Goal: Information Seeking & Learning: Learn about a topic

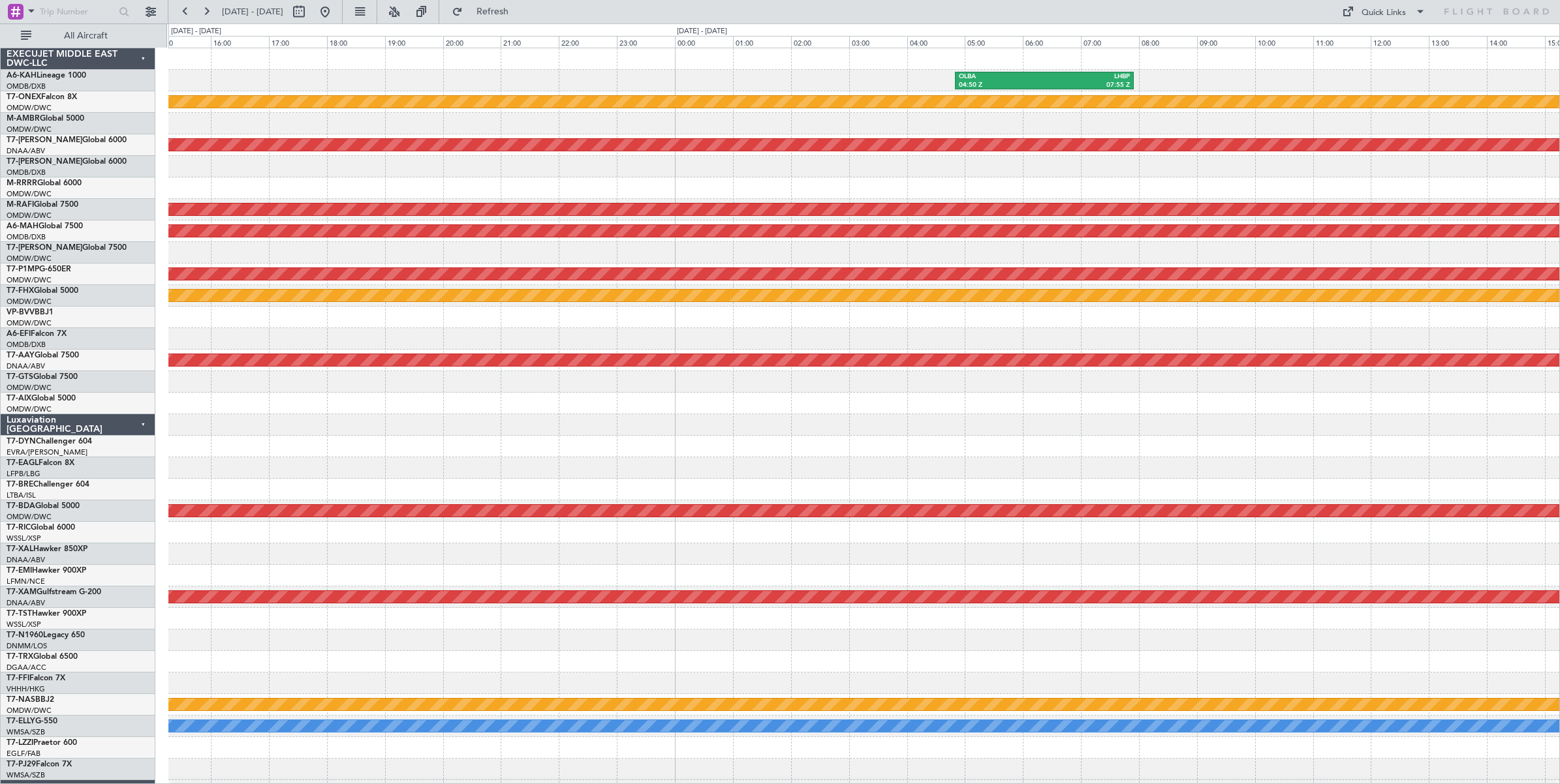
click at [940, 65] on div "OLBA 04:50 Z LHBP 07:55 Z LHBP 05:50 Z OMDB 11:00 Z Planned Maint Nurnberg Unpl…" at bounding box center [864, 436] width 1390 height 775
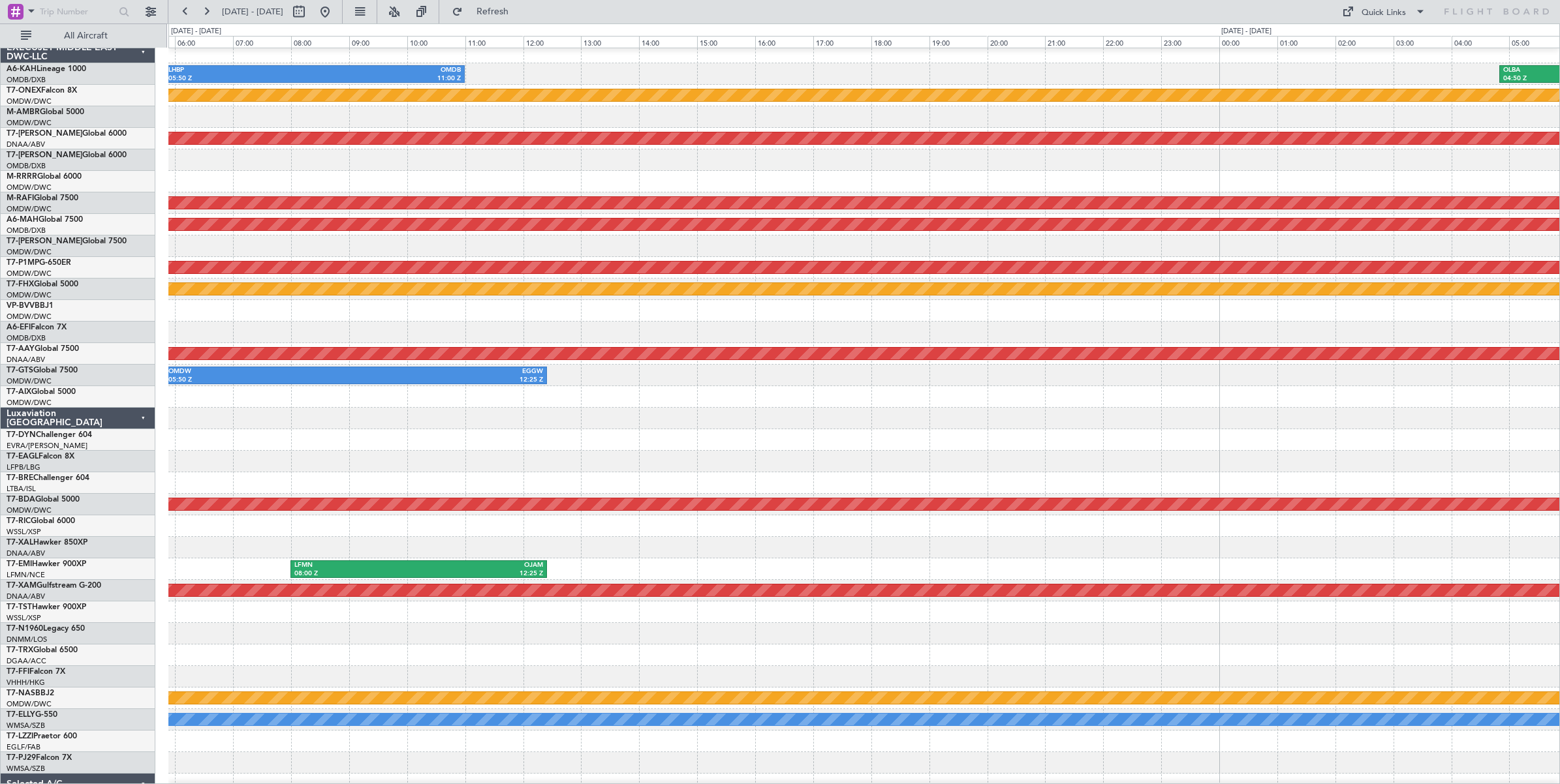
click at [748, 76] on div "OLBA 04:50 Z LHBP 07:55 Z LHBP 05:50 Z OMDB 11:00 Z" at bounding box center [864, 74] width 1390 height 22
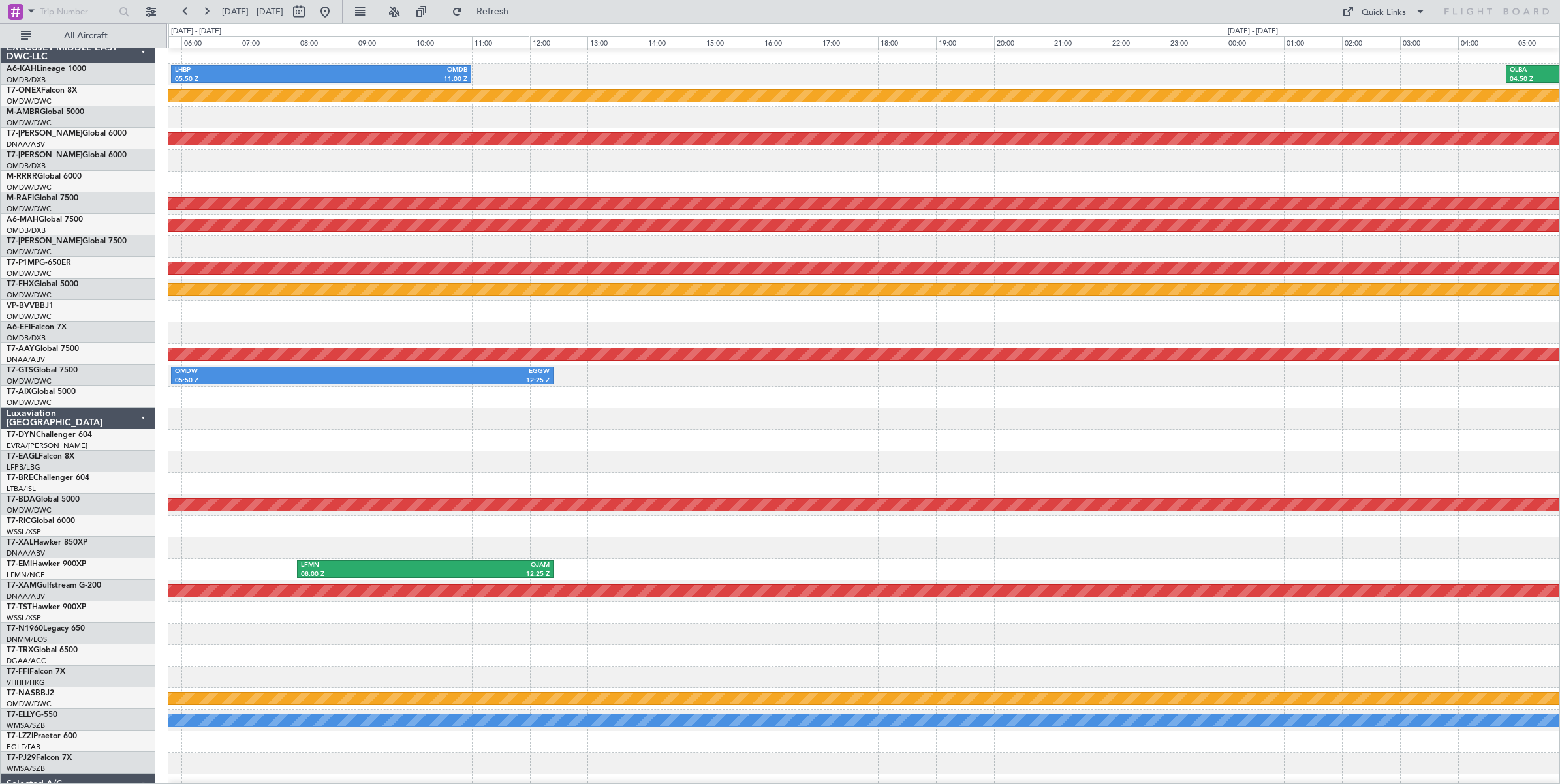
scroll to position [4, 0]
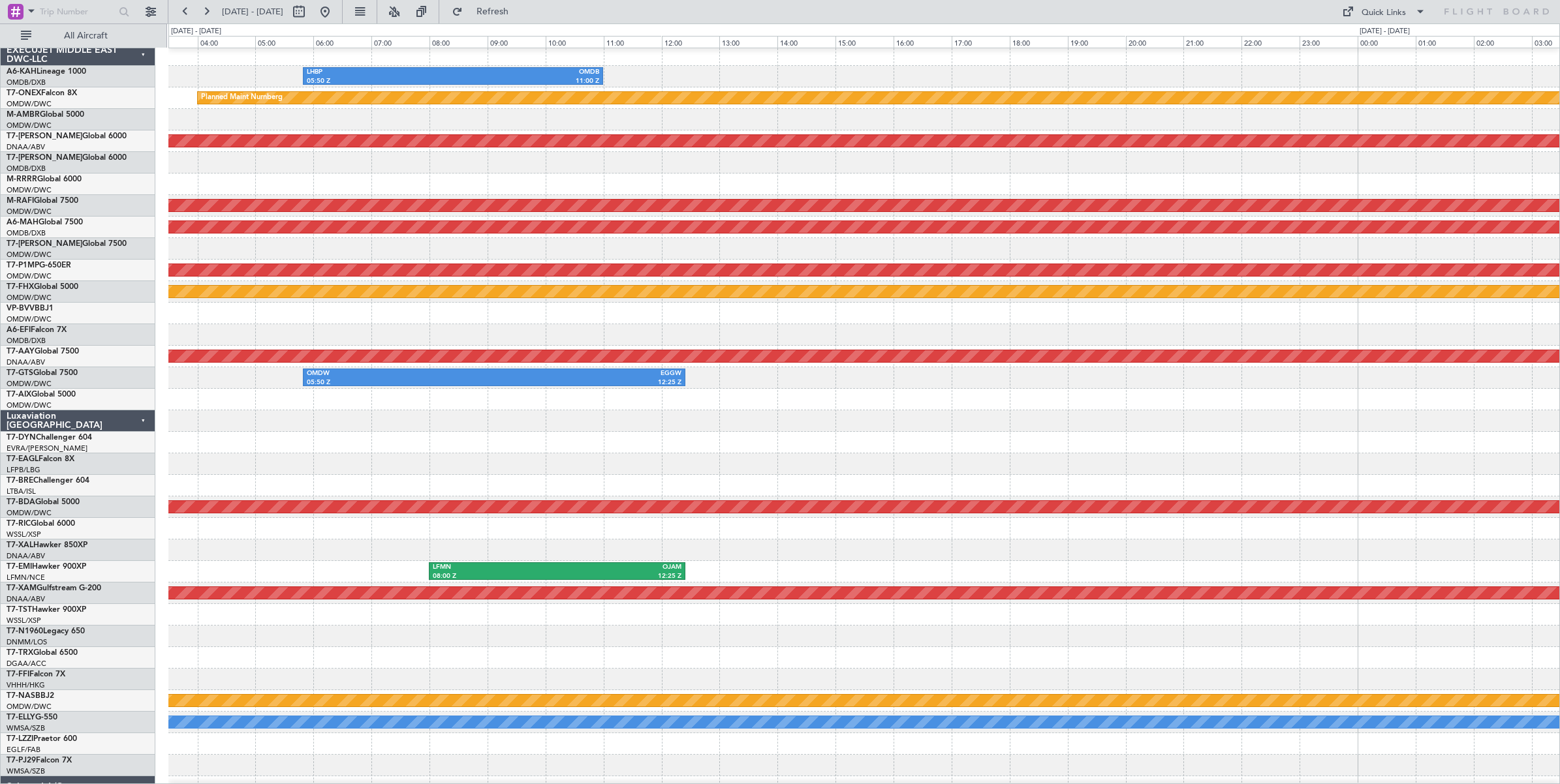
click at [705, 74] on div "LHBP 05:50 Z OMDB 11:00 Z OLBA 04:50 Z LHBP 07:55 Z" at bounding box center [864, 76] width 1390 height 22
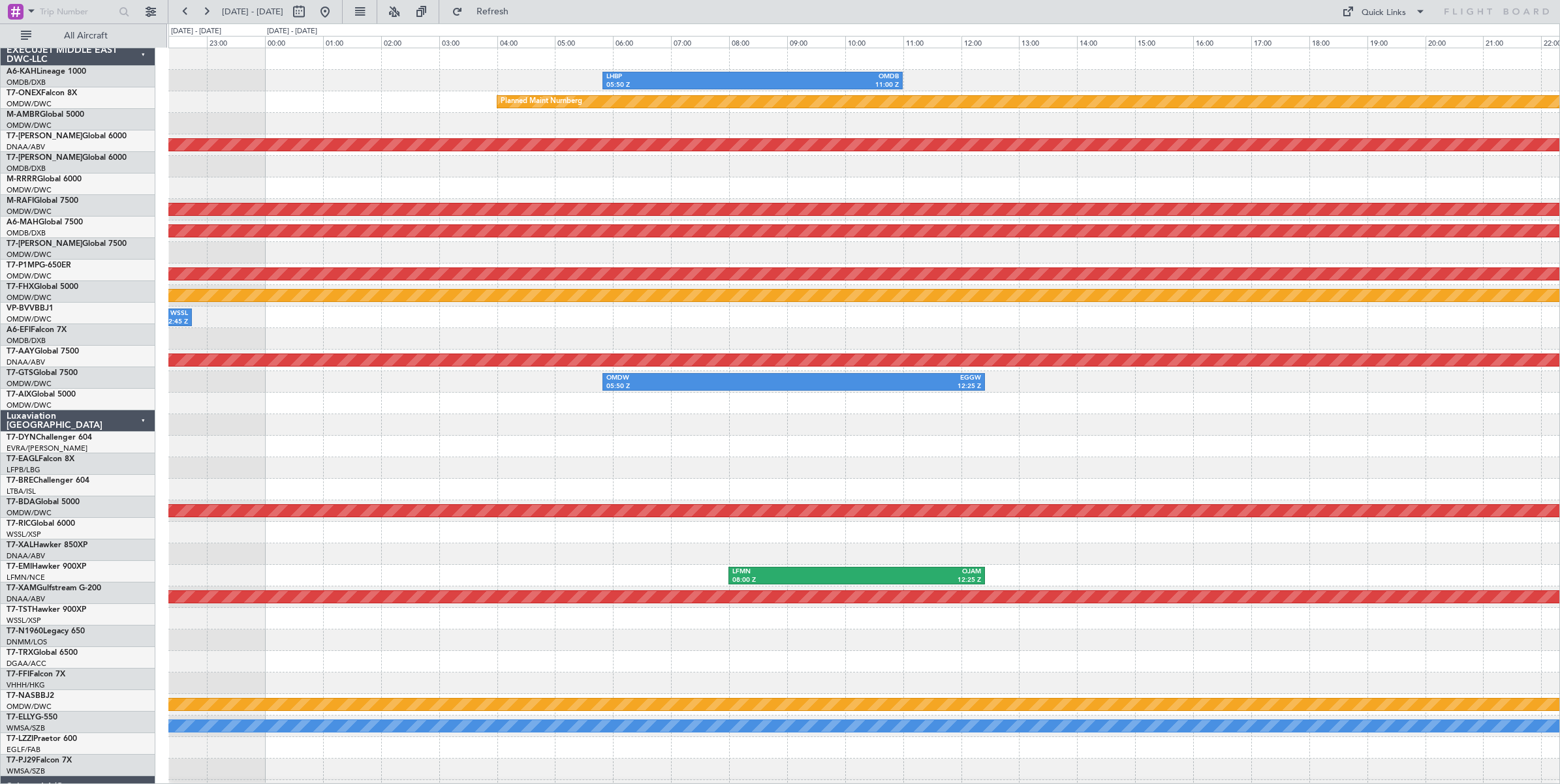
scroll to position [0, 0]
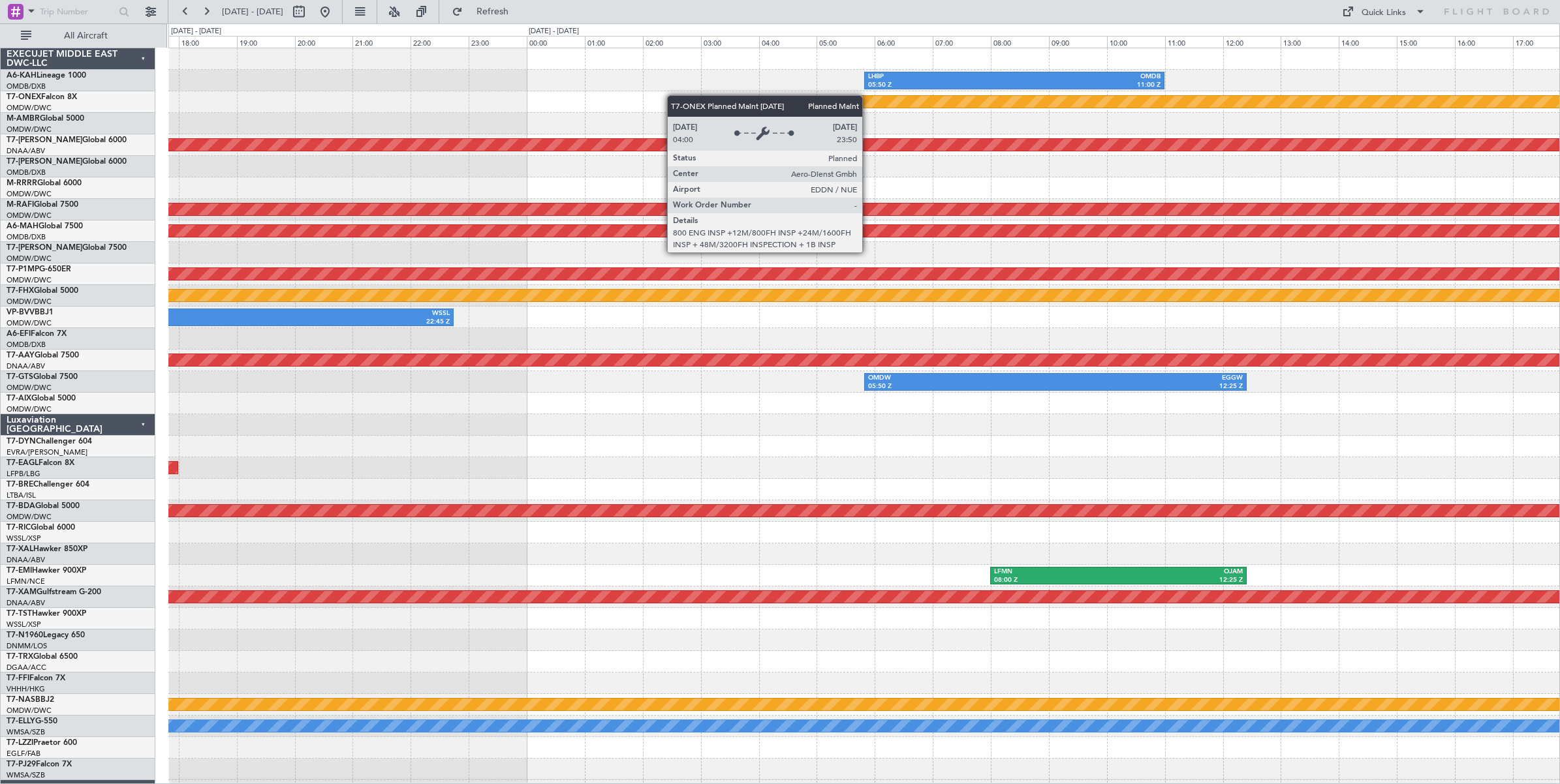
click at [769, 100] on div "LHBP 05:50 Z OMDB 11:00 Z Planned Maint Nurnberg Unplanned Maint [GEOGRAPHIC_DA…" at bounding box center [864, 436] width 1390 height 775
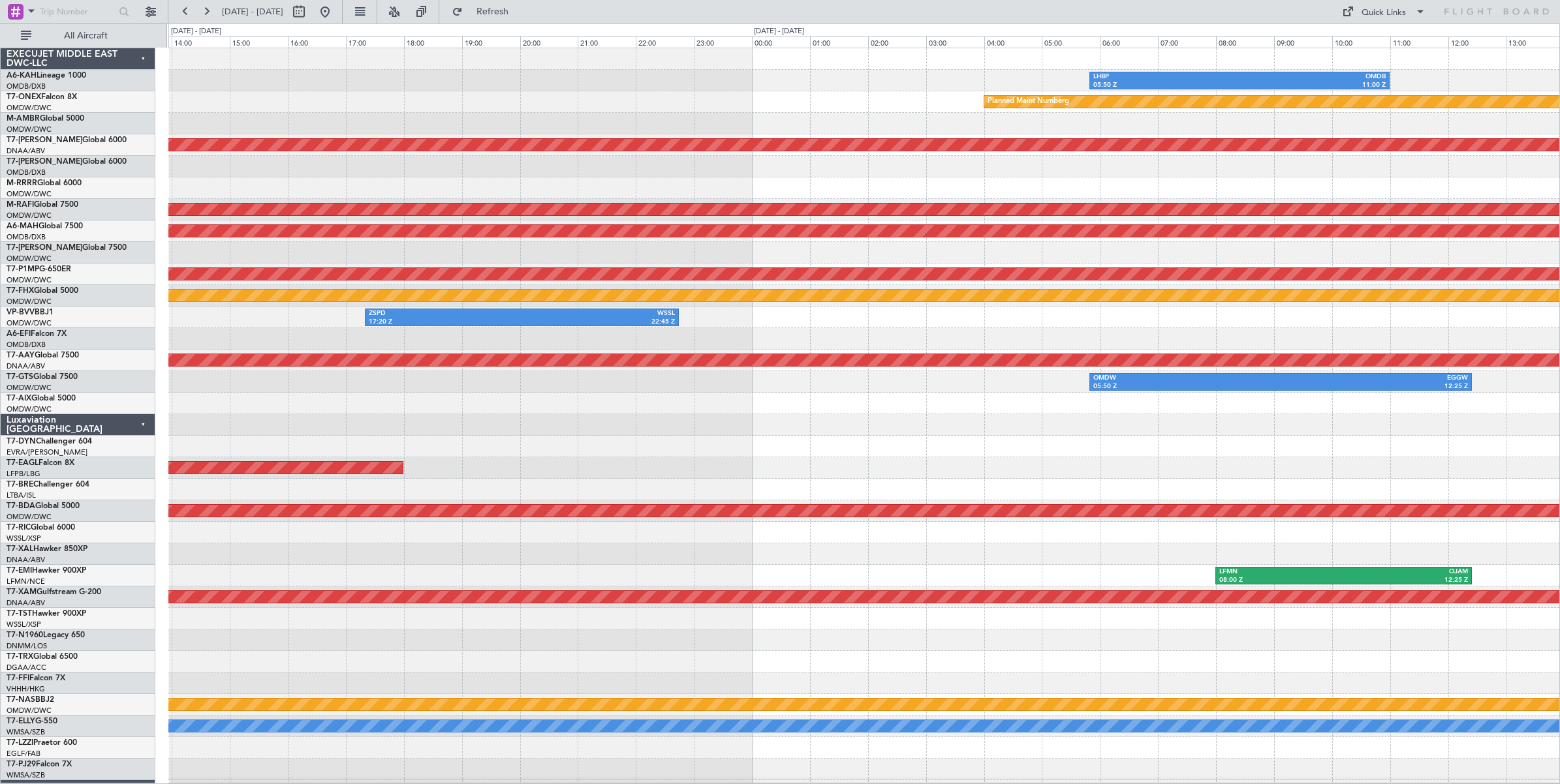
click at [745, 106] on div "Planned Maint Nurnberg" at bounding box center [864, 102] width 1390 height 22
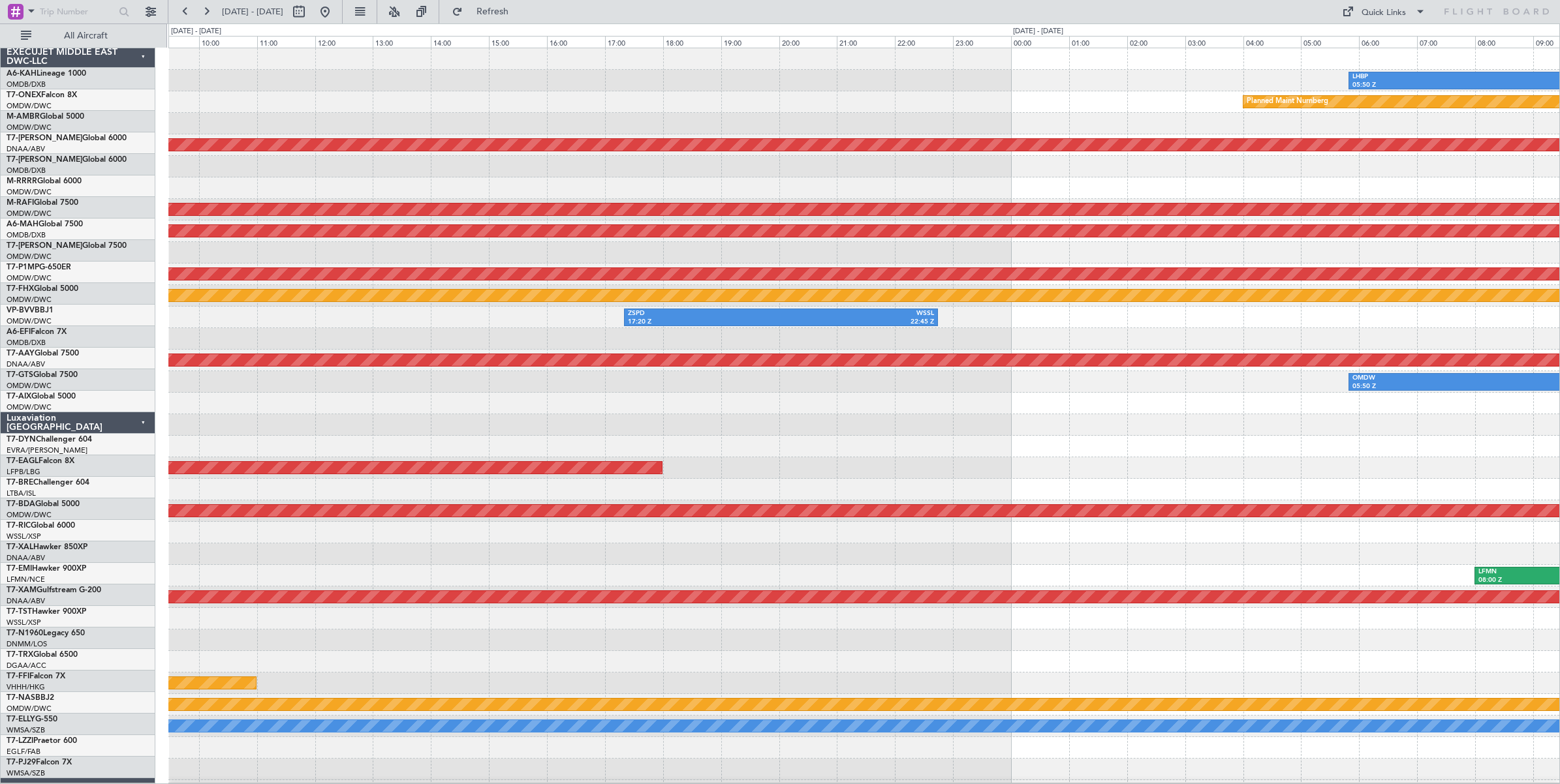
click at [722, 105] on div "Planned Maint Nurnberg" at bounding box center [864, 102] width 1390 height 22
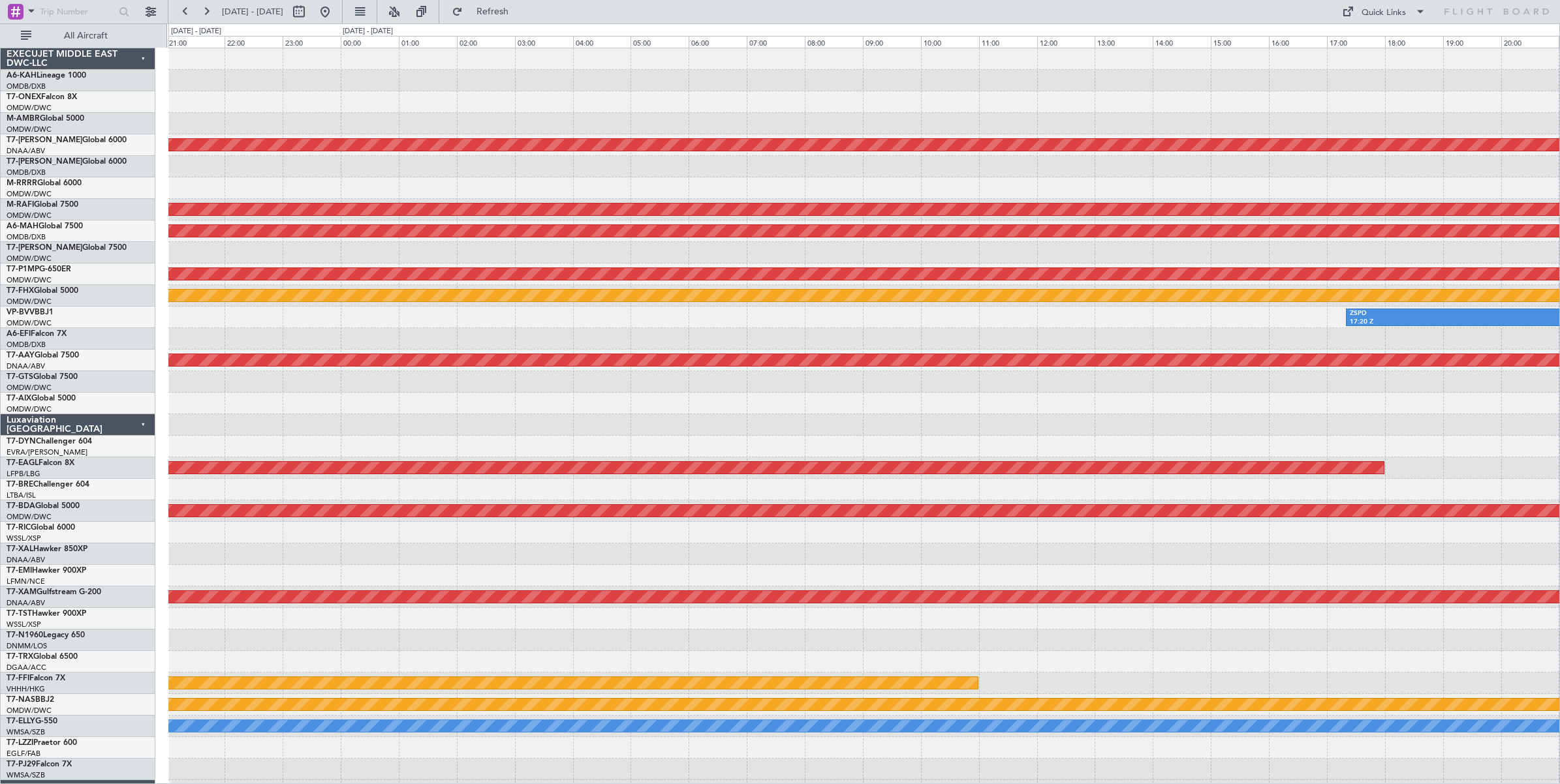
click at [736, 114] on div "Unplanned Maint [GEOGRAPHIC_DATA] (Al Maktoum Intl) Planned Maint [GEOGRAPHIC_D…" at bounding box center [864, 436] width 1390 height 775
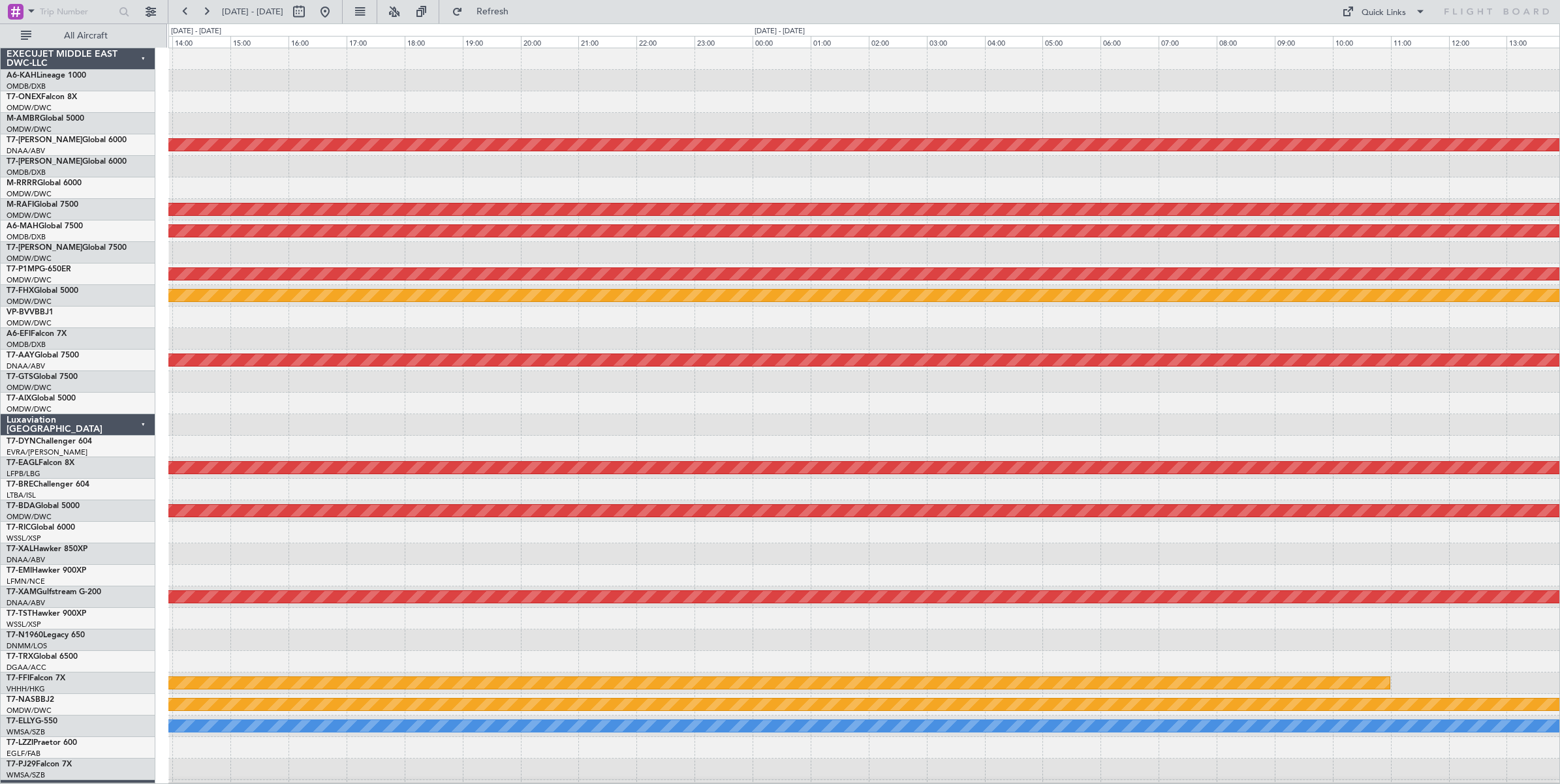
click at [729, 109] on div at bounding box center [864, 102] width 1390 height 22
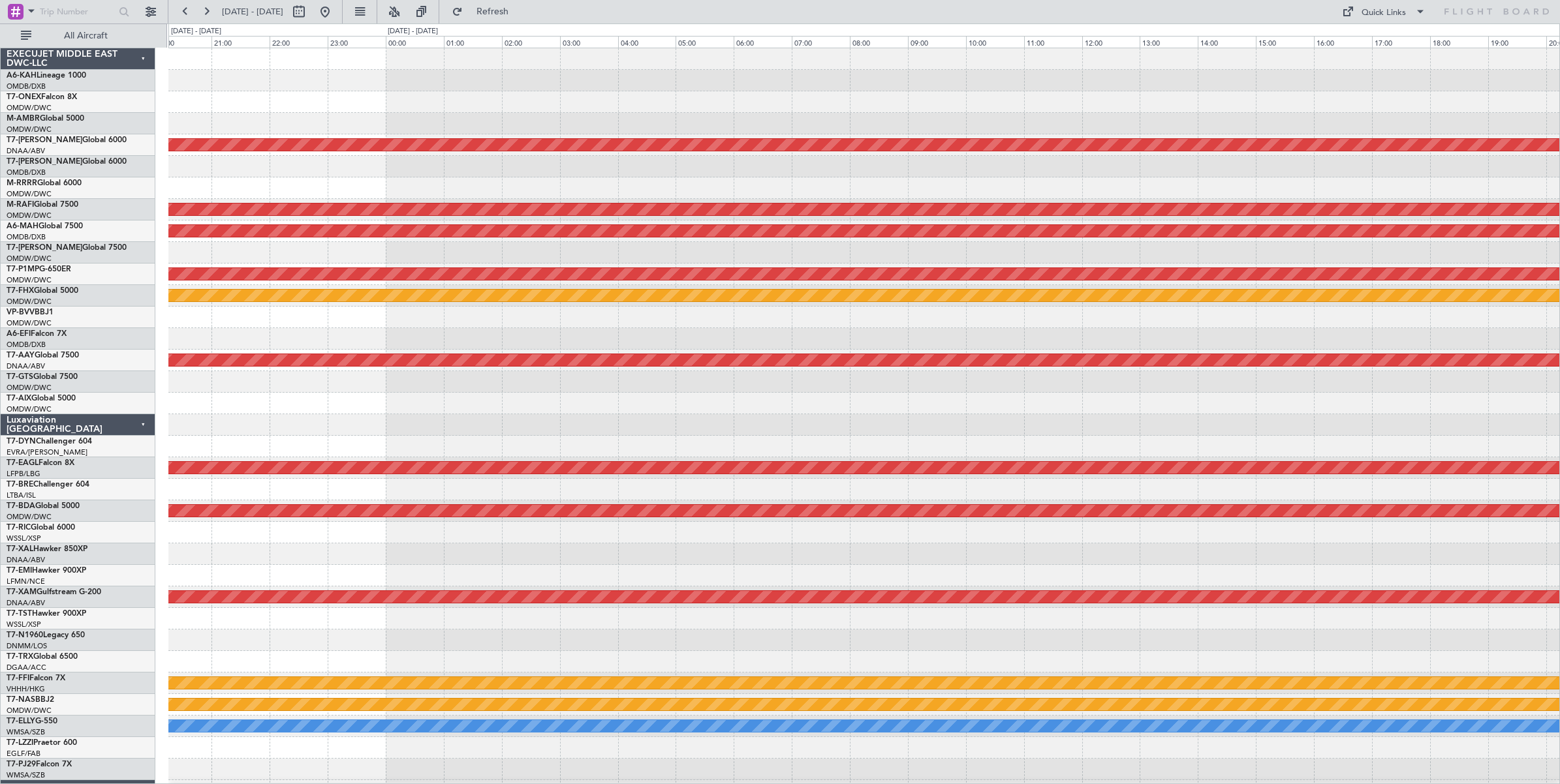
click at [722, 106] on div at bounding box center [864, 102] width 1390 height 22
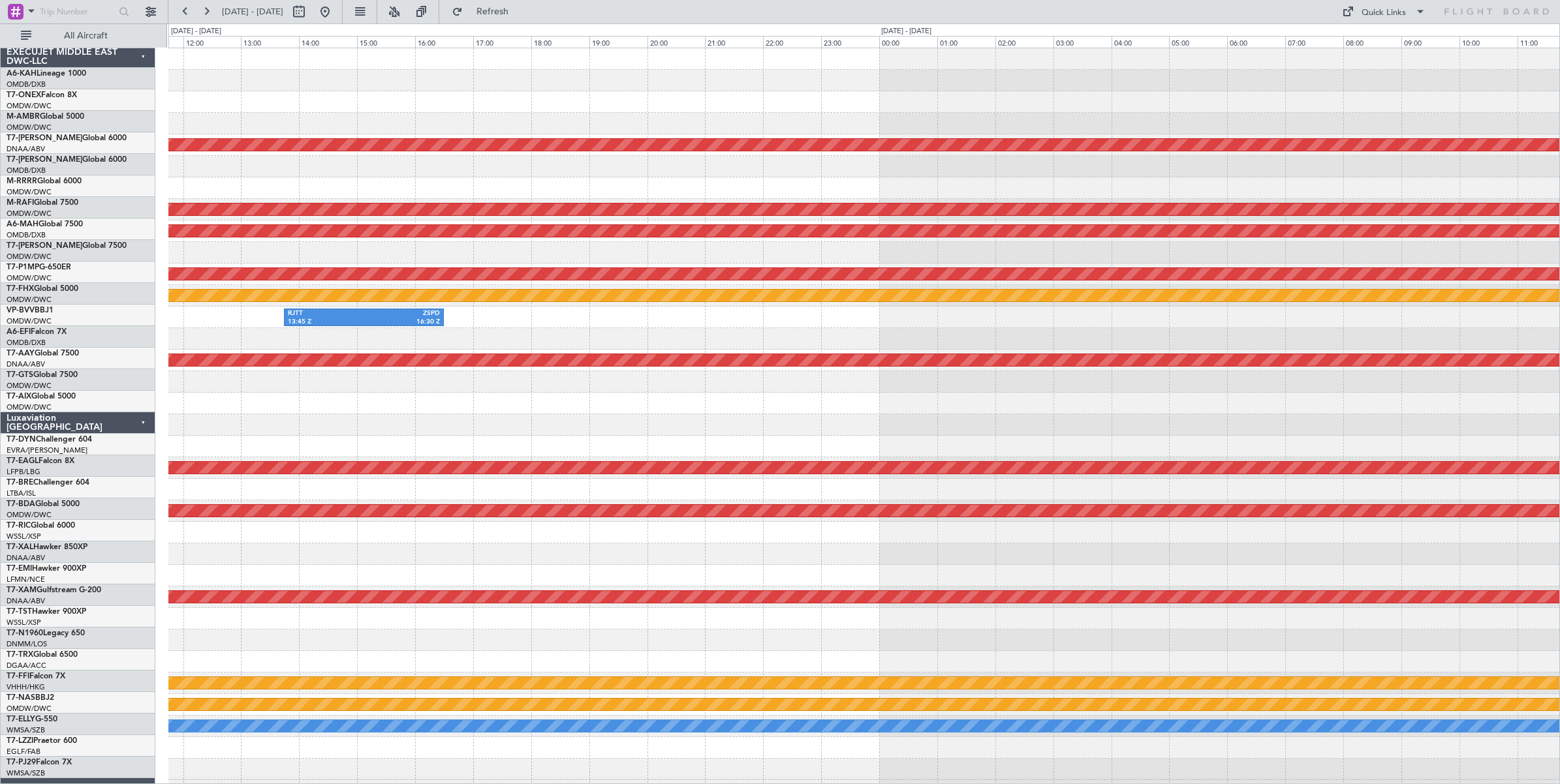
click at [761, 105] on div at bounding box center [864, 102] width 1390 height 22
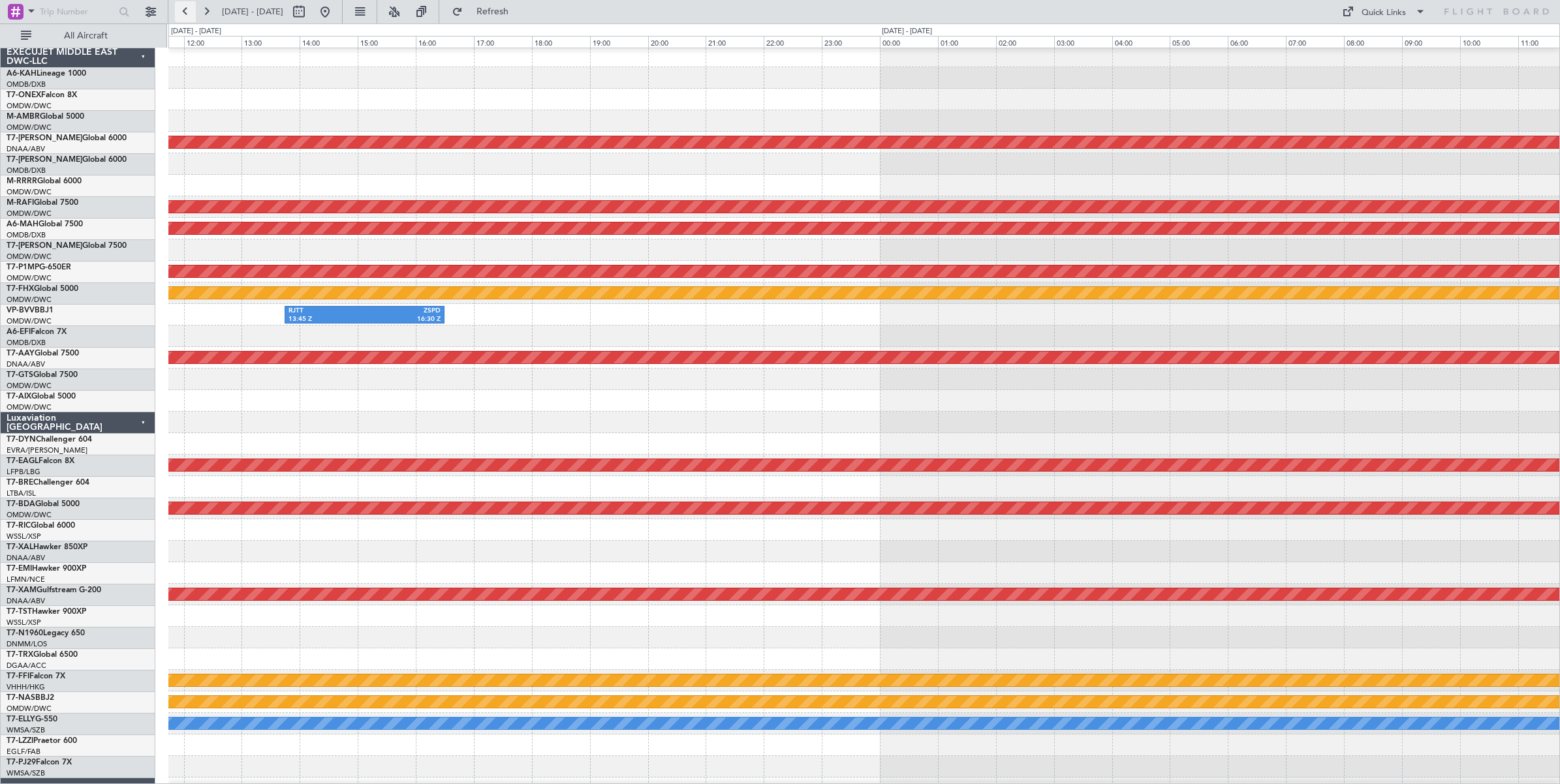
click at [184, 15] on button at bounding box center [185, 11] width 21 height 21
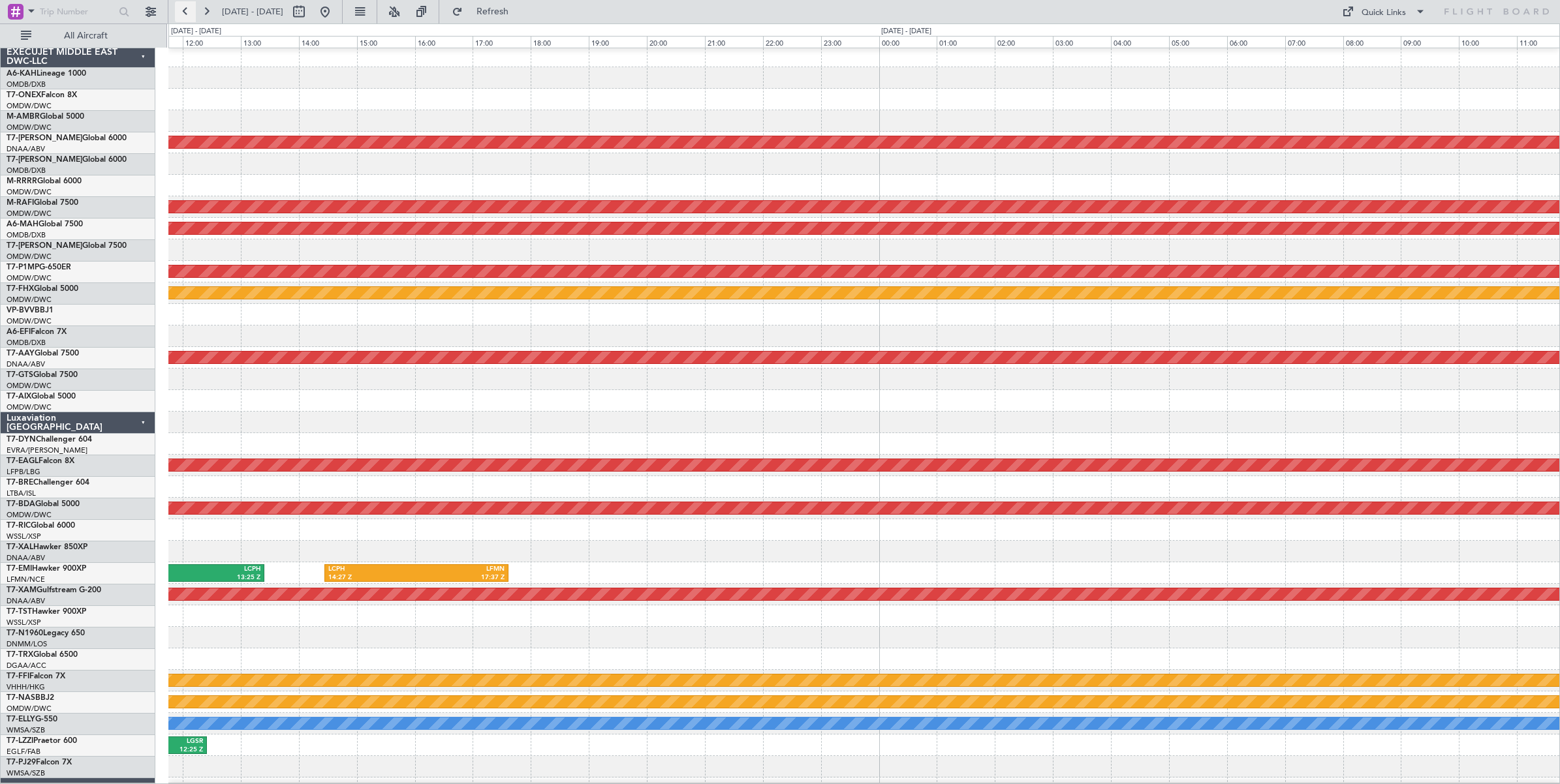
click at [184, 15] on button at bounding box center [185, 11] width 21 height 21
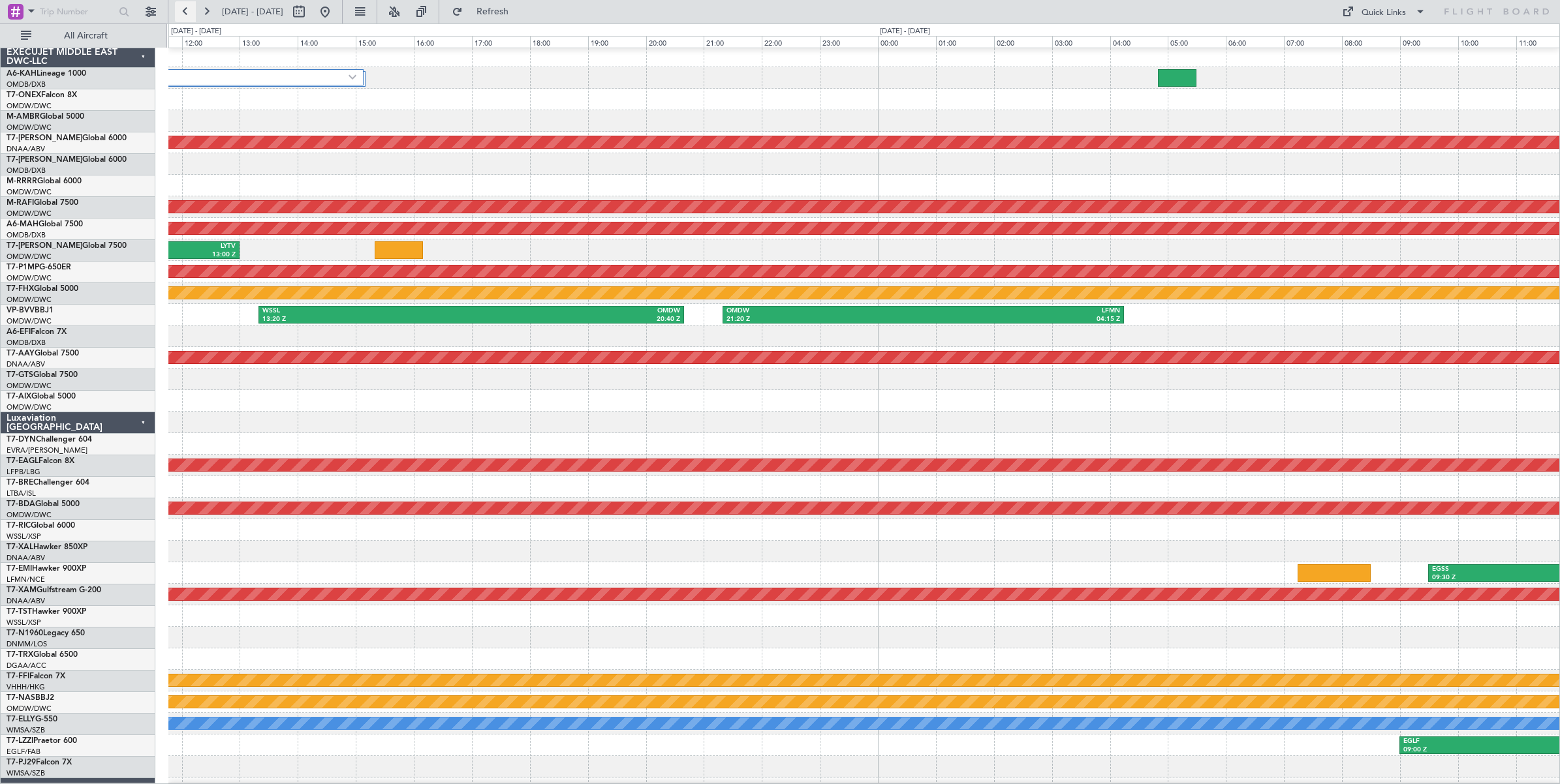
click at [184, 14] on button at bounding box center [185, 11] width 21 height 21
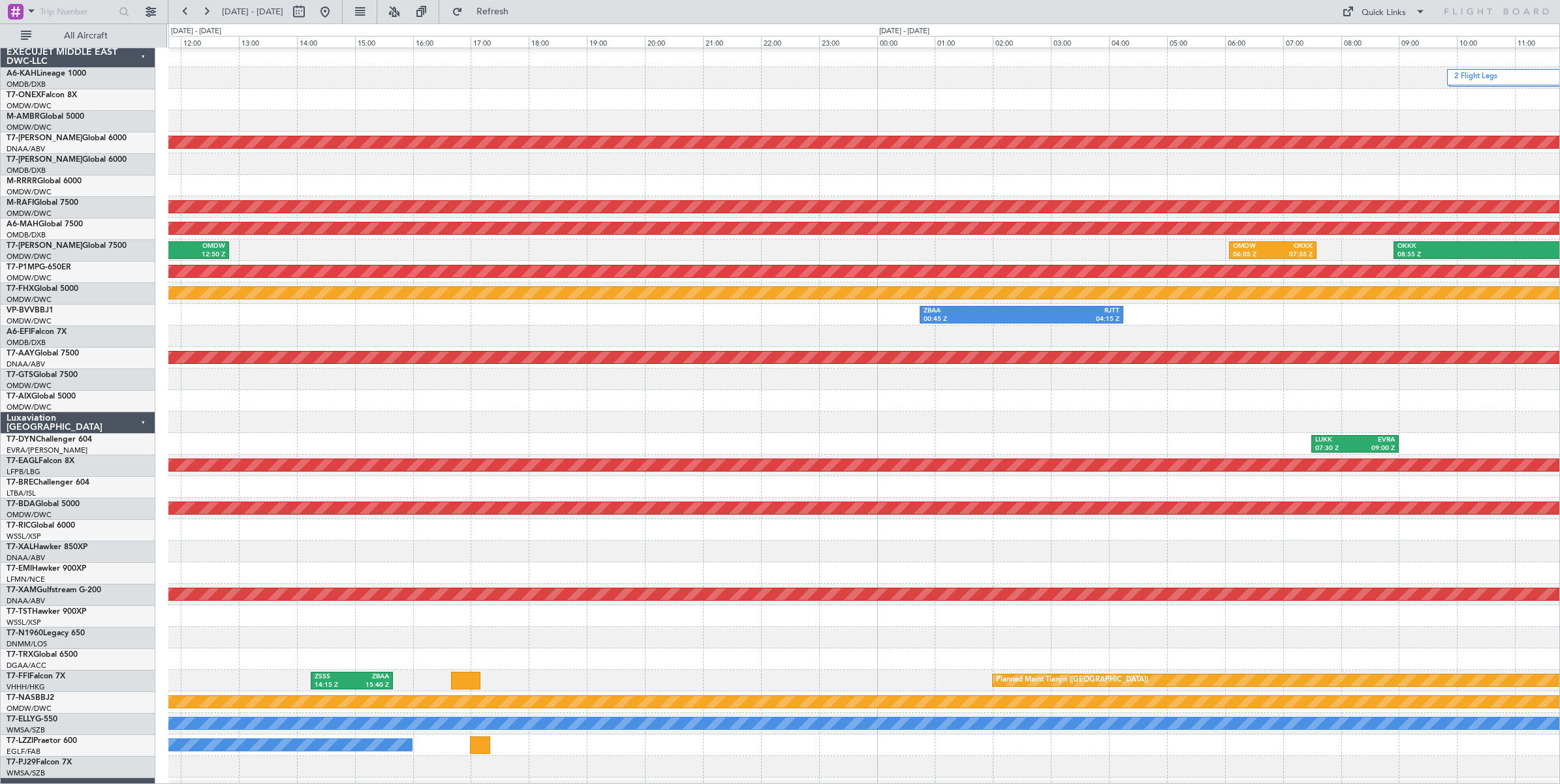
scroll to position [0, 0]
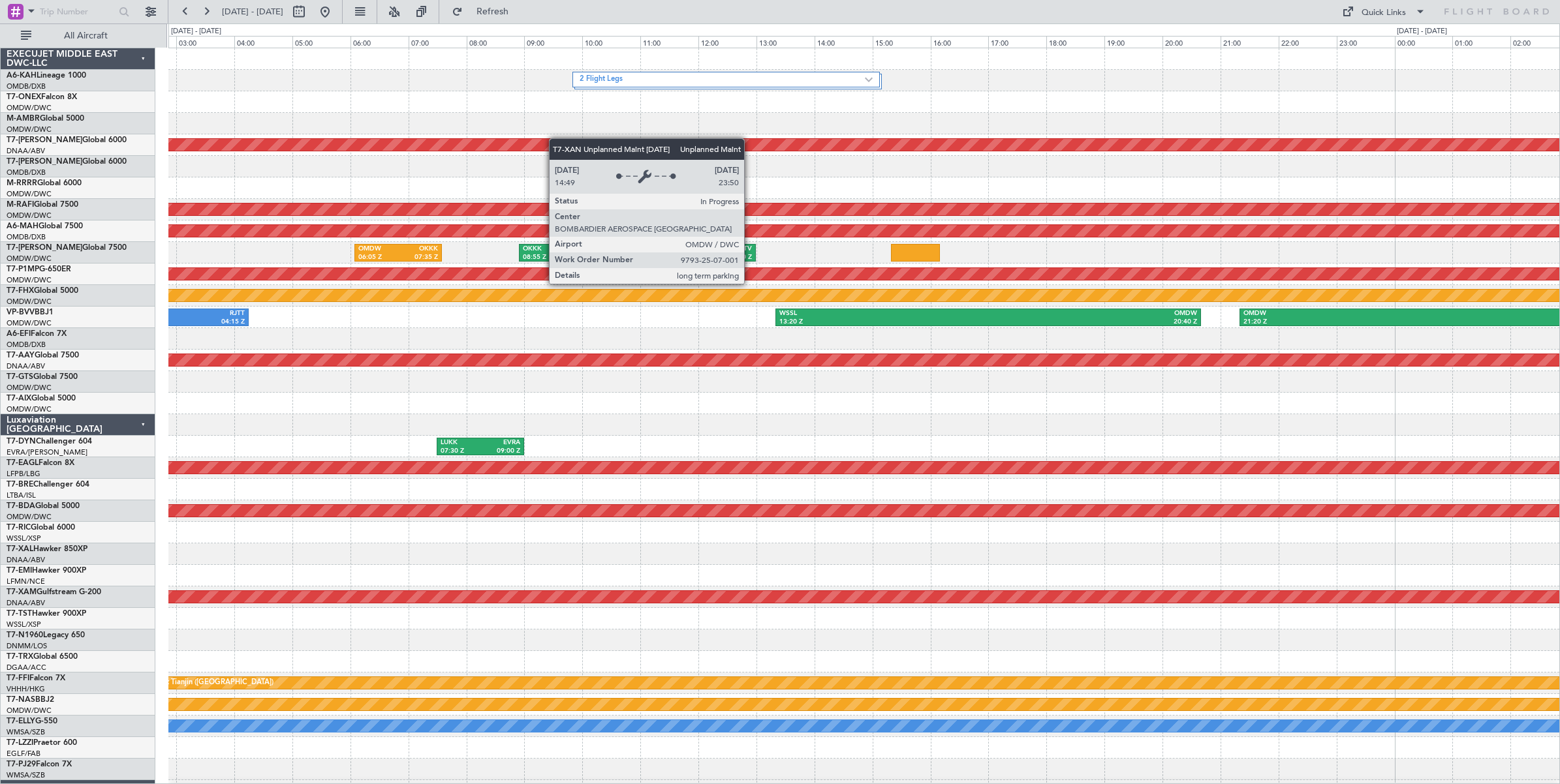
click at [468, 142] on div "2 Flight Legs Unplanned Maint [GEOGRAPHIC_DATA] (Al Maktoum Intl) Planned Maint…" at bounding box center [864, 436] width 1390 height 775
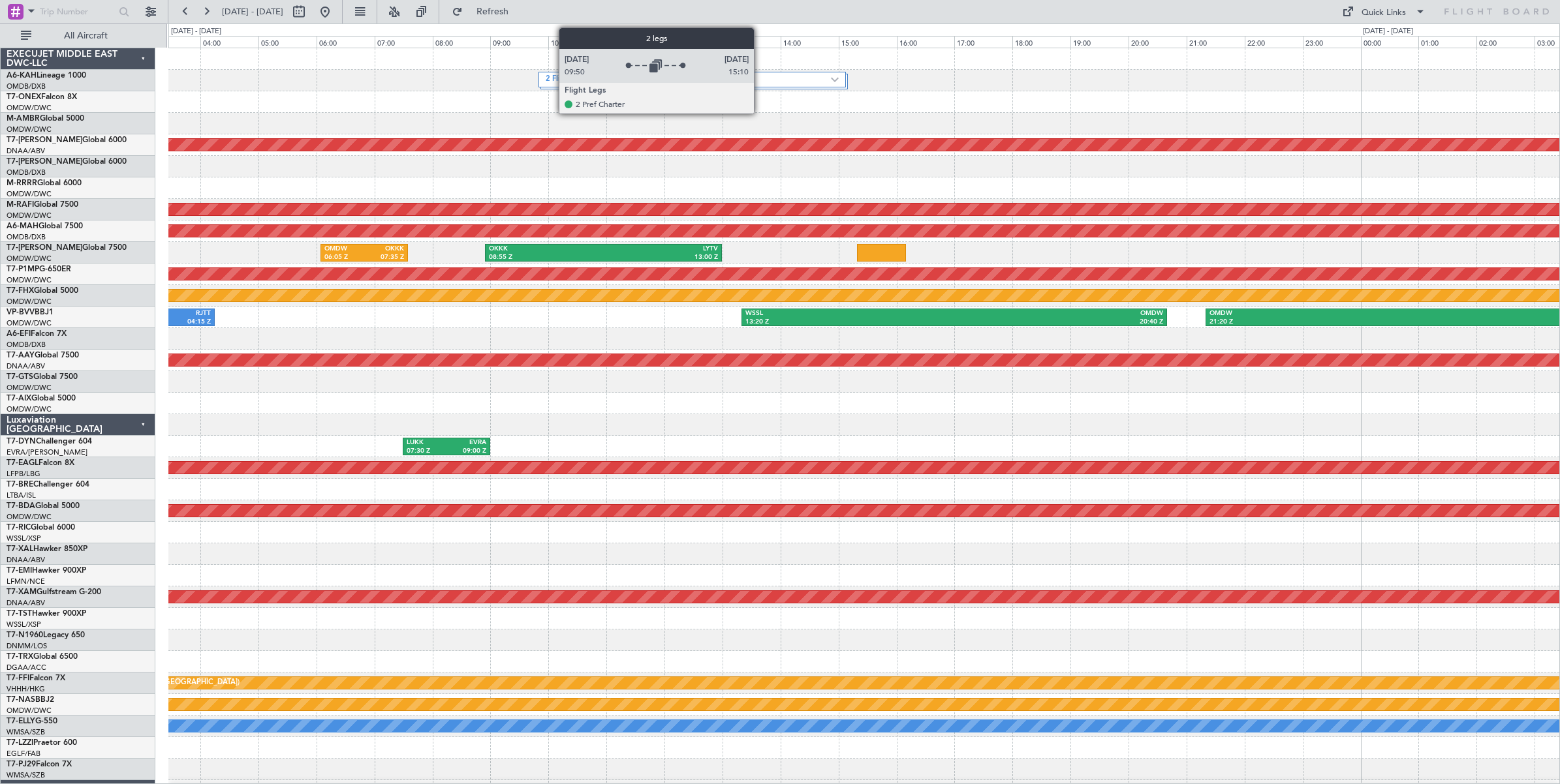
click at [765, 85] on label "2 Flight Legs" at bounding box center [688, 80] width 285 height 11
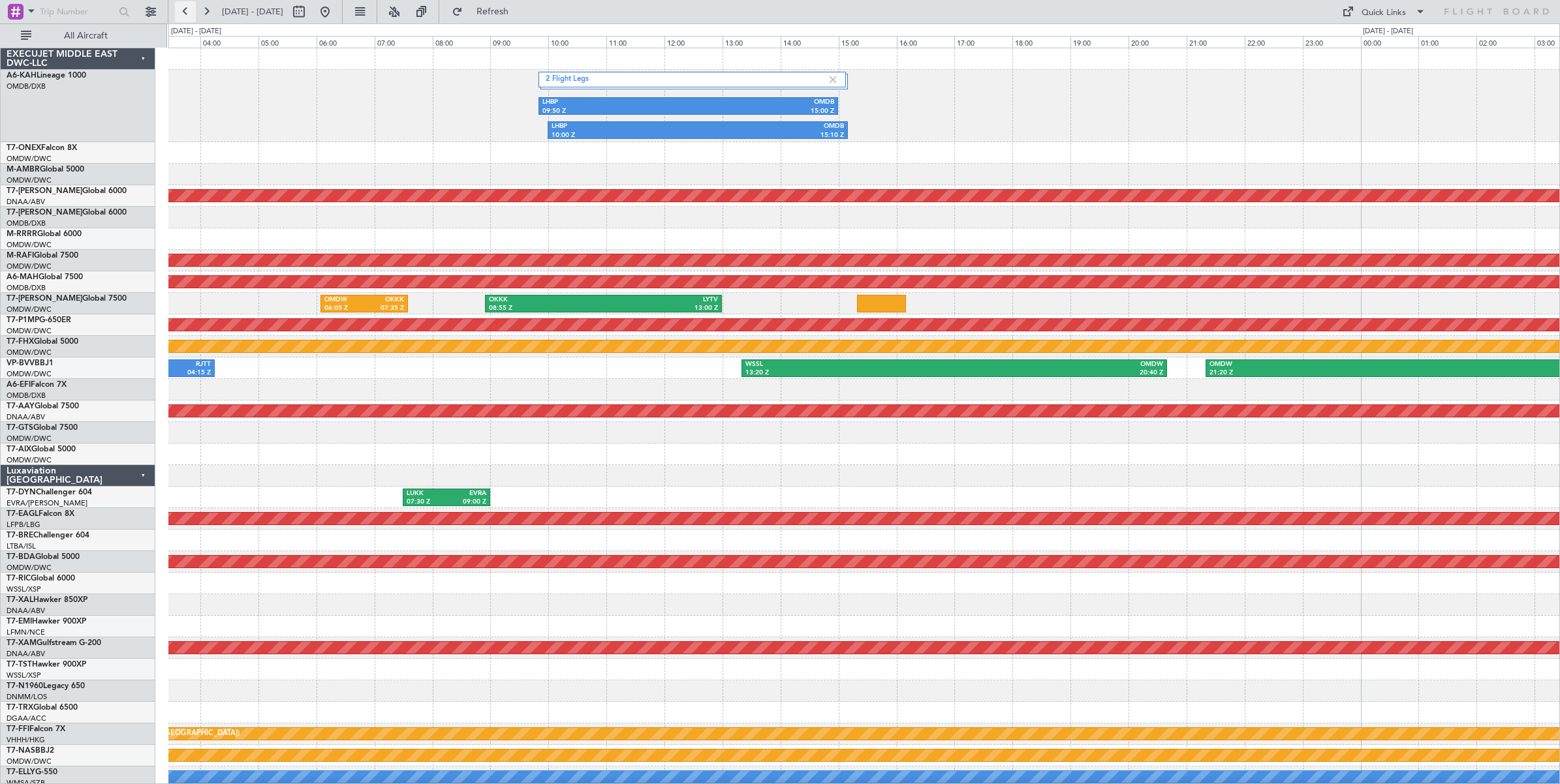
click at [181, 13] on button at bounding box center [185, 11] width 21 height 21
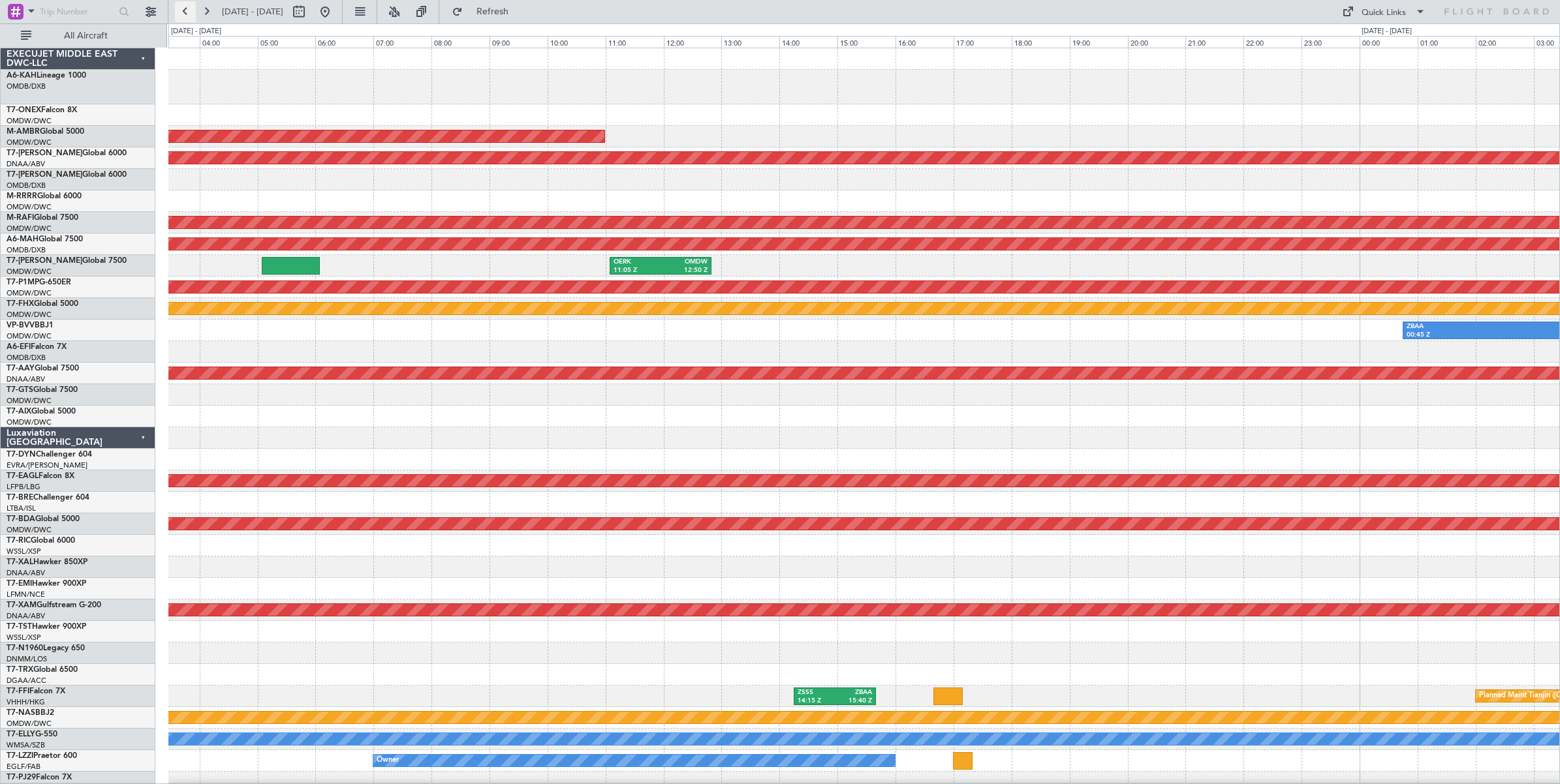
click at [181, 13] on button at bounding box center [185, 11] width 21 height 21
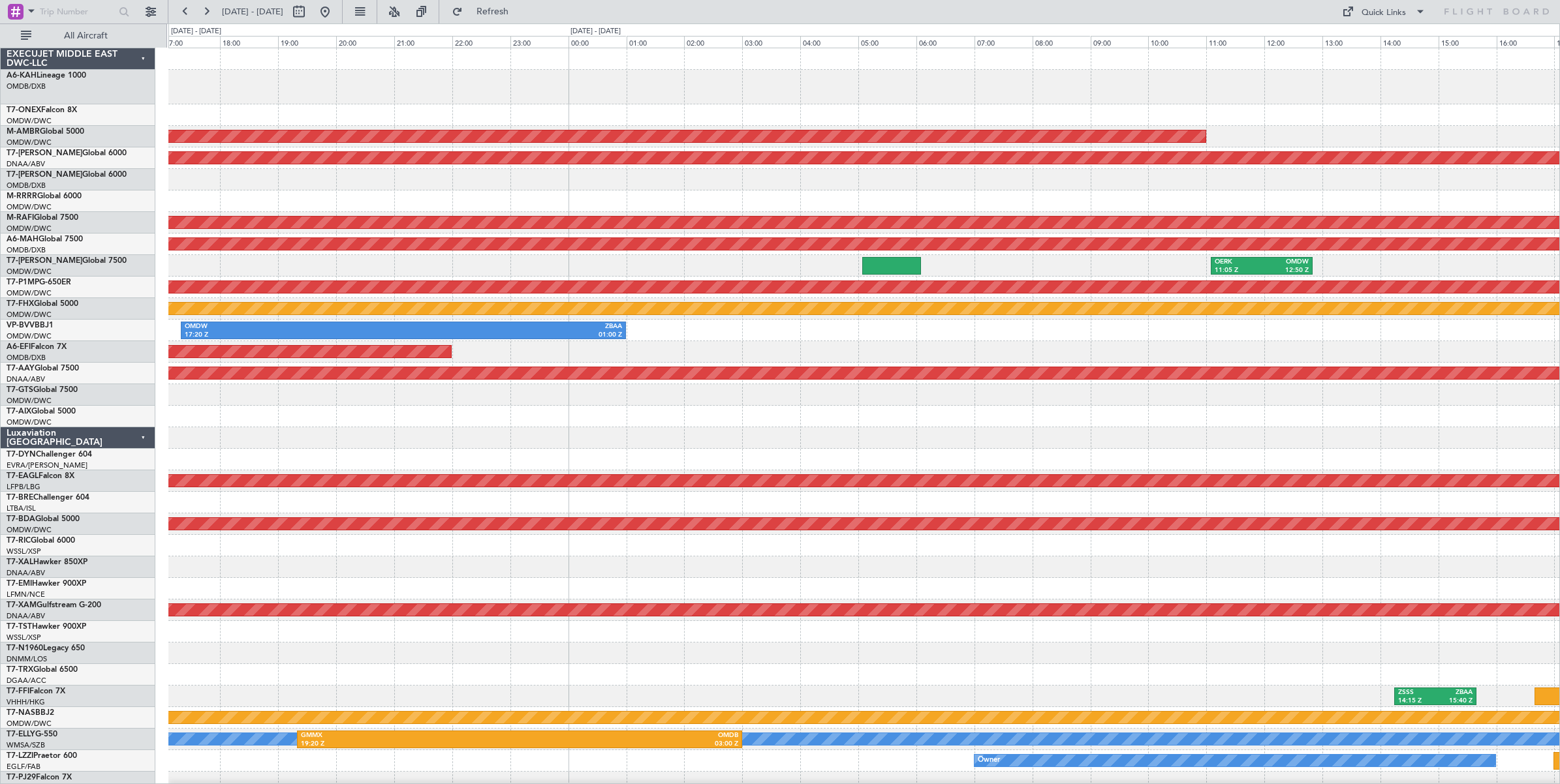
click at [456, 125] on div "AOG Maint Dubai (Al Maktoum Intl) Unplanned Maint [GEOGRAPHIC_DATA] (Al Maktoum…" at bounding box center [864, 442] width 1390 height 788
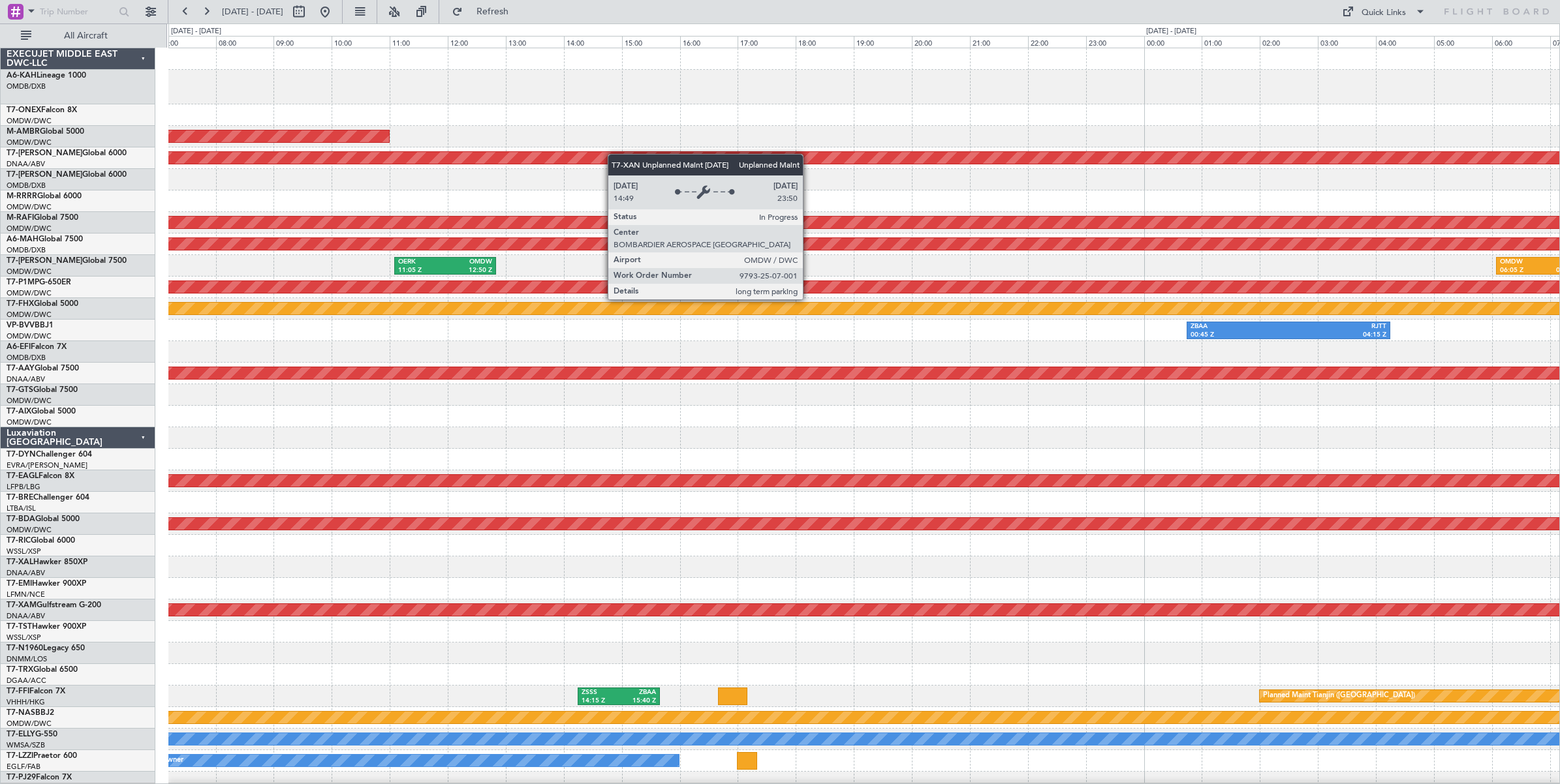
click at [449, 157] on div "2 Flight Legs LHBP 09:50 Z OMDB 15:00 Z LHBP 10:00 Z OMDB 15:10 Z AOG Maint [GE…" at bounding box center [864, 442] width 1390 height 788
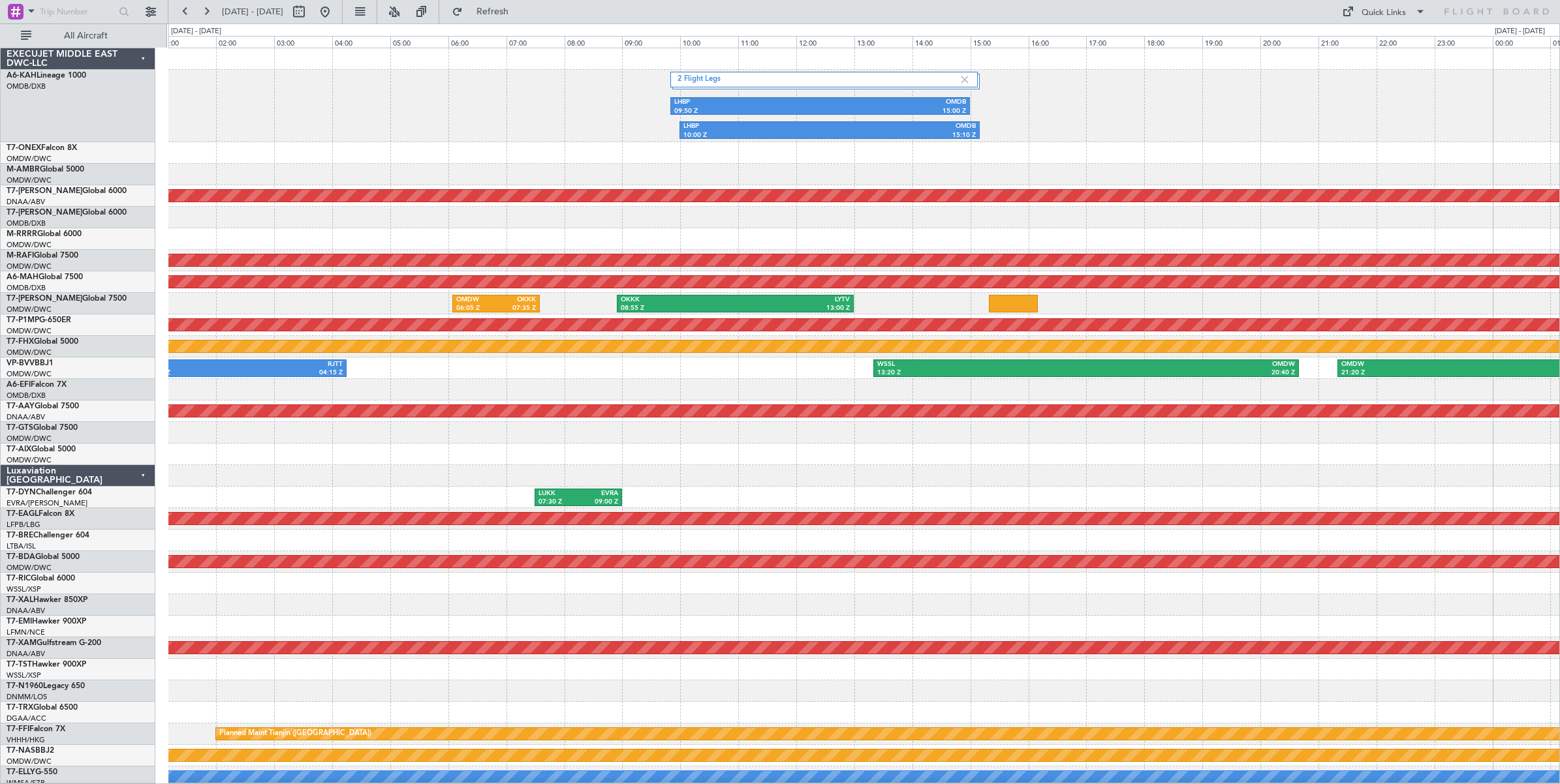
click at [540, 164] on div "2 Flight Legs LHBP 09:50 Z OMDB 15:00 Z LHBP 10:00 Z OMDB 15:10 Z Unplanned Mai…" at bounding box center [864, 461] width 1390 height 826
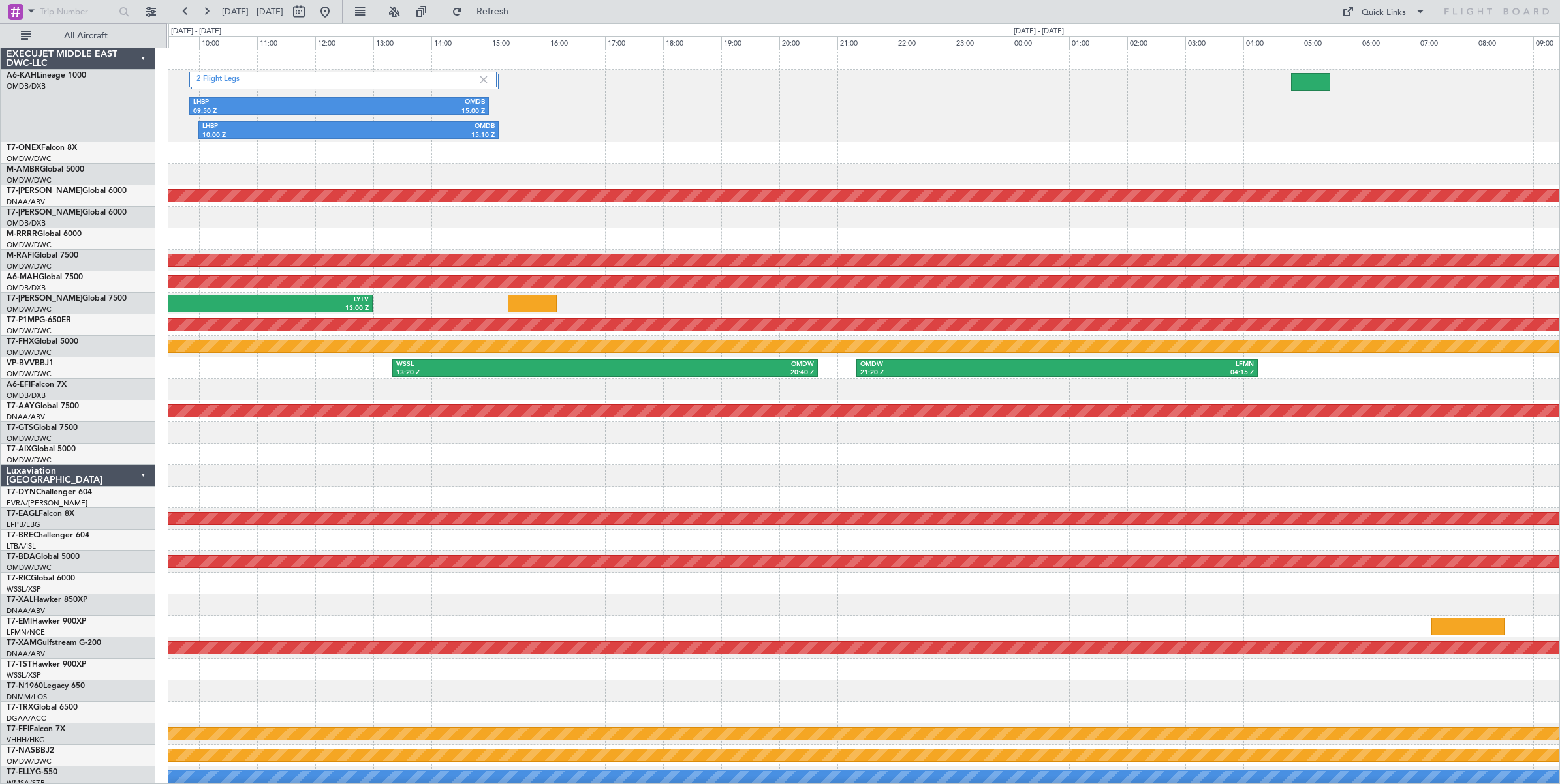
click at [779, 152] on div "2 Flight Legs LHBP 09:50 Z OMDB 15:00 Z LHBP 10:00 Z OMDB 15:10 Z Unplanned Mai…" at bounding box center [864, 461] width 1390 height 826
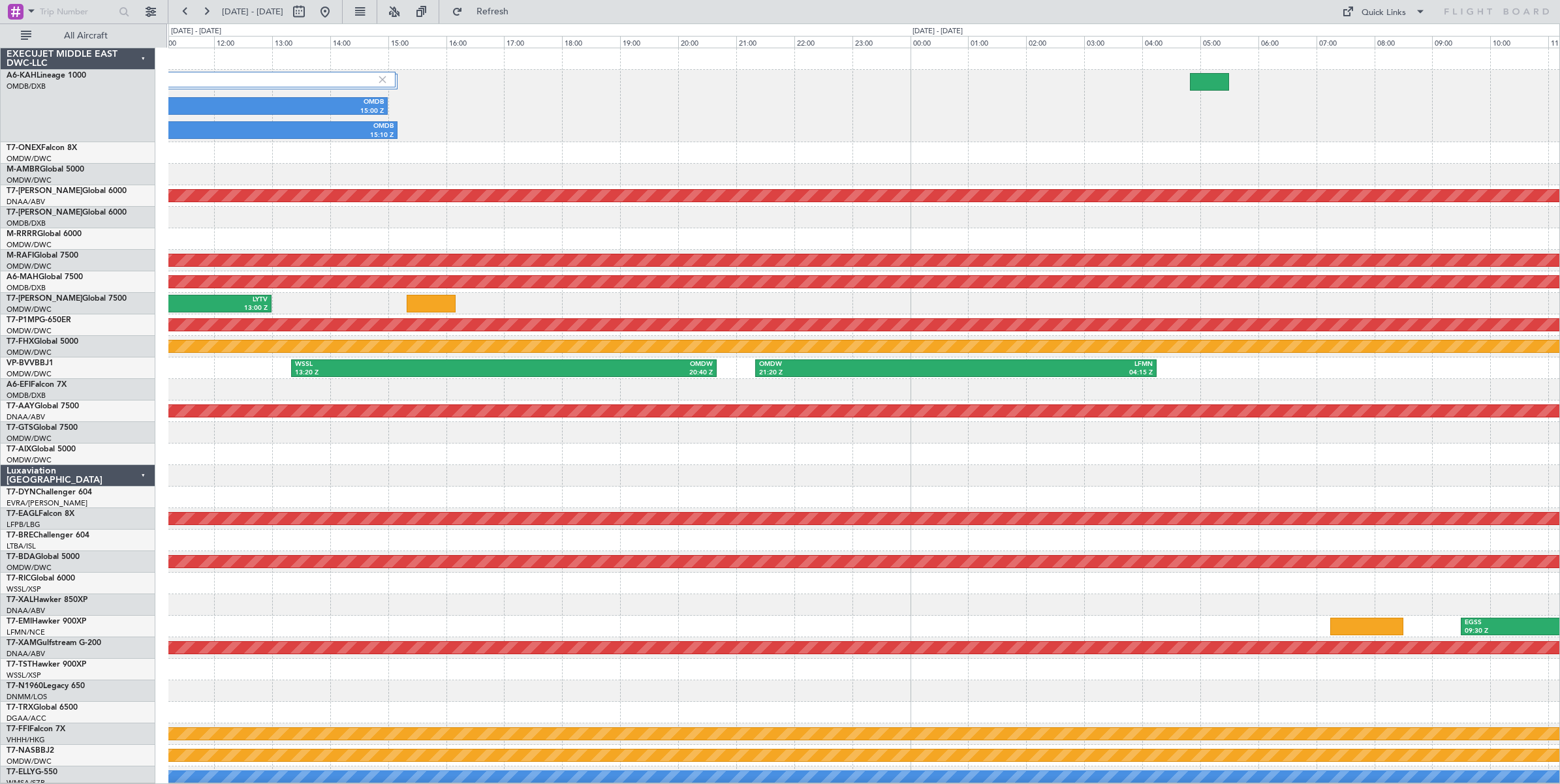
click at [691, 144] on div "2 Flight Legs LHBP 09:50 Z OMDB 15:00 Z LHBP 10:00 Z OMDB 15:10 Z Unplanned Mai…" at bounding box center [864, 461] width 1390 height 826
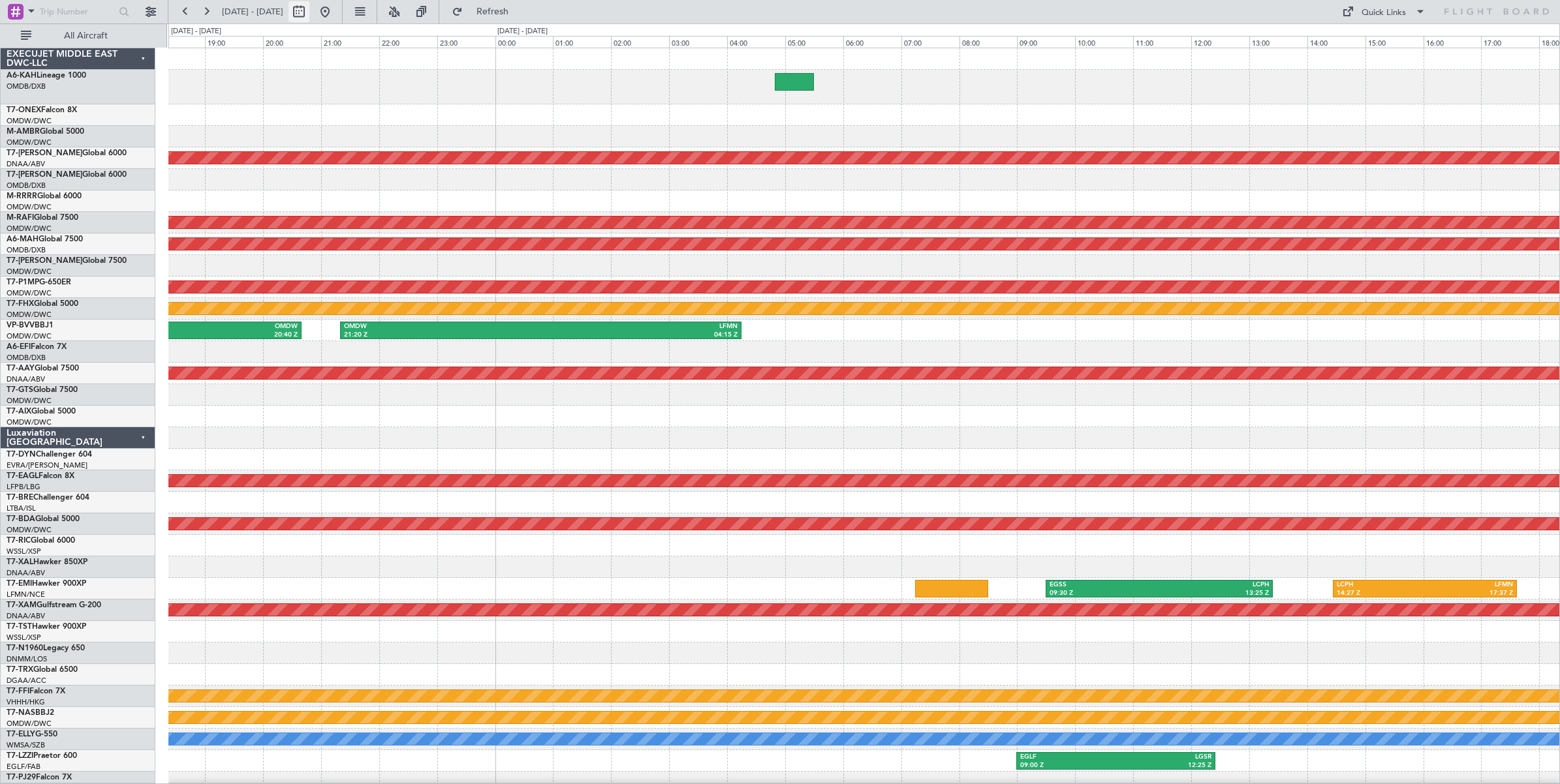
click at [309, 16] on button at bounding box center [299, 11] width 21 height 21
select select "9"
select select "2025"
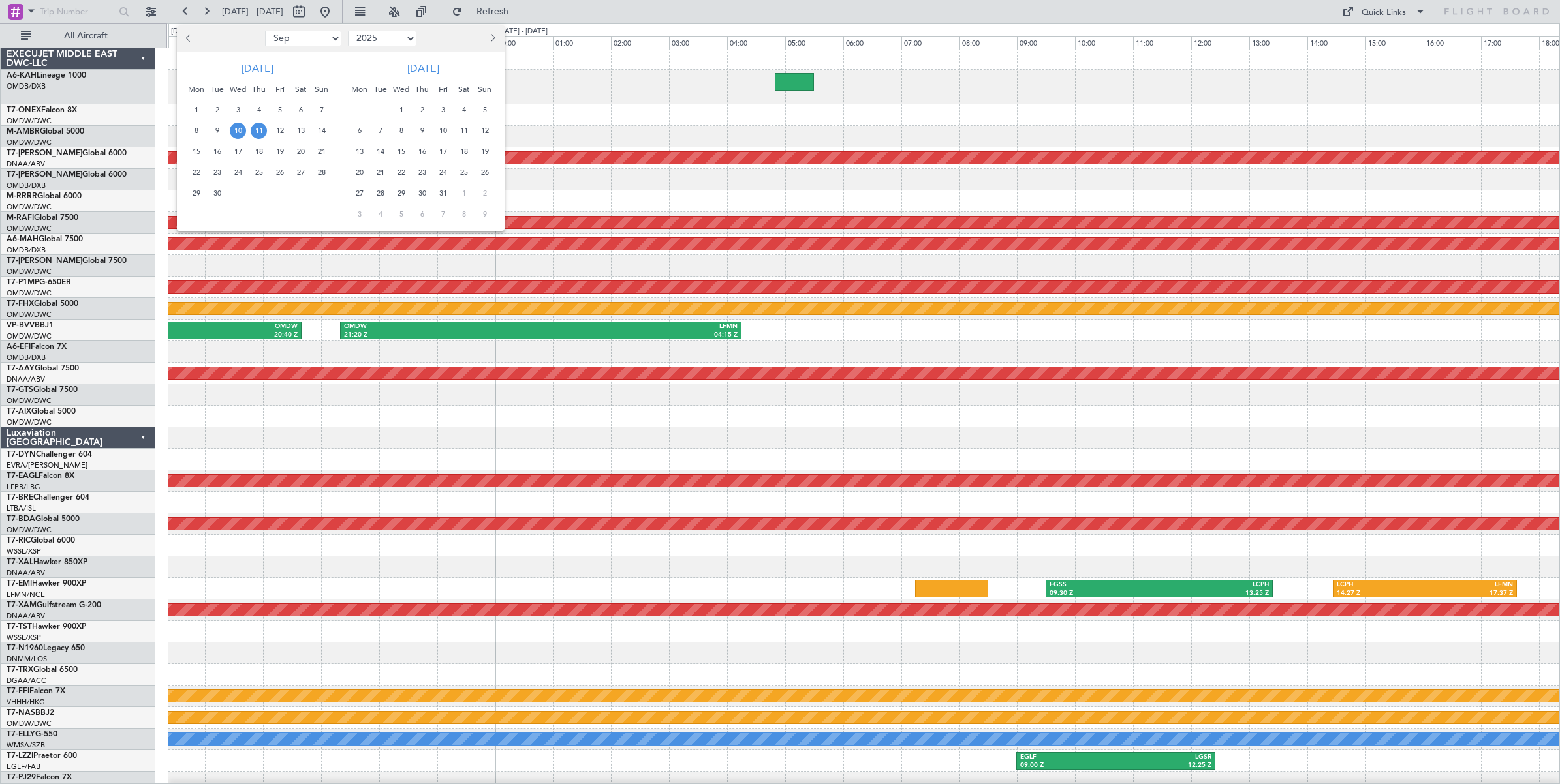
drag, startPoint x: 327, startPoint y: 37, endPoint x: 327, endPoint y: 46, distance: 9.0
click at [327, 37] on select "Jan Feb Mar Apr May Jun [DATE] Aug Sep Oct Nov Dec" at bounding box center [302, 38] width 76 height 15
select select "8"
click at [265, 30] on select "Jan Feb Mar Apr May Jun [DATE] Aug Sep Oct Nov Dec" at bounding box center [302, 38] width 76 height 15
click at [301, 195] on span "30" at bounding box center [301, 194] width 16 height 16
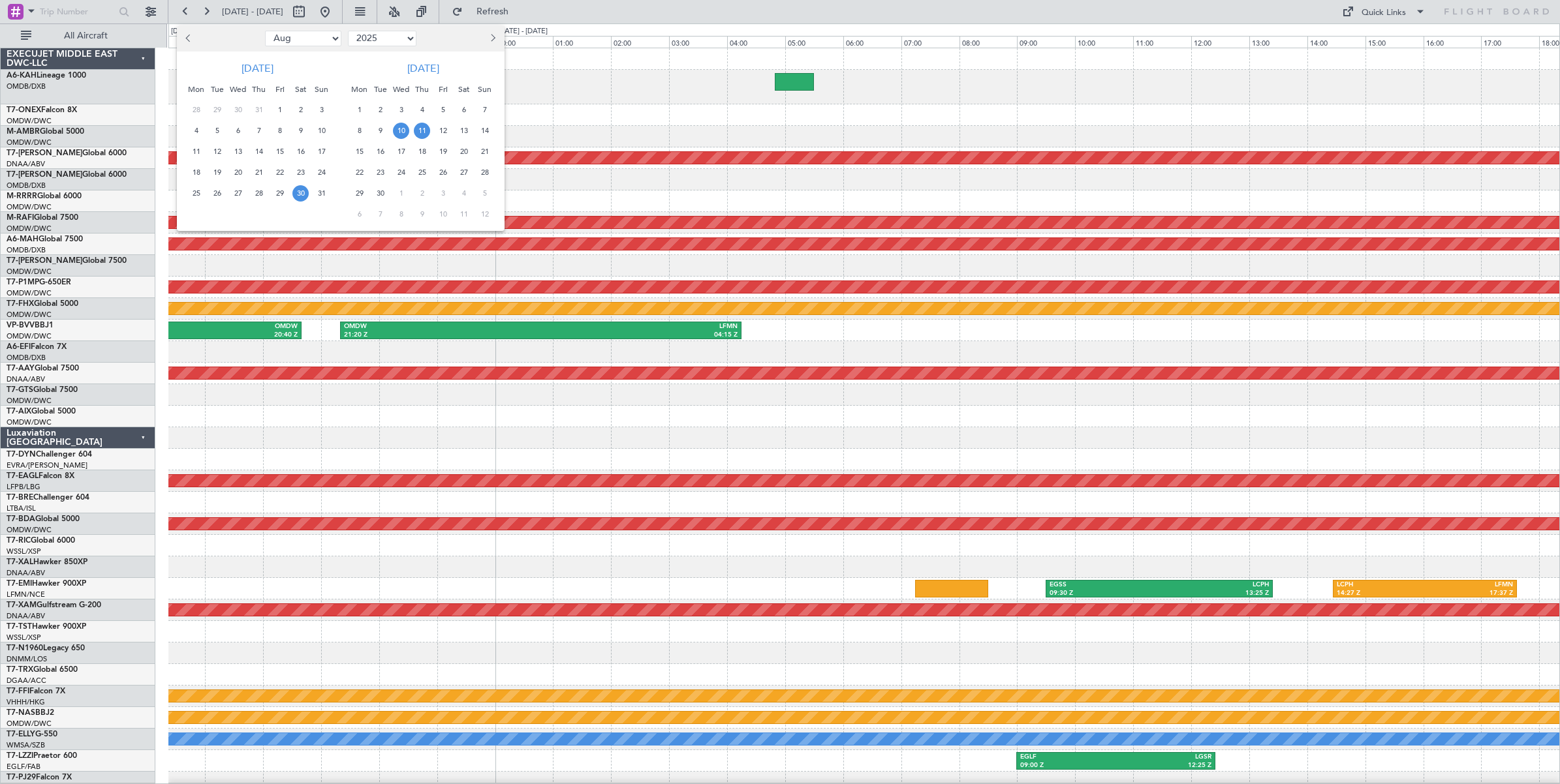
click at [301, 195] on span "30" at bounding box center [301, 194] width 16 height 16
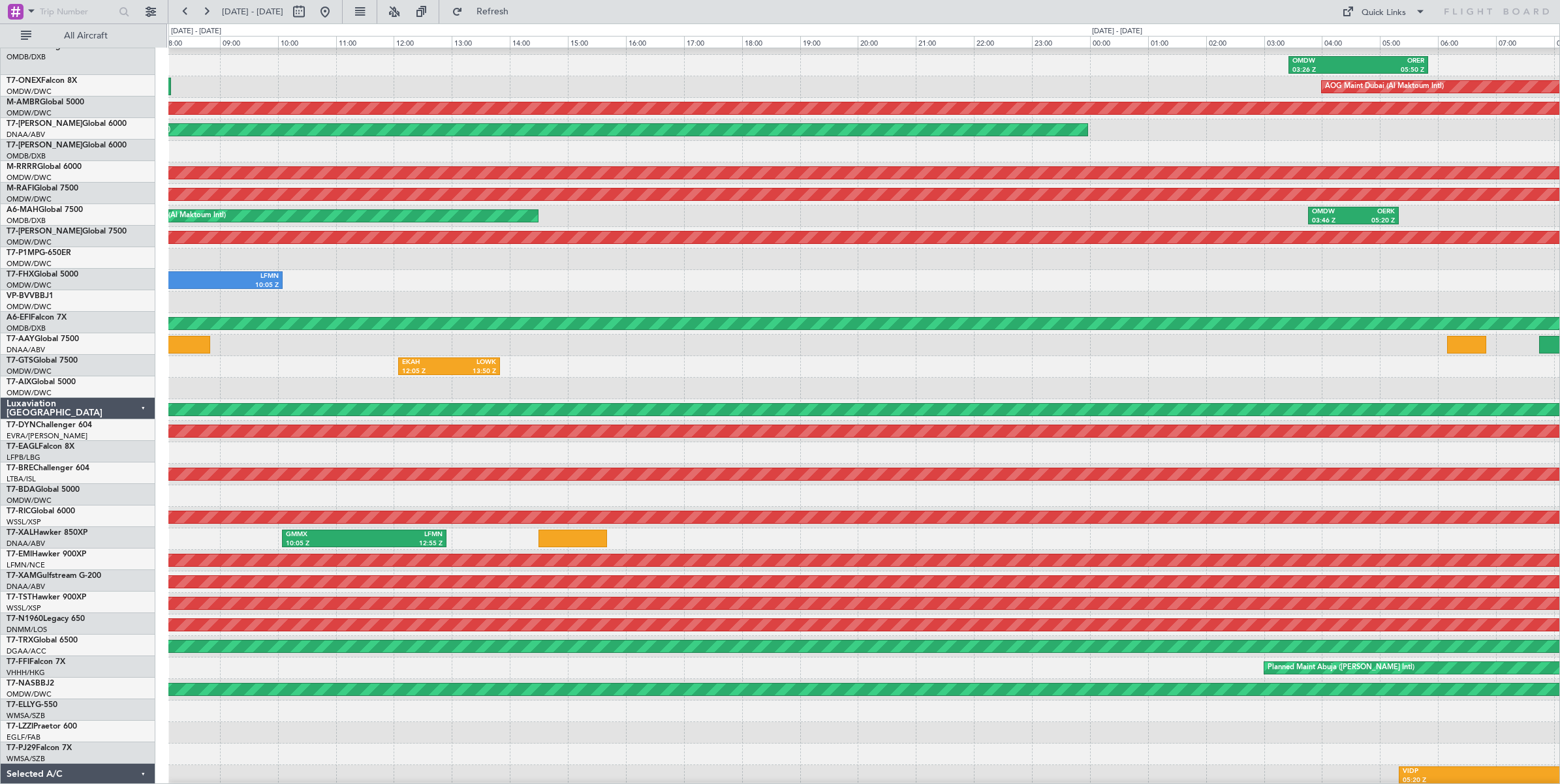
scroll to position [50, 0]
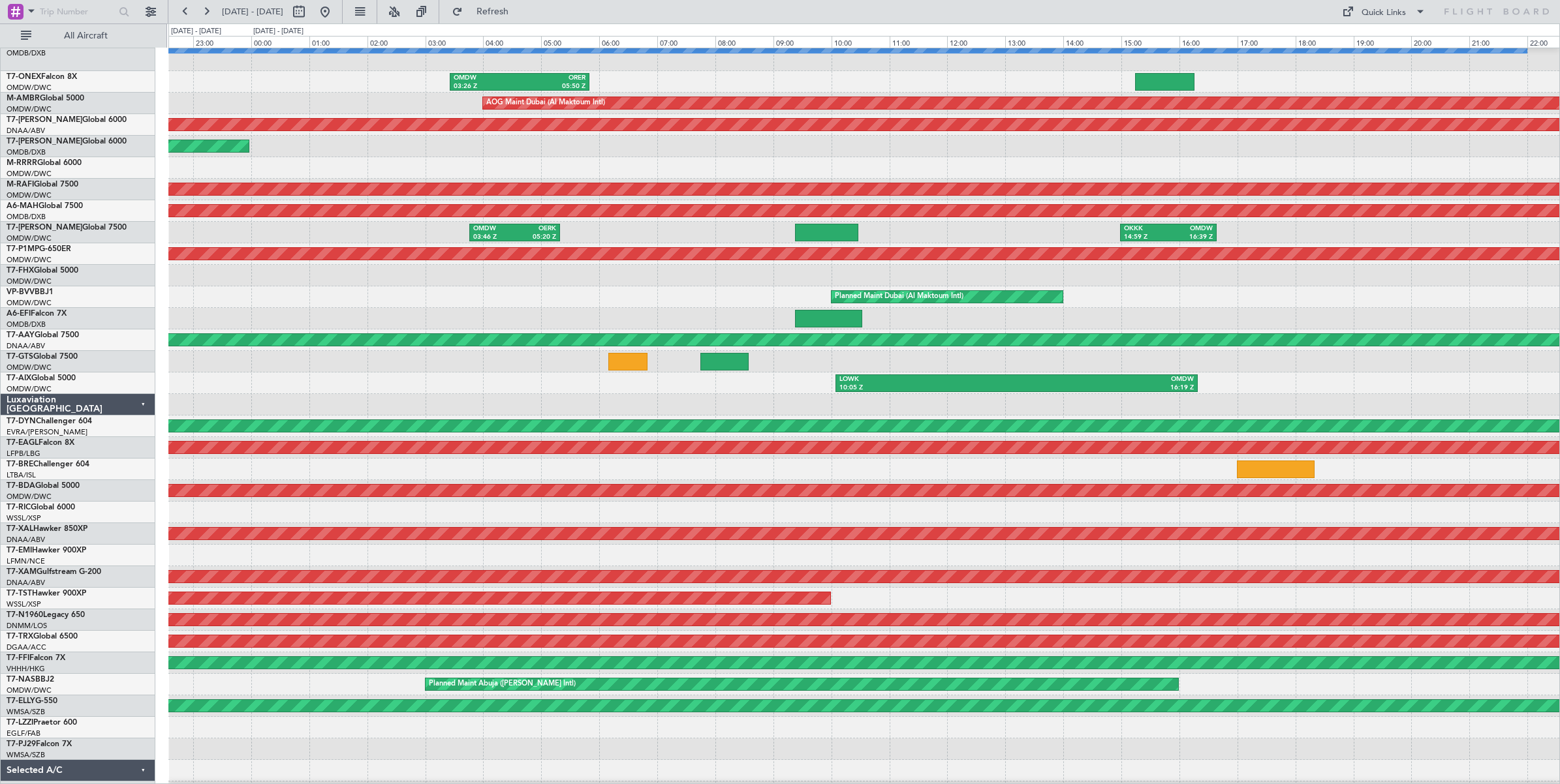
click at [415, 375] on div "LOWK 10:05 Z OMDW 16:19 Z" at bounding box center [864, 383] width 1390 height 22
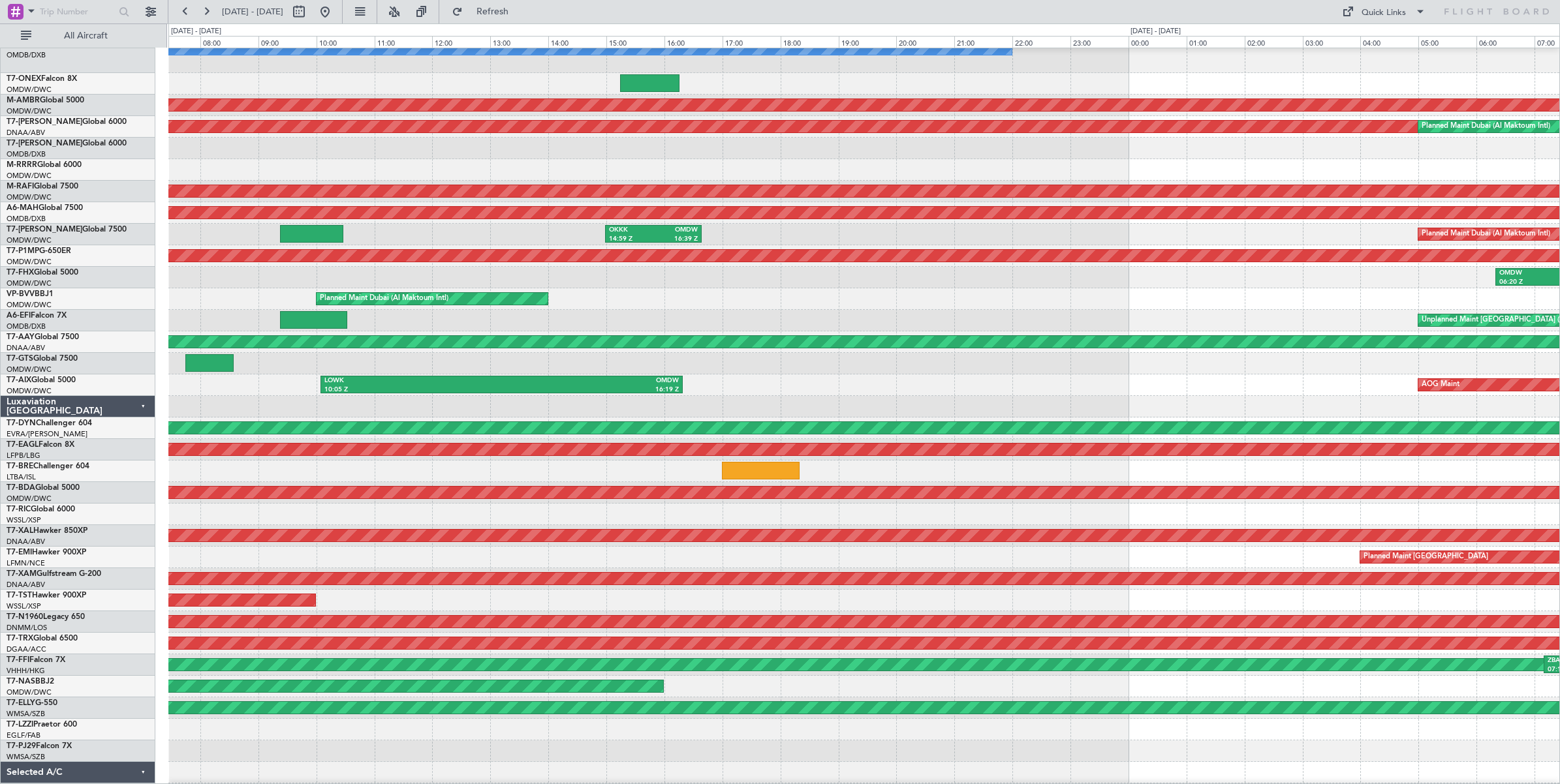
scroll to position [32, 0]
click at [401, 367] on div at bounding box center [864, 364] width 1390 height 22
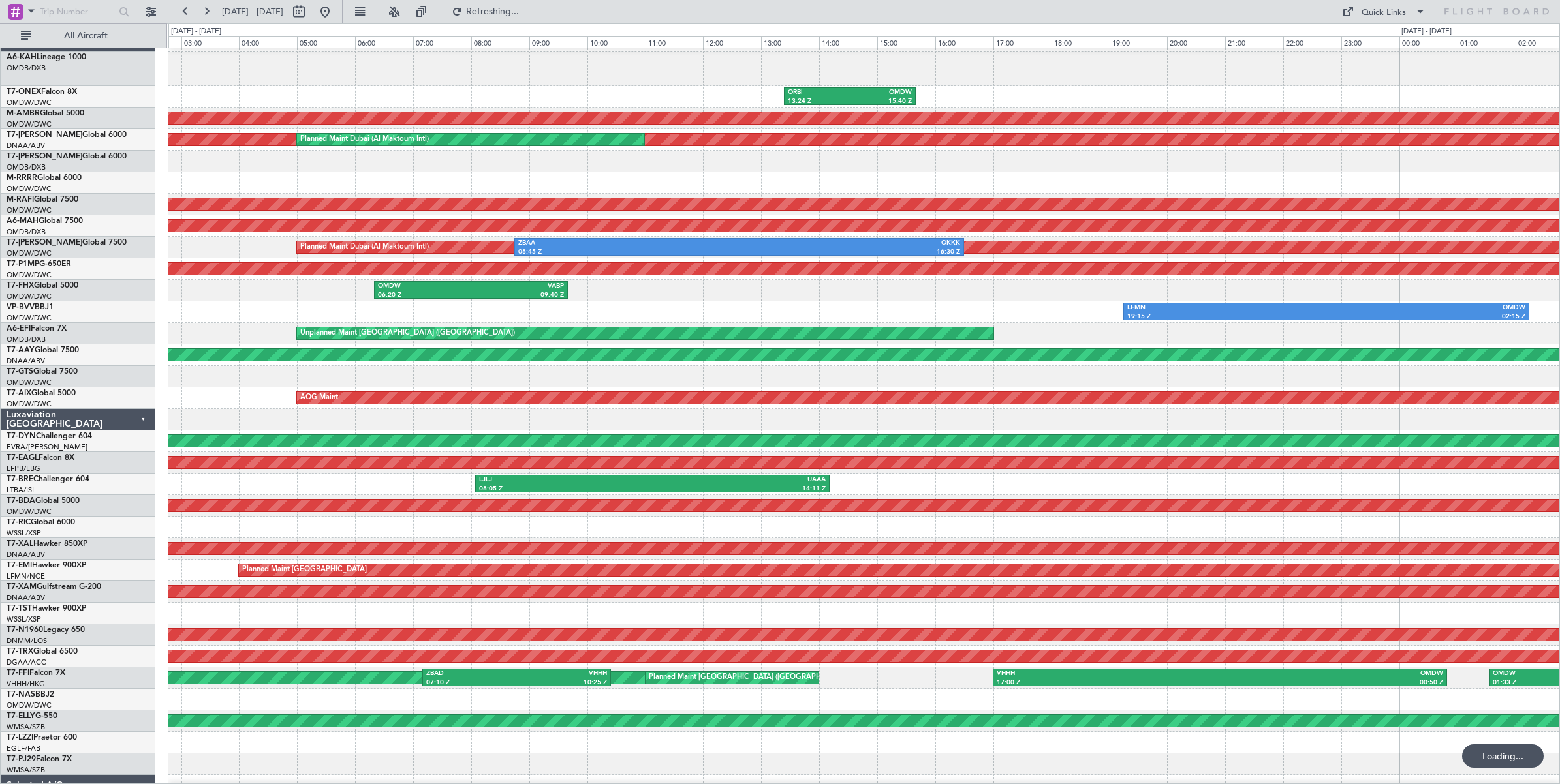
click at [320, 379] on div at bounding box center [864, 377] width 1390 height 22
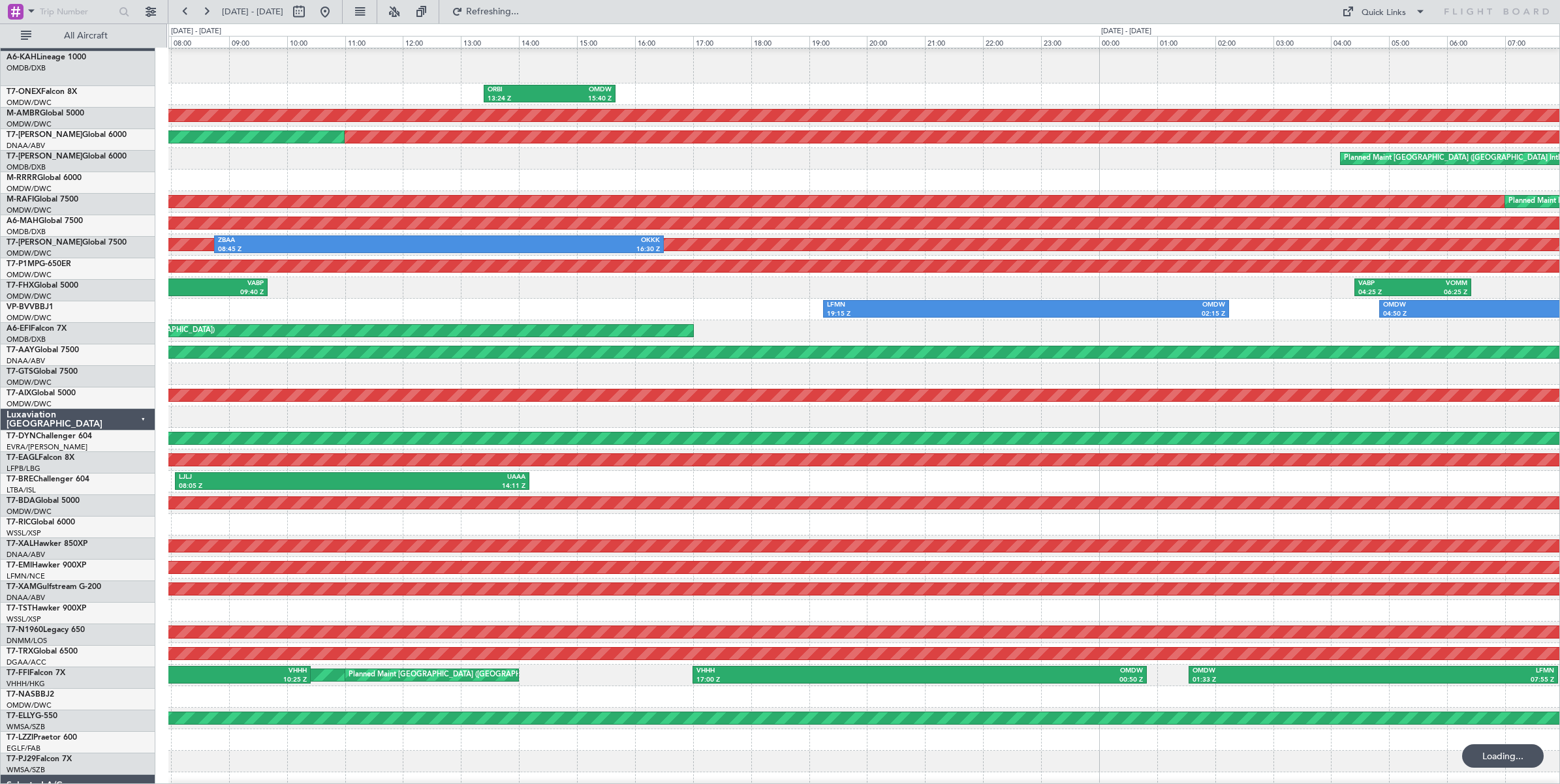
scroll to position [21, 0]
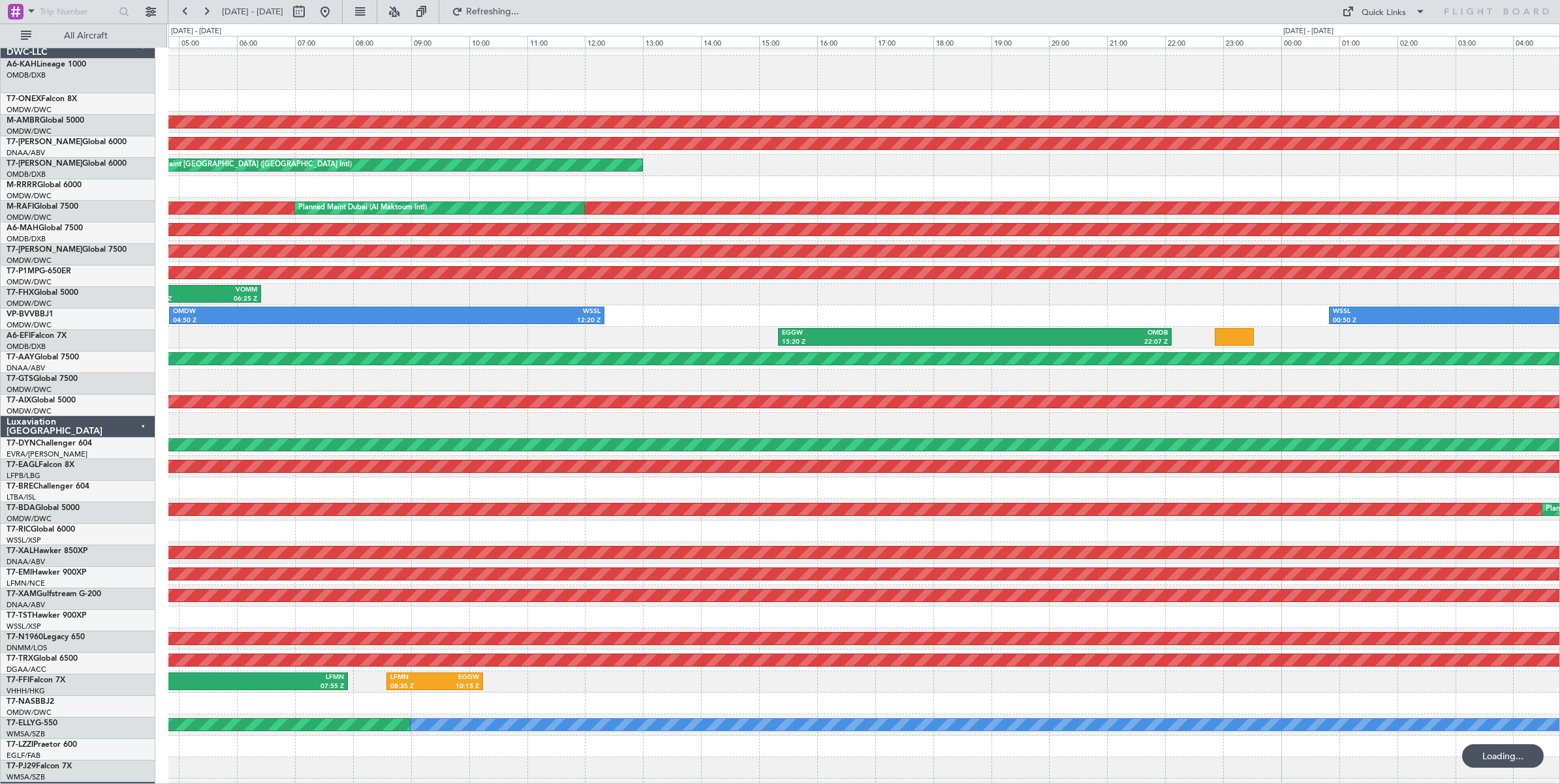
click at [118, 374] on div "AOG Maint Dubai (Al Maktoum Intl) Unplanned Maint [GEOGRAPHIC_DATA] (Al Maktoum…" at bounding box center [780, 404] width 1560 height 761
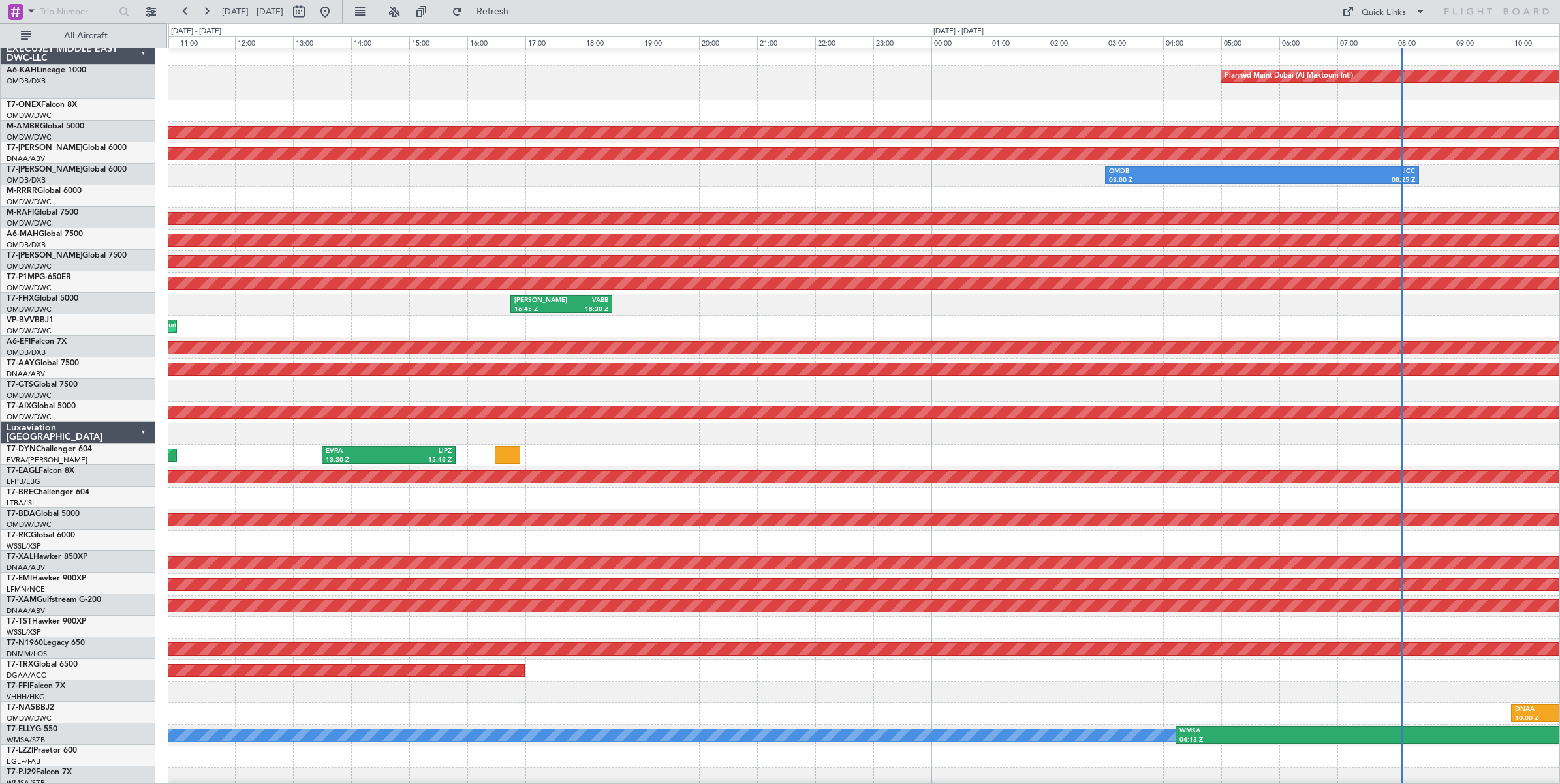
click at [336, 388] on div "2 Flight Legs" at bounding box center [864, 391] width 1390 height 22
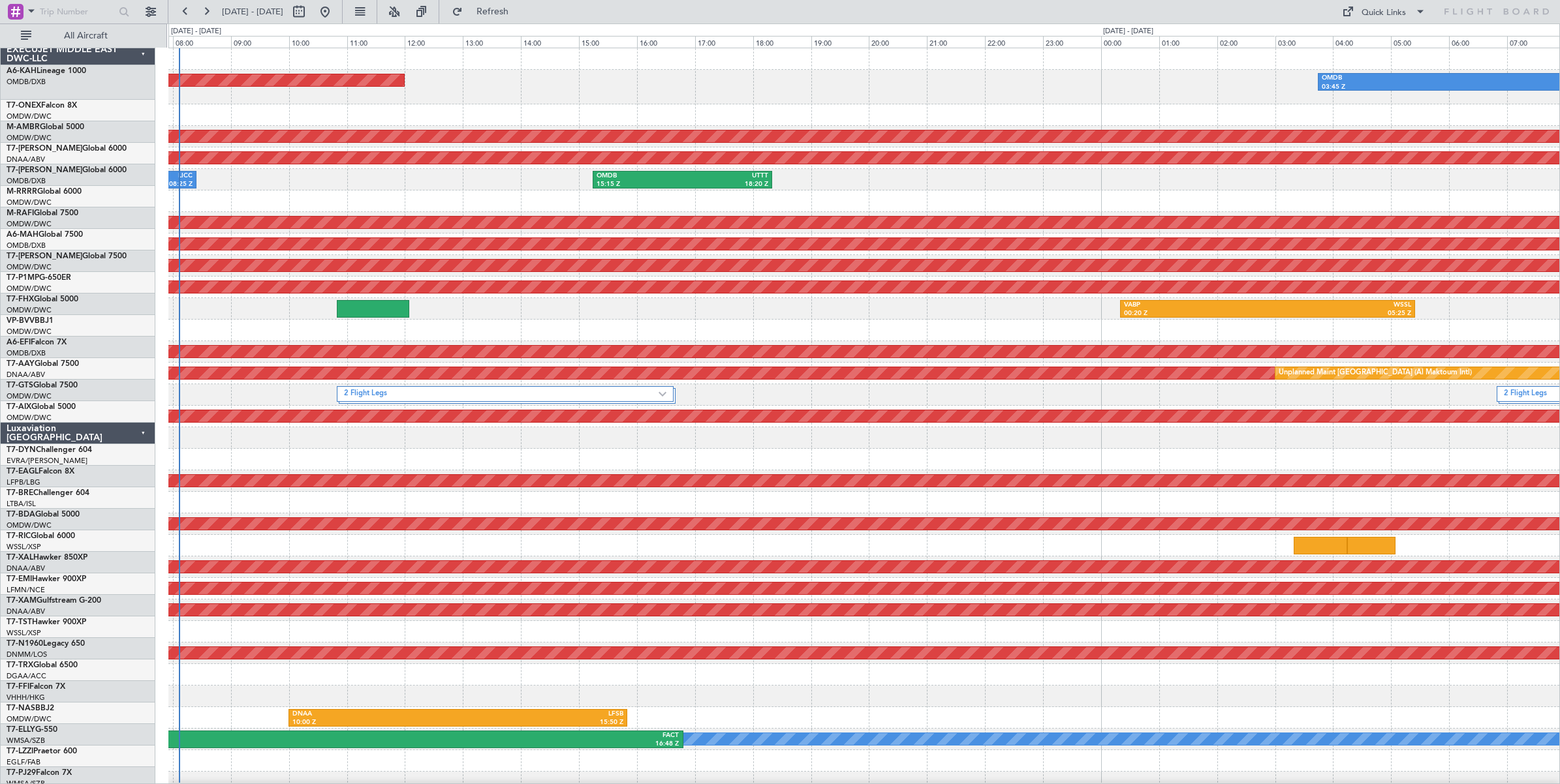
scroll to position [0, 0]
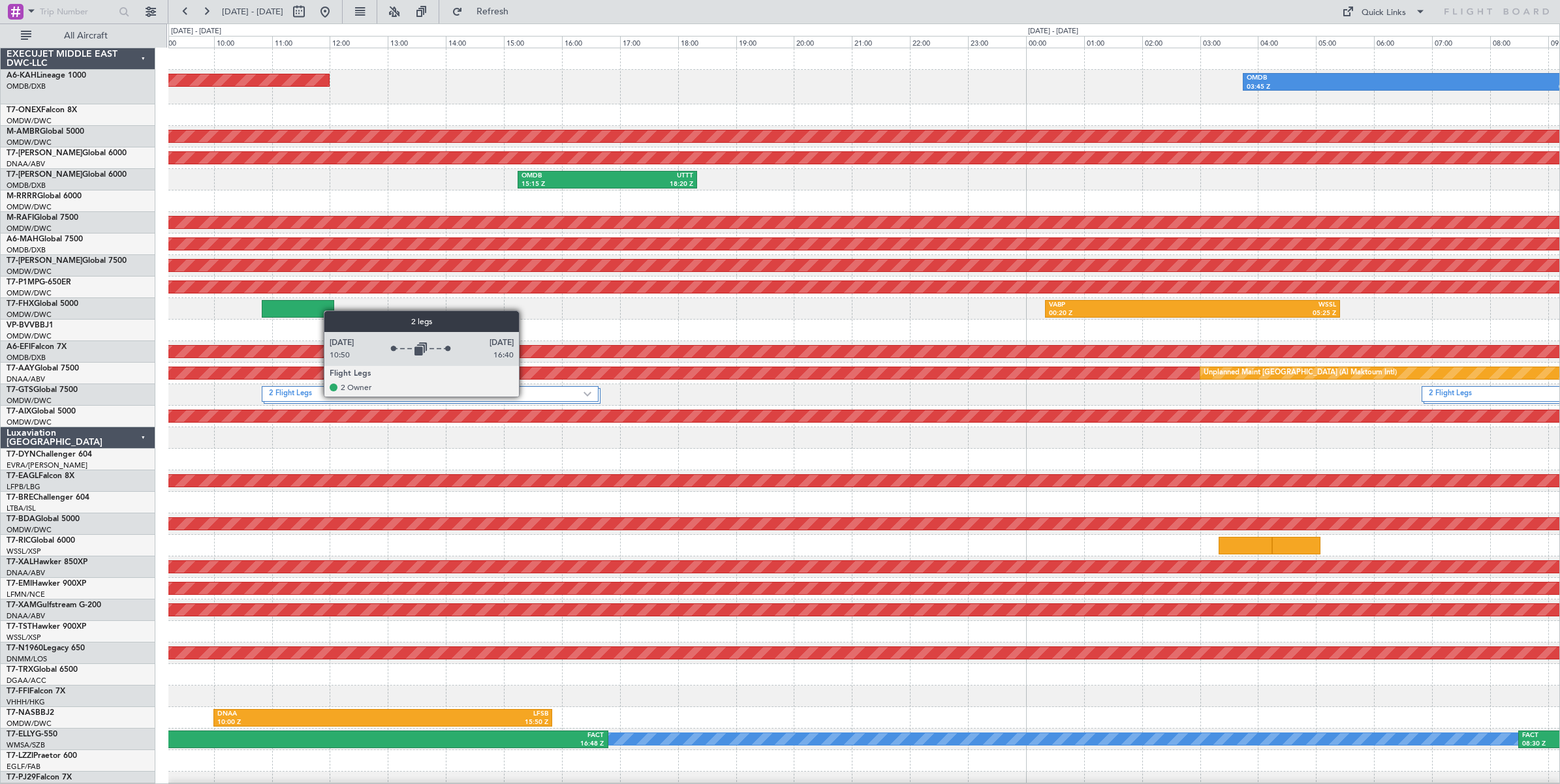
click at [526, 396] on label "2 Flight Legs" at bounding box center [426, 395] width 315 height 11
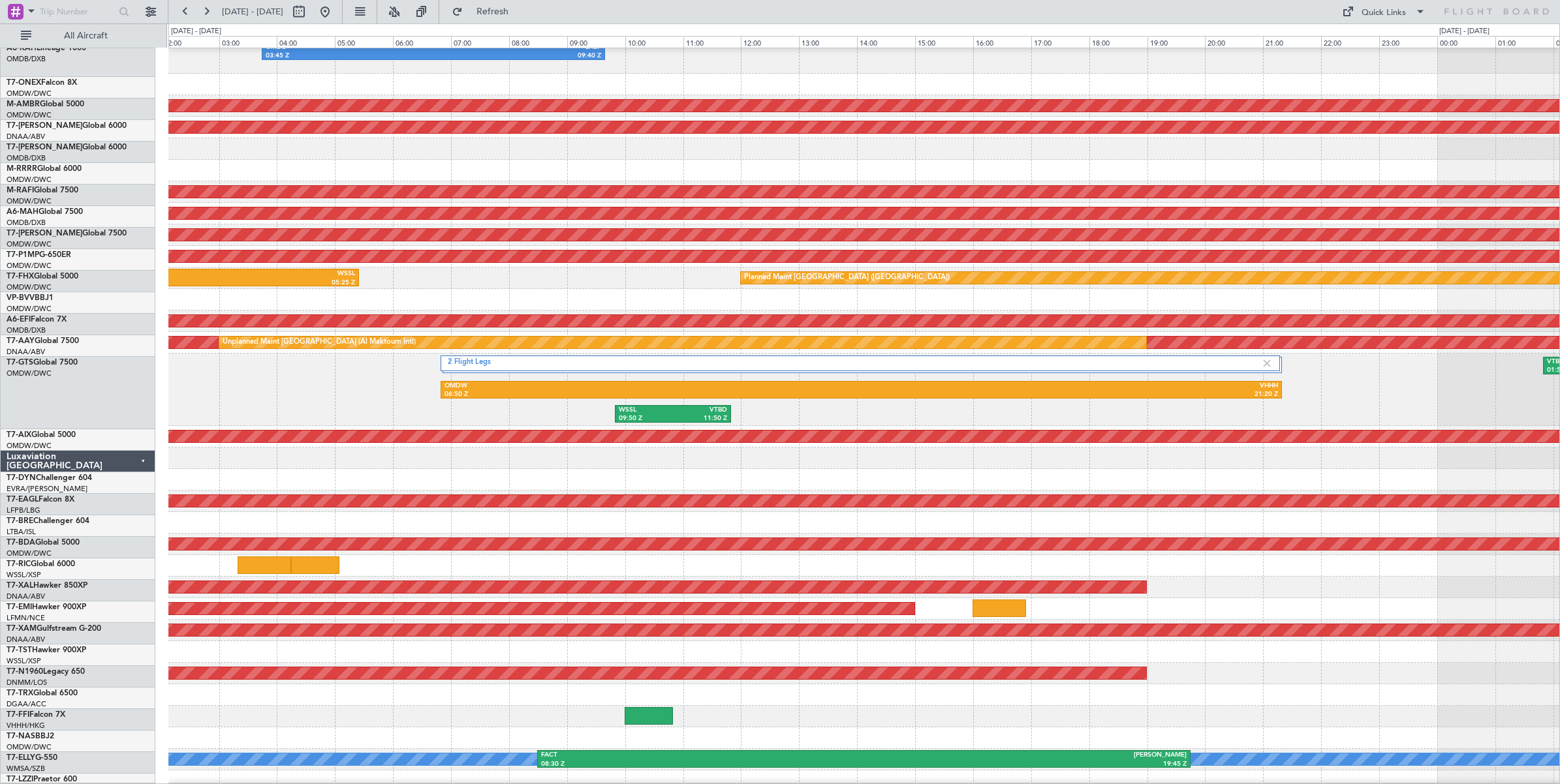
scroll to position [39, 0]
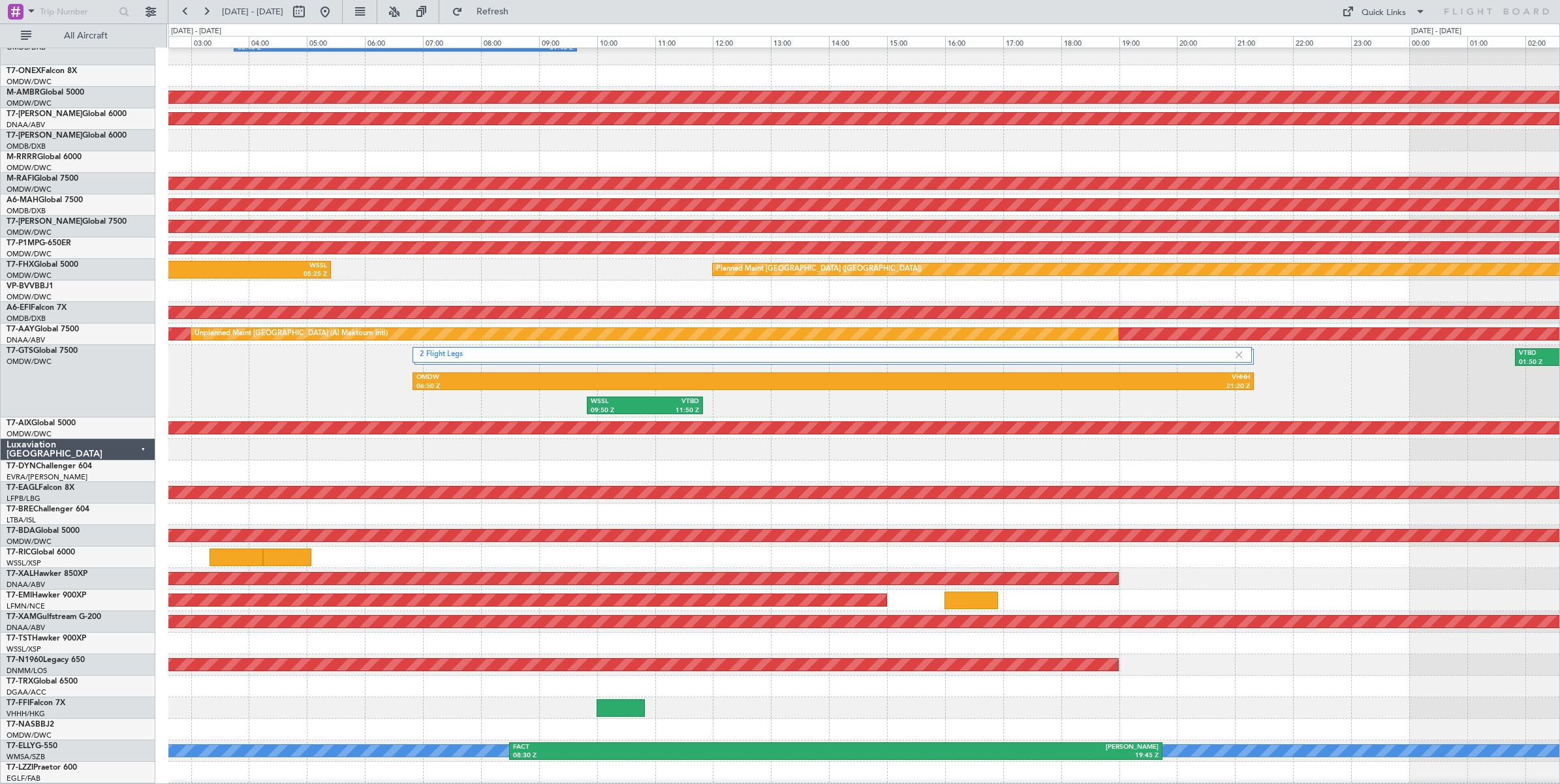
click at [196, 396] on div "2 Flight Legs OMDW 06:50 Z VHHH 21:20 Z WSSL 09:50 Z VTBD 11:50 Z VTBD 01:50 Z …" at bounding box center [864, 381] width 1390 height 73
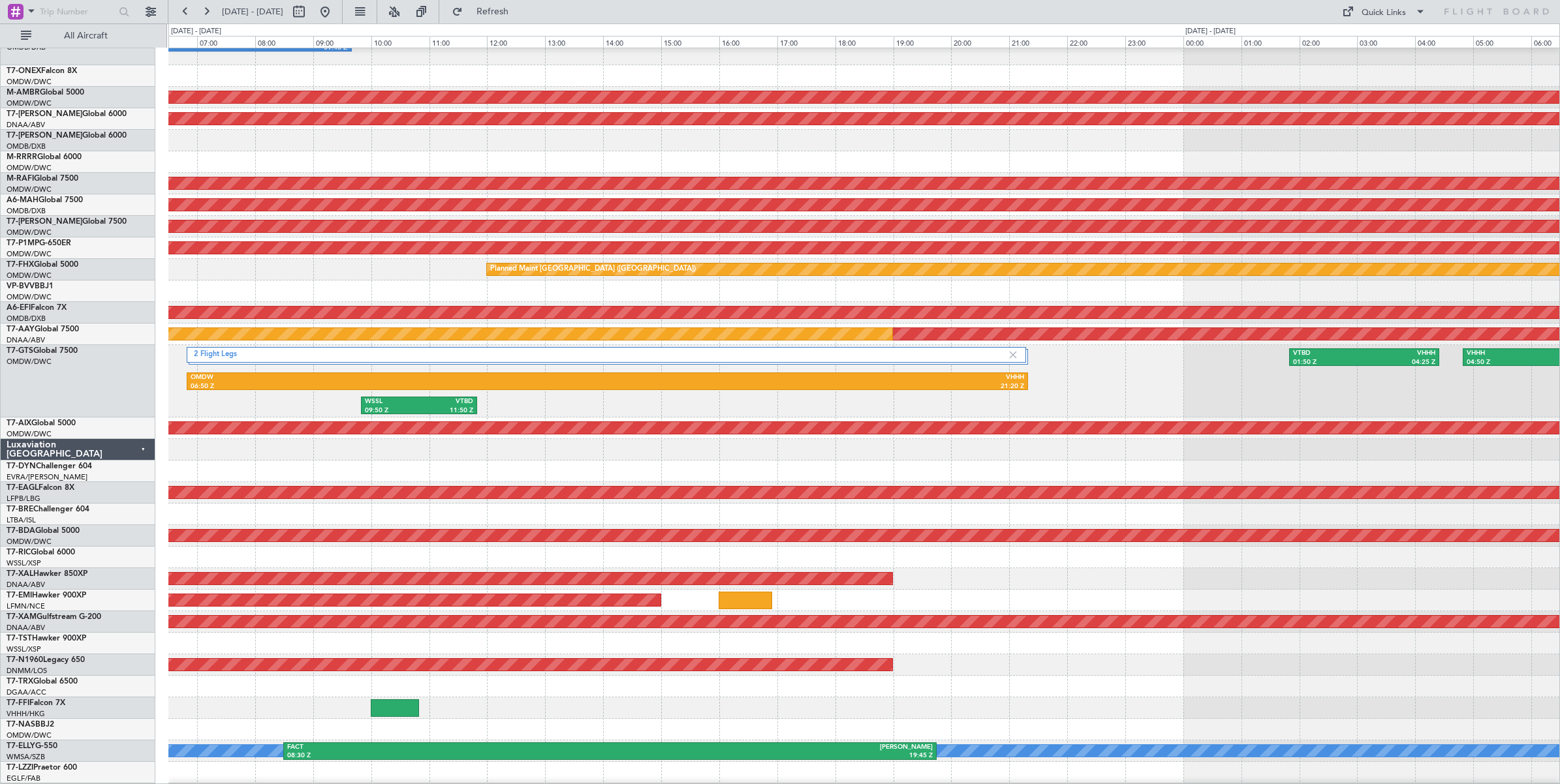
click at [890, 408] on div "2 Flight Legs OMDW 06:50 Z VHHH 21:20 Z WSSL 09:50 Z VTBD 11:50 Z VTBD 01:50 Z …" at bounding box center [864, 381] width 1390 height 73
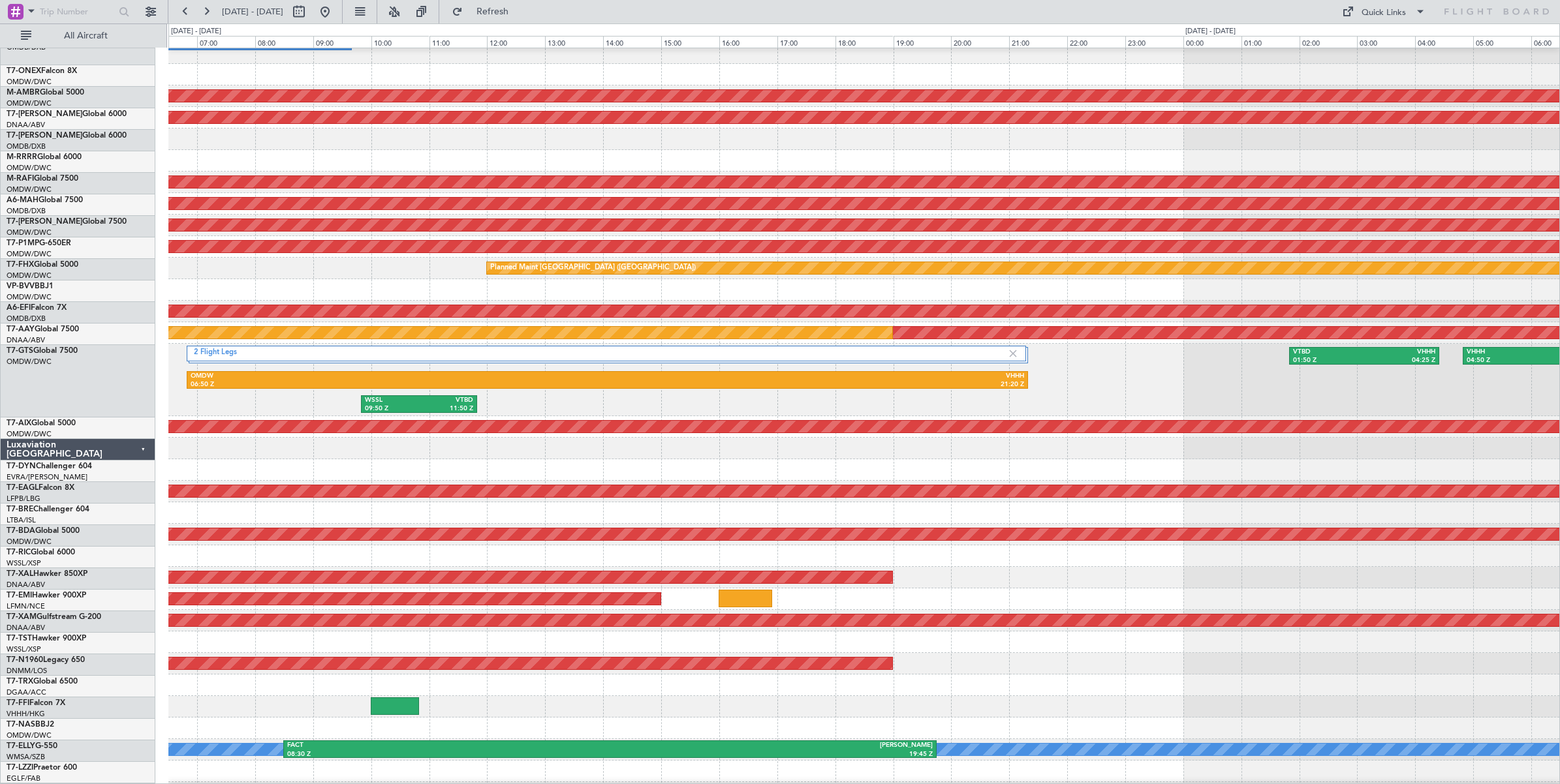
scroll to position [40, 0]
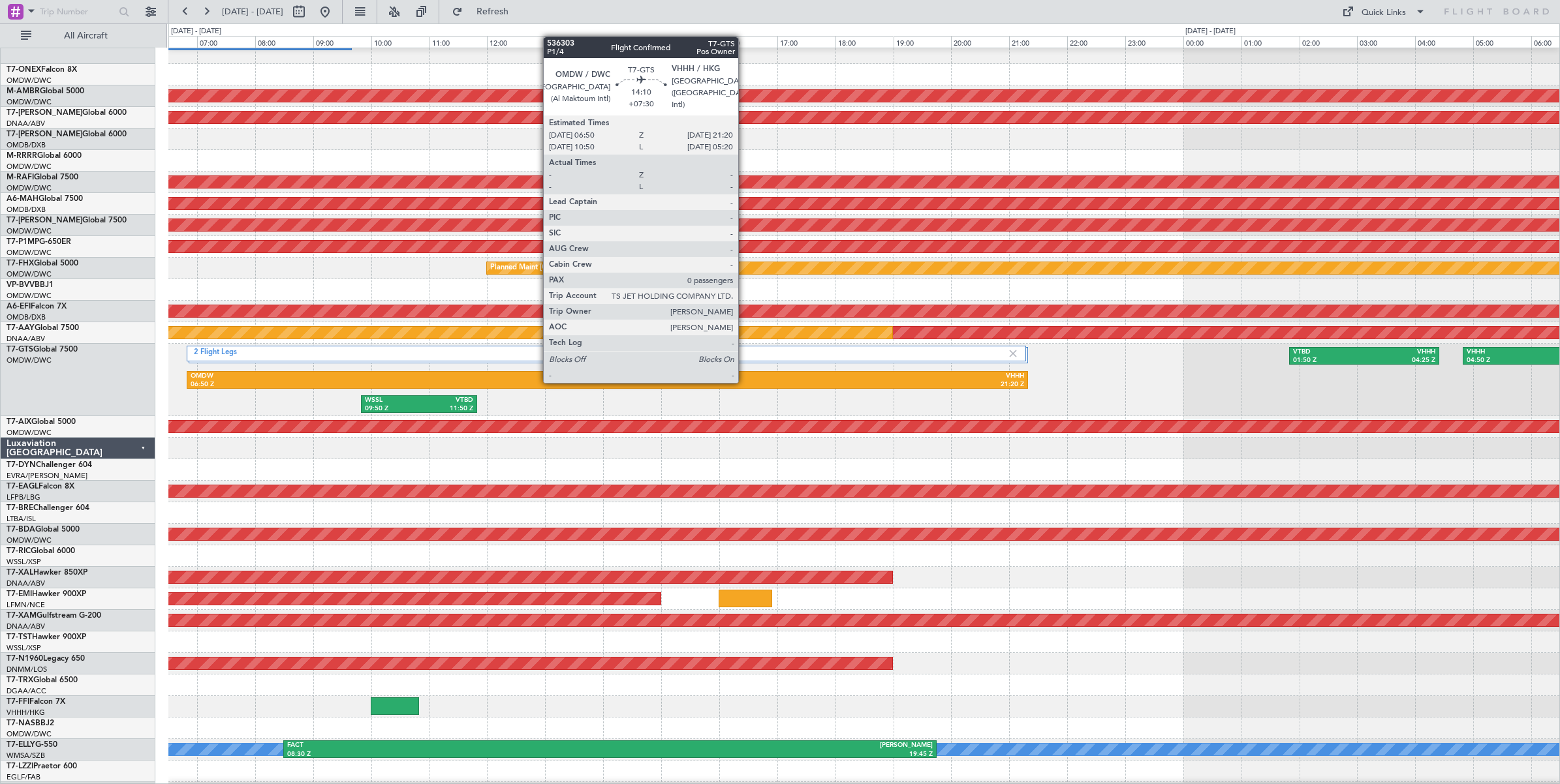
click at [745, 382] on div "21:20 Z" at bounding box center [815, 385] width 417 height 9
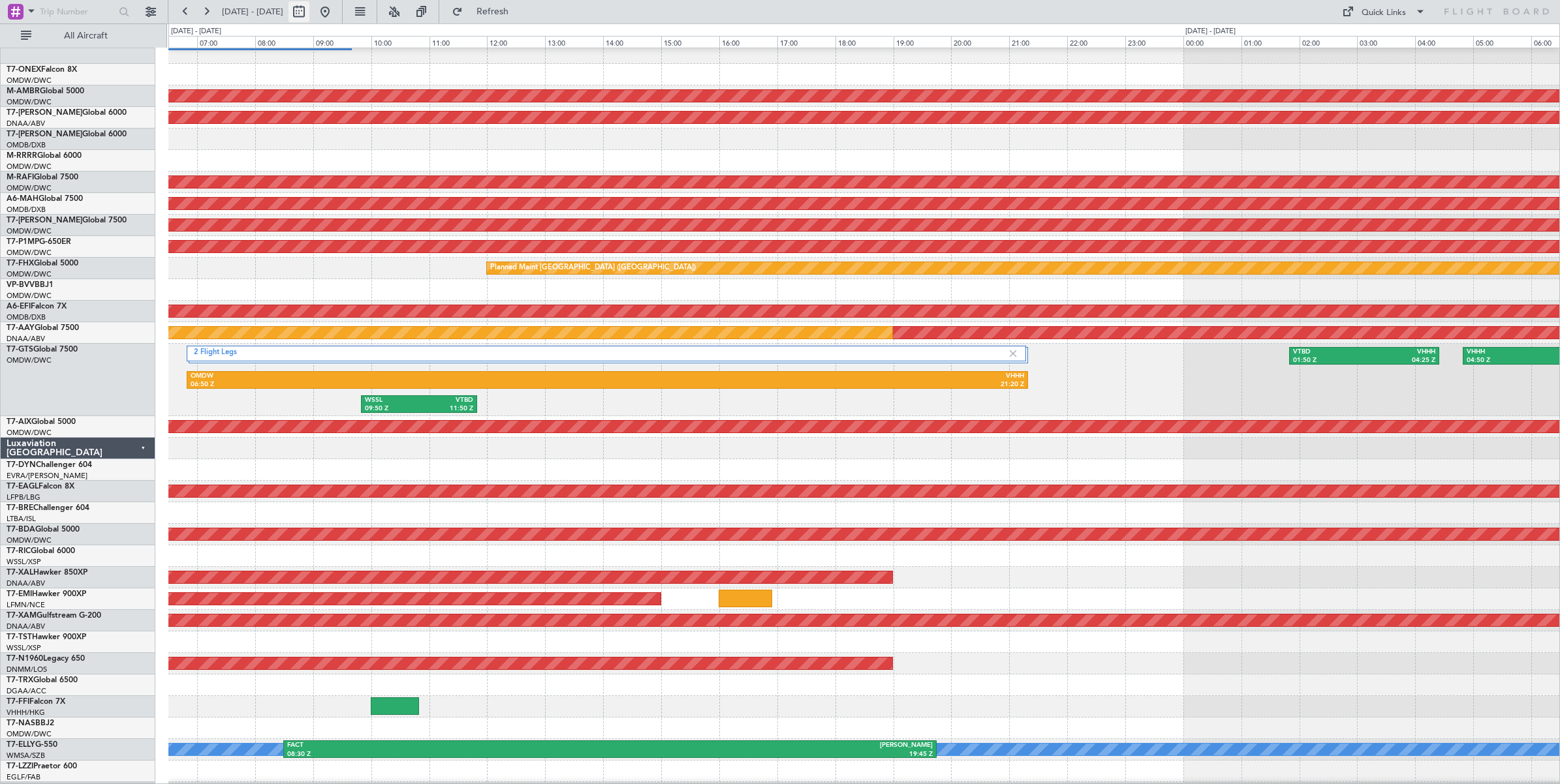
click at [309, 16] on button at bounding box center [299, 11] width 21 height 21
select select "9"
select select "2025"
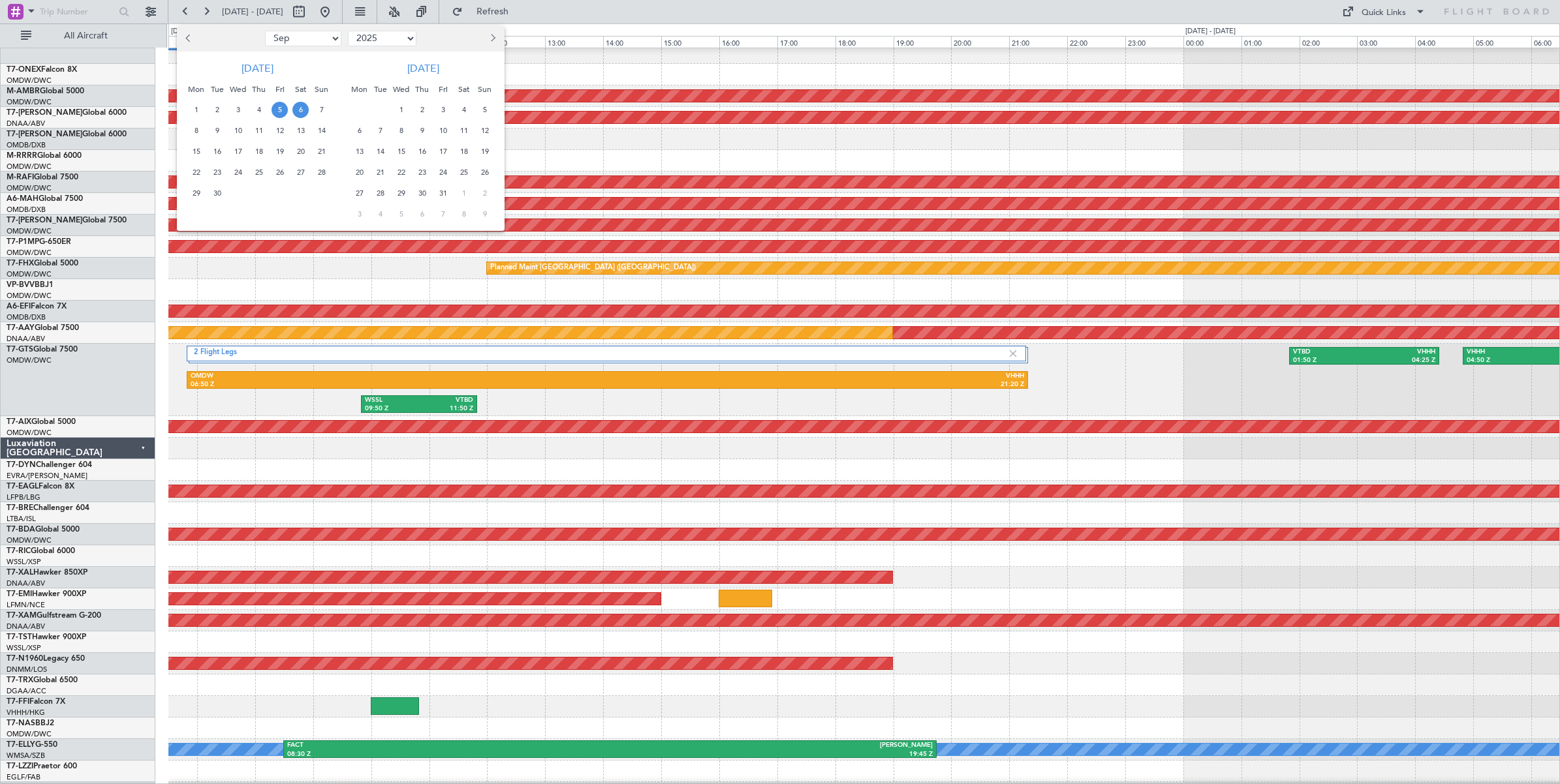
click at [318, 39] on select "Jan Feb Mar Apr May Jun [DATE] Aug Sep Oct Nov Dec" at bounding box center [302, 38] width 76 height 15
select select "7"
click at [265, 30] on select "Jan Feb Mar Apr May Jun [DATE] Aug Sep Oct Nov Dec" at bounding box center [302, 38] width 76 height 15
click at [281, 109] on span "4" at bounding box center [280, 109] width 16 height 16
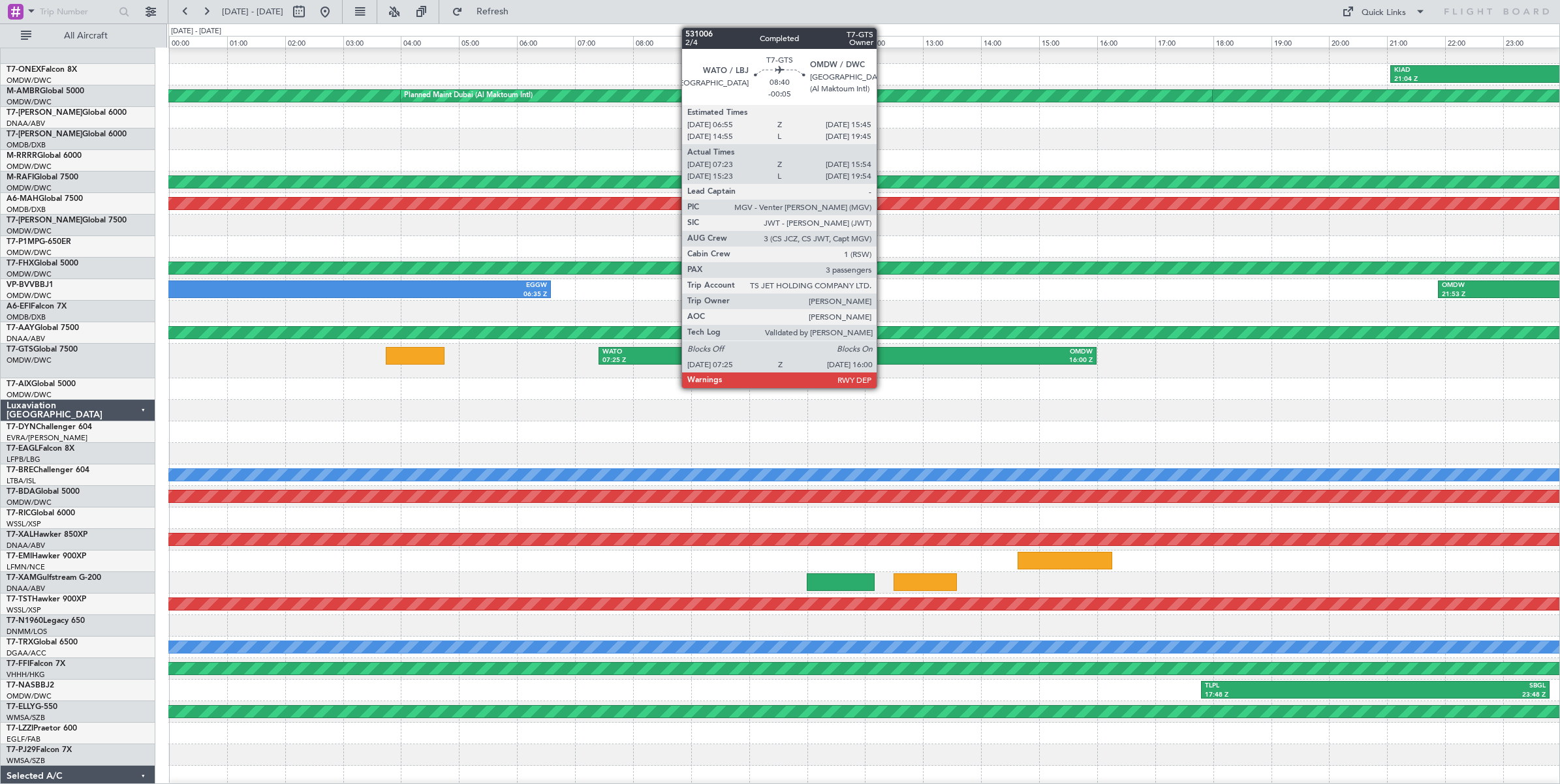
click at [883, 354] on div "OMDW" at bounding box center [971, 353] width 246 height 9
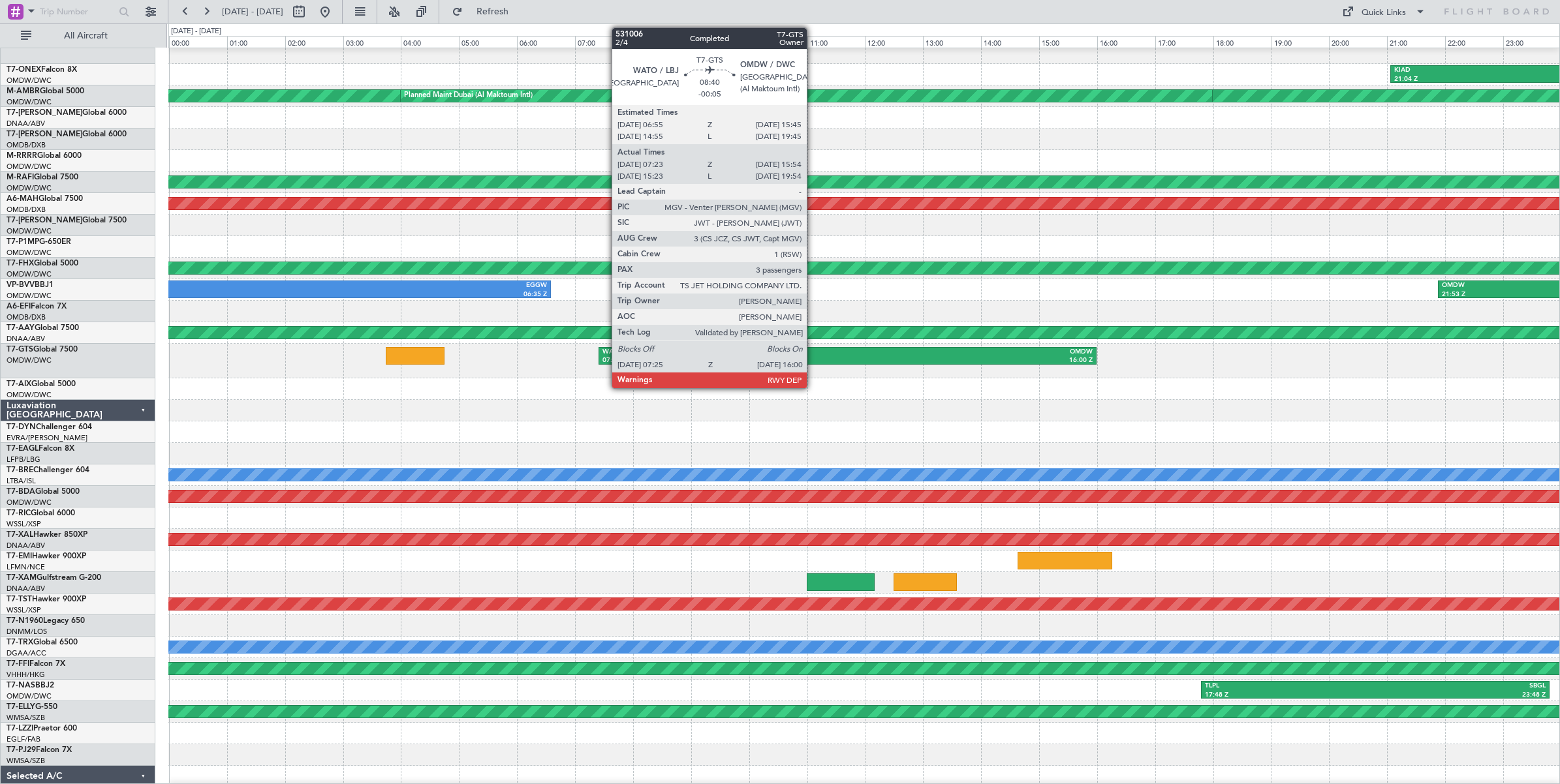
click at [813, 358] on div "07:25 Z" at bounding box center [725, 361] width 246 height 9
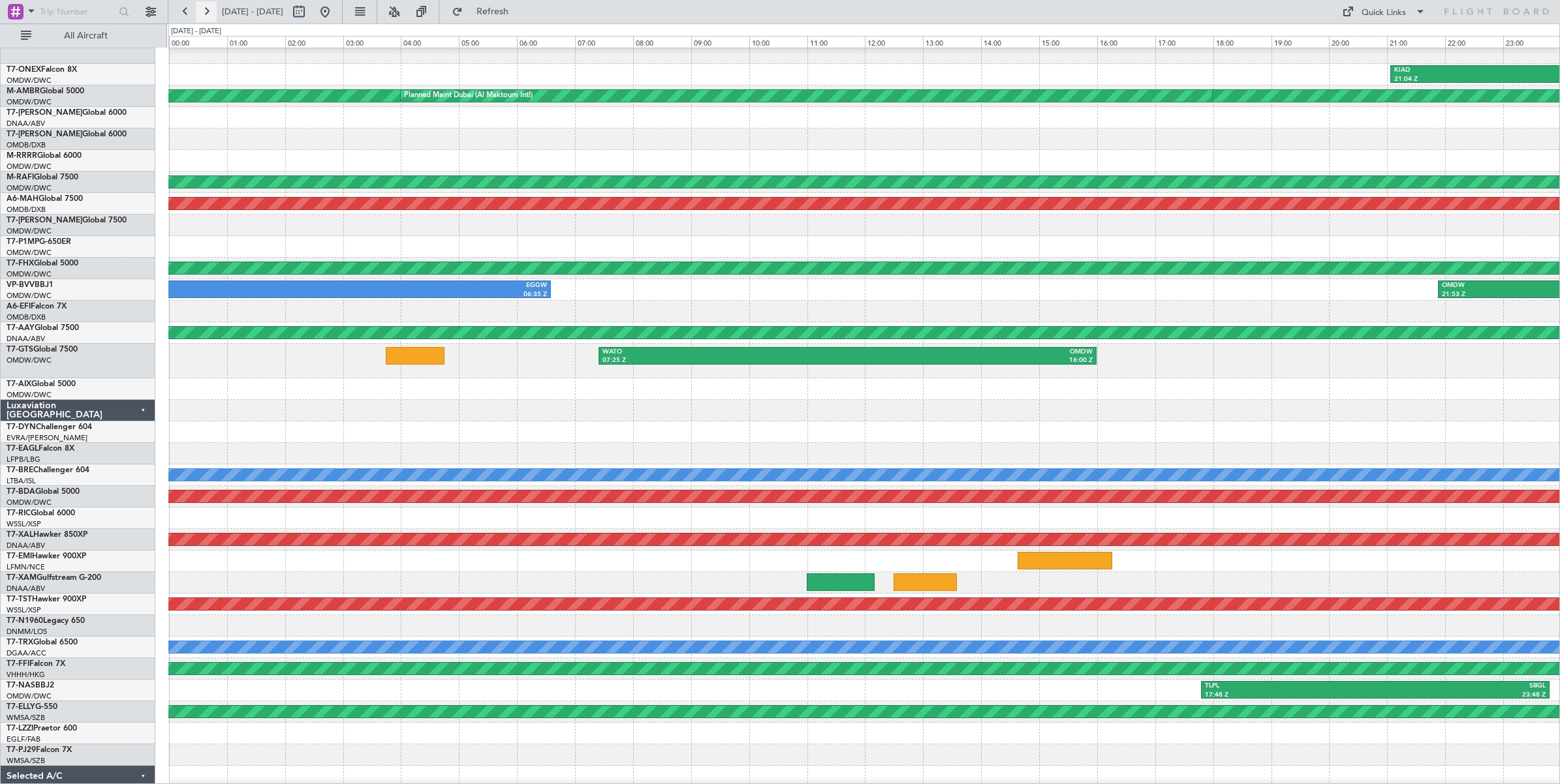
click at [204, 10] on button at bounding box center [205, 11] width 21 height 21
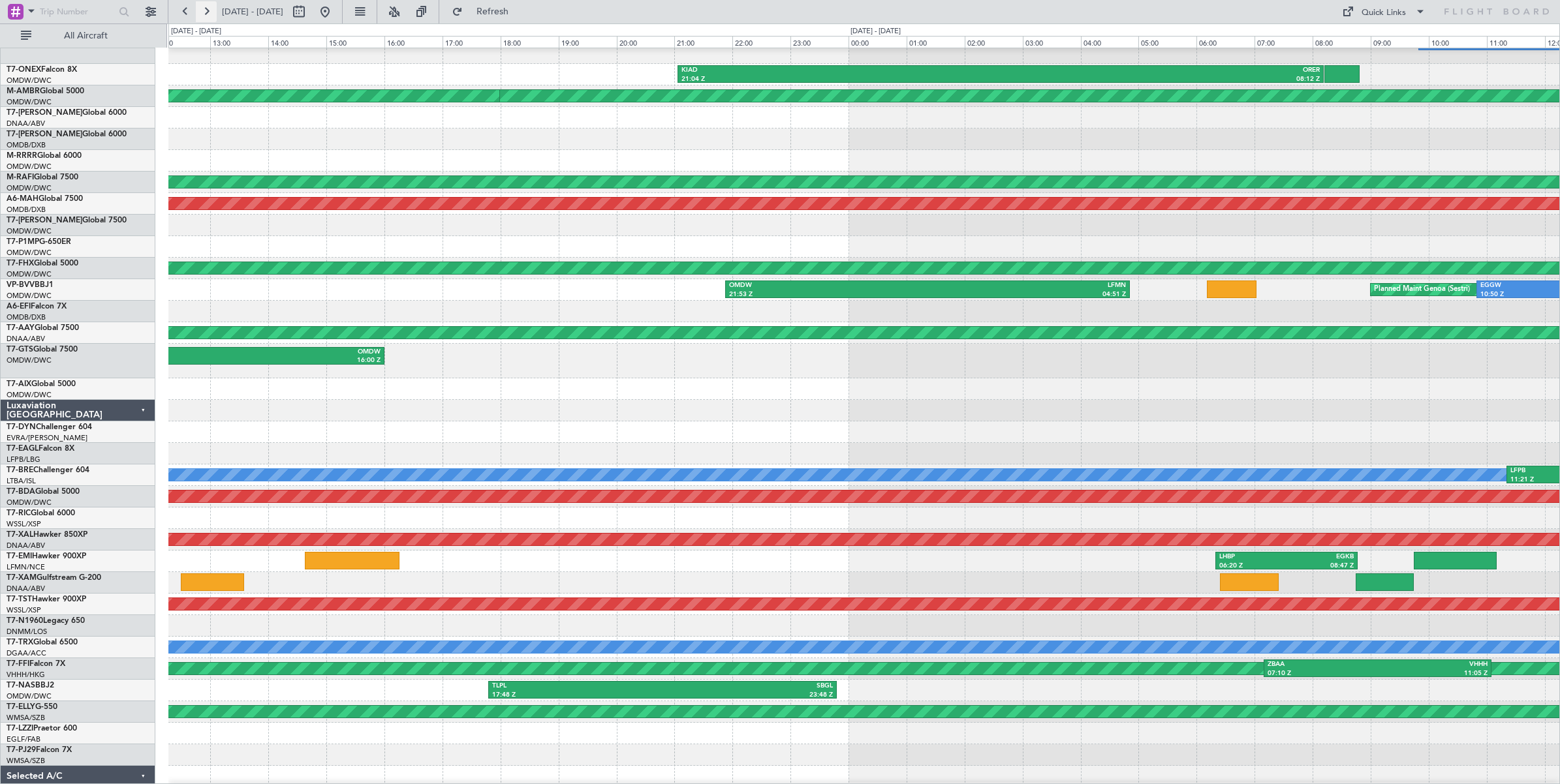
click at [204, 10] on button at bounding box center [205, 11] width 21 height 21
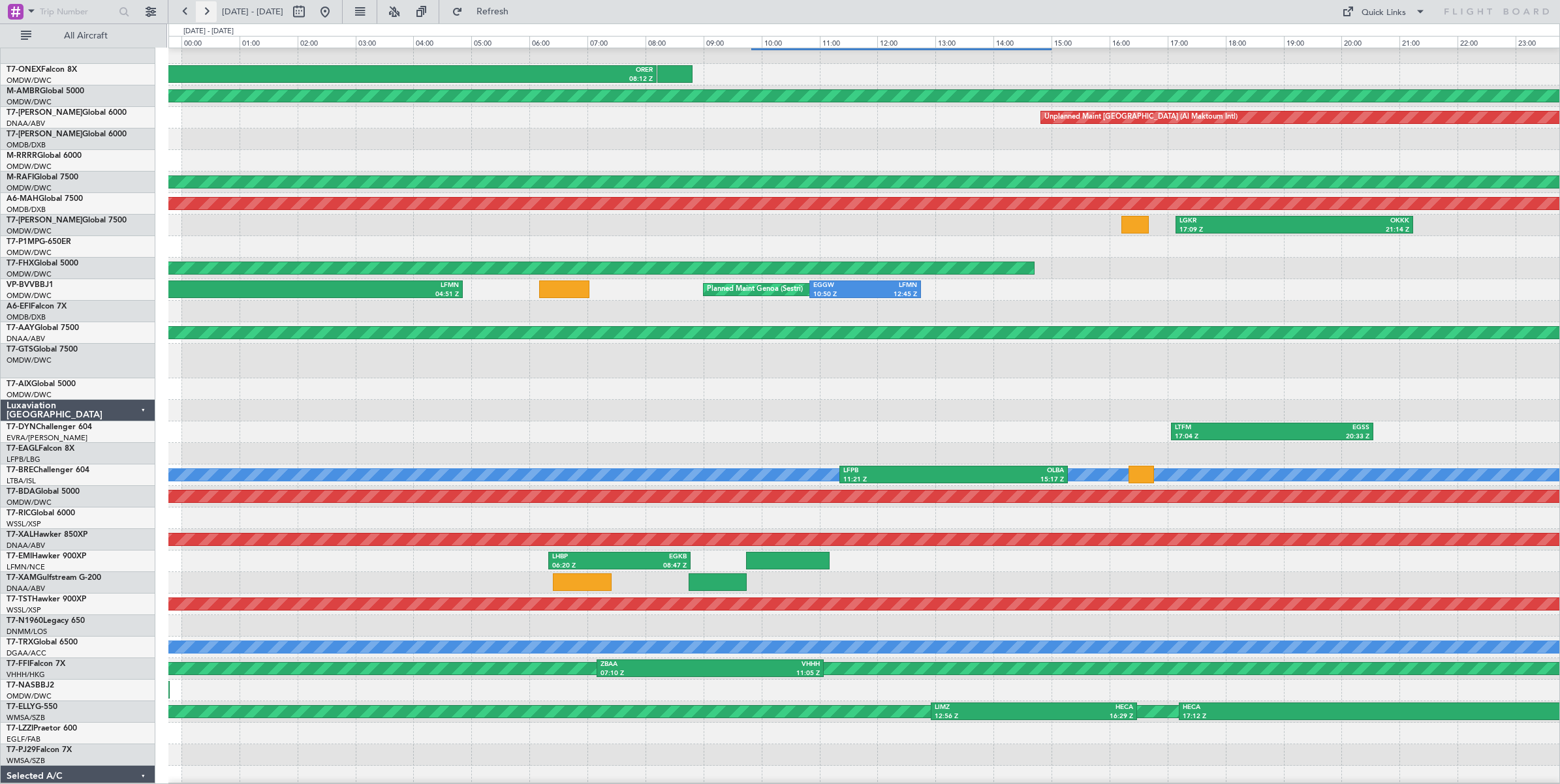
click at [204, 11] on button at bounding box center [205, 11] width 21 height 21
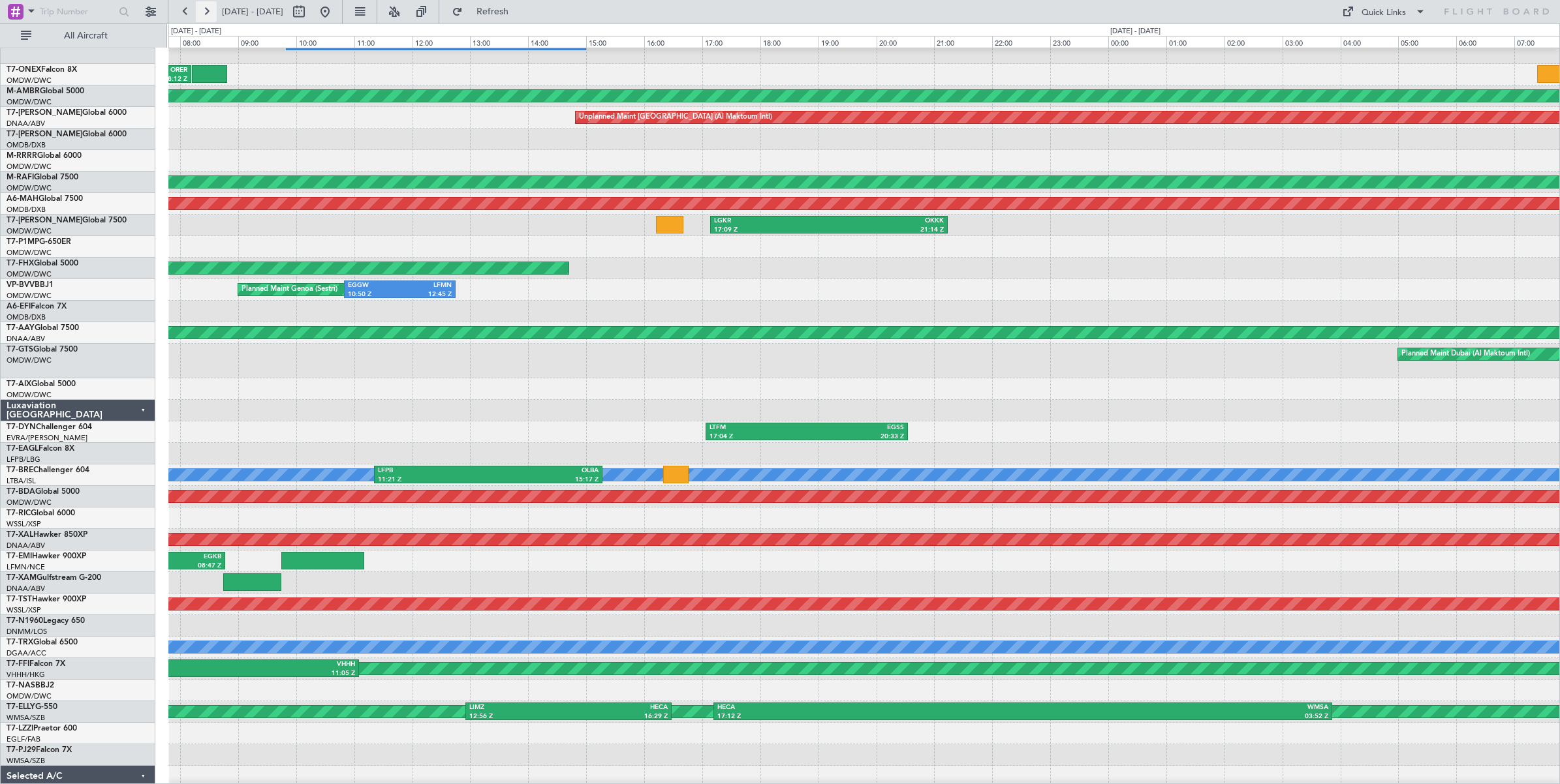
click at [204, 11] on button at bounding box center [205, 11] width 21 height 21
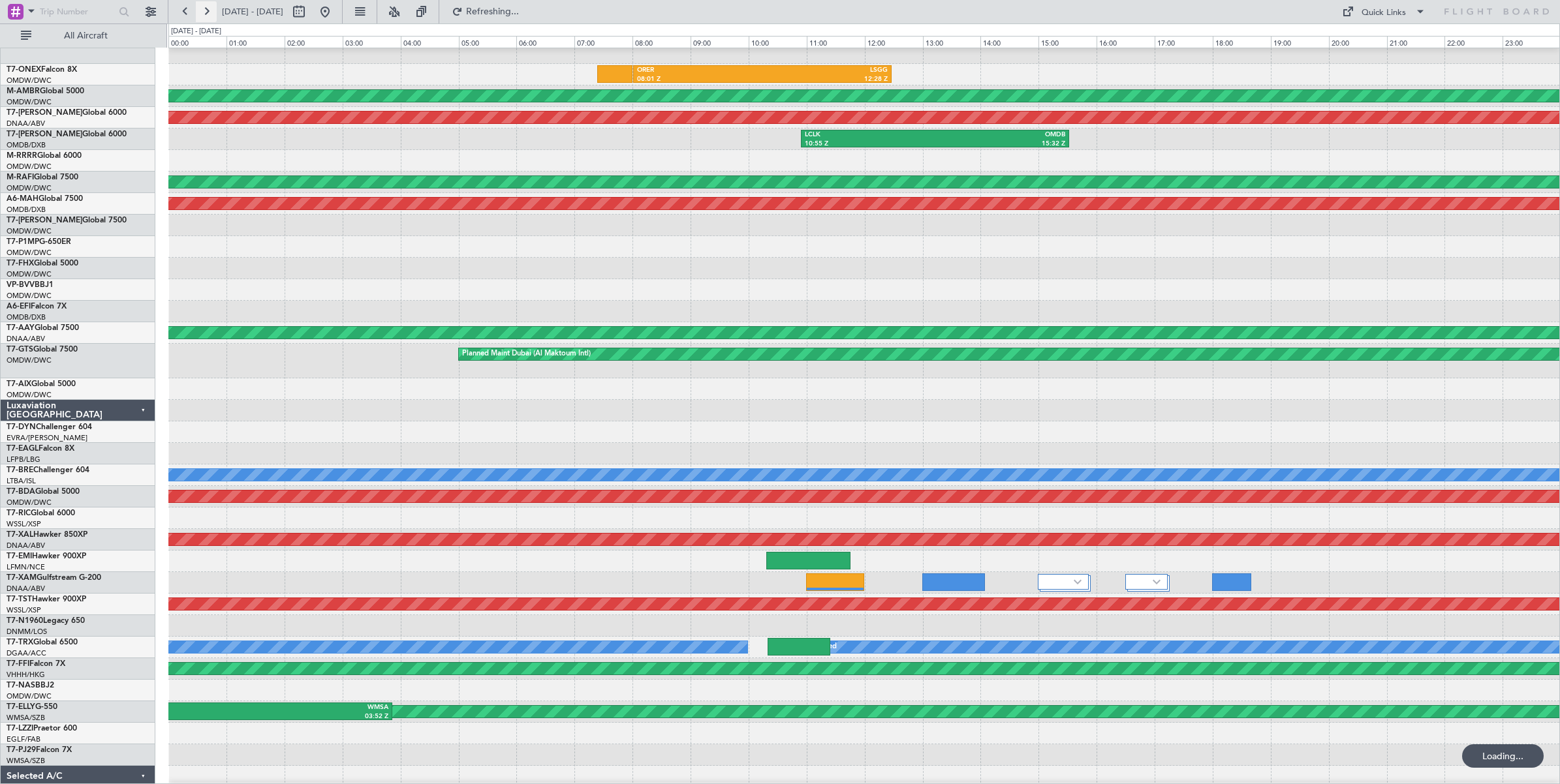
click at [204, 11] on button at bounding box center [205, 11] width 21 height 21
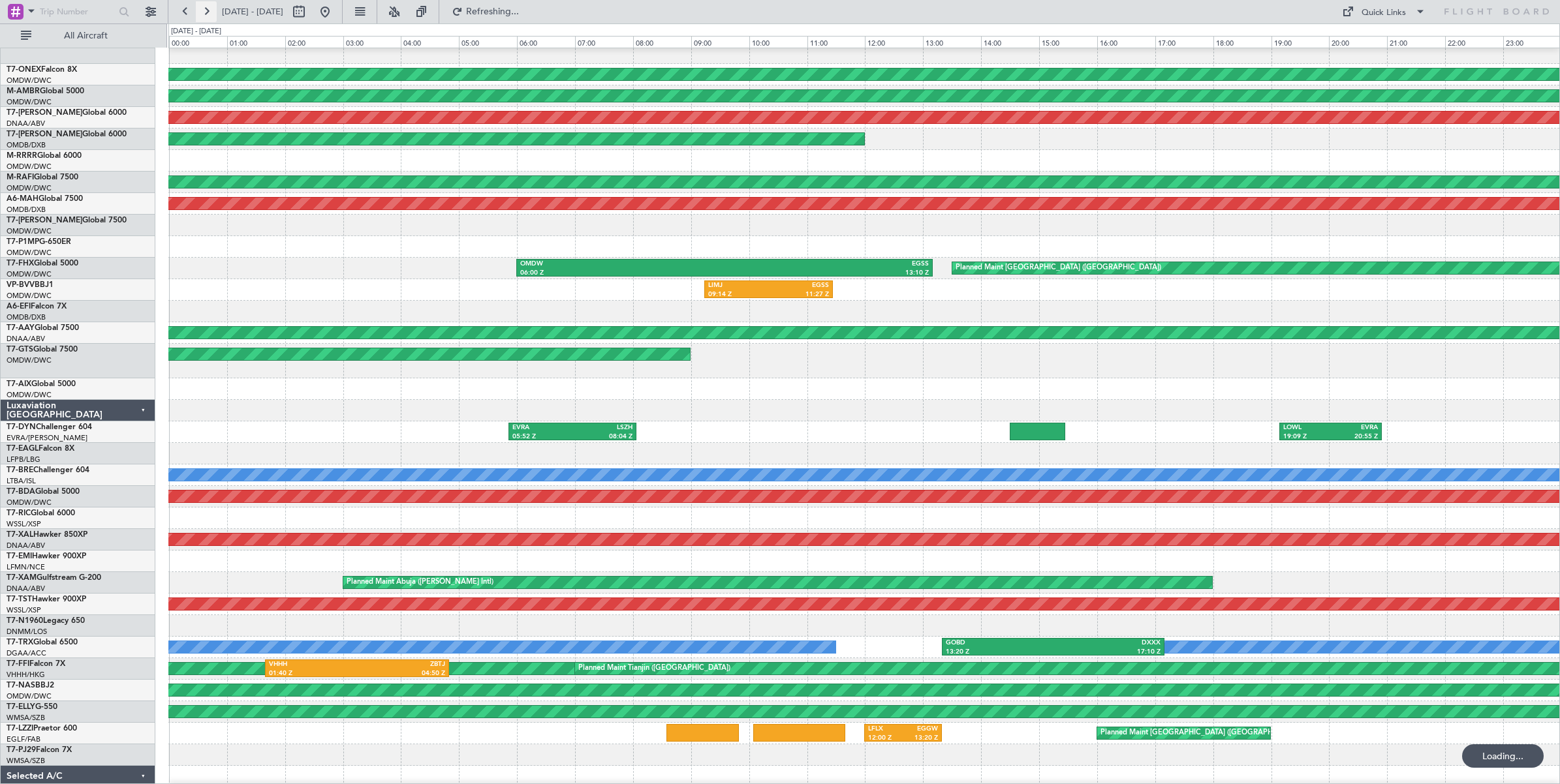
click at [204, 11] on button at bounding box center [205, 11] width 21 height 21
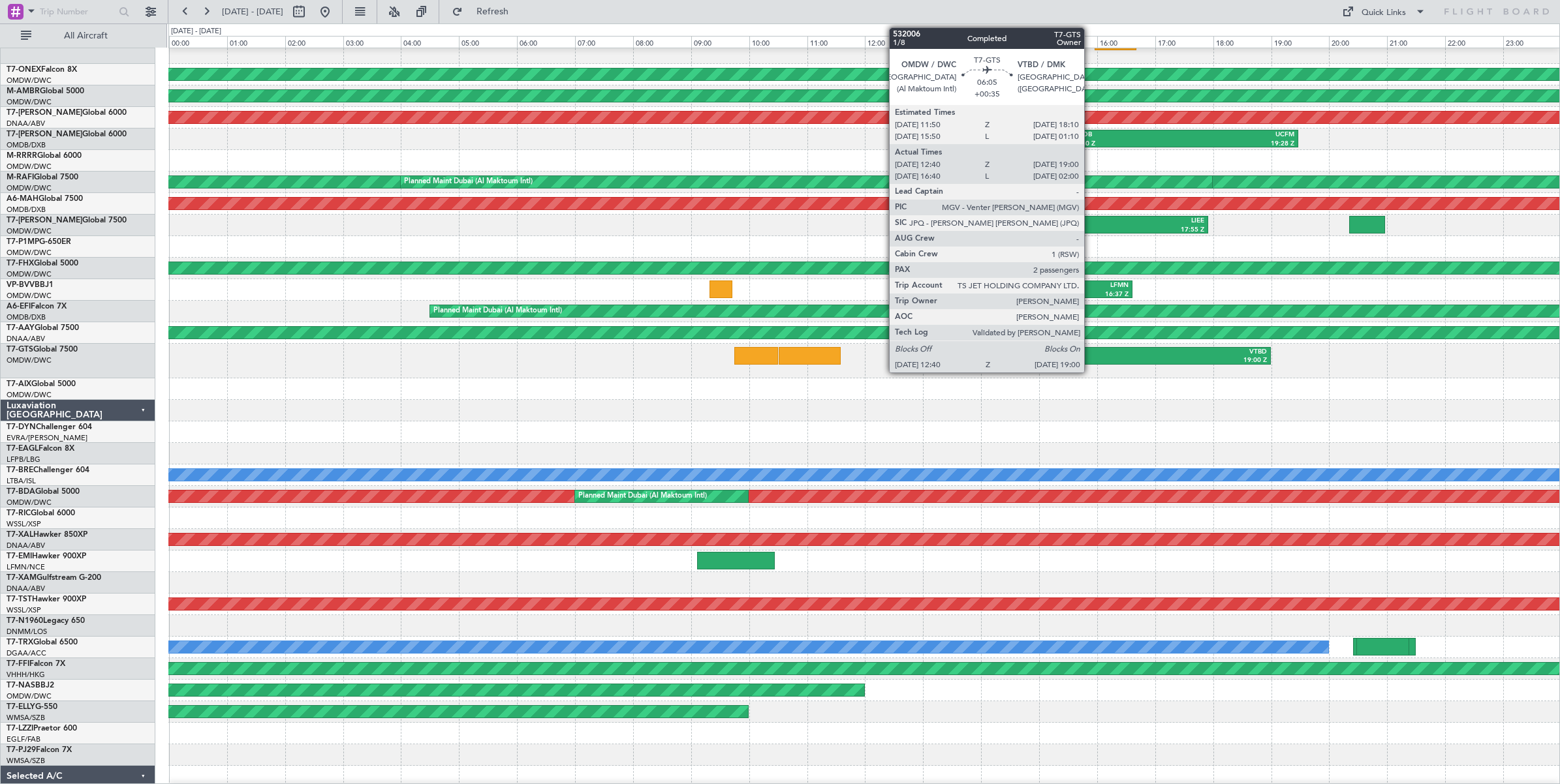
click at [1091, 357] on div "19:00 Z" at bounding box center [1176, 361] width 180 height 9
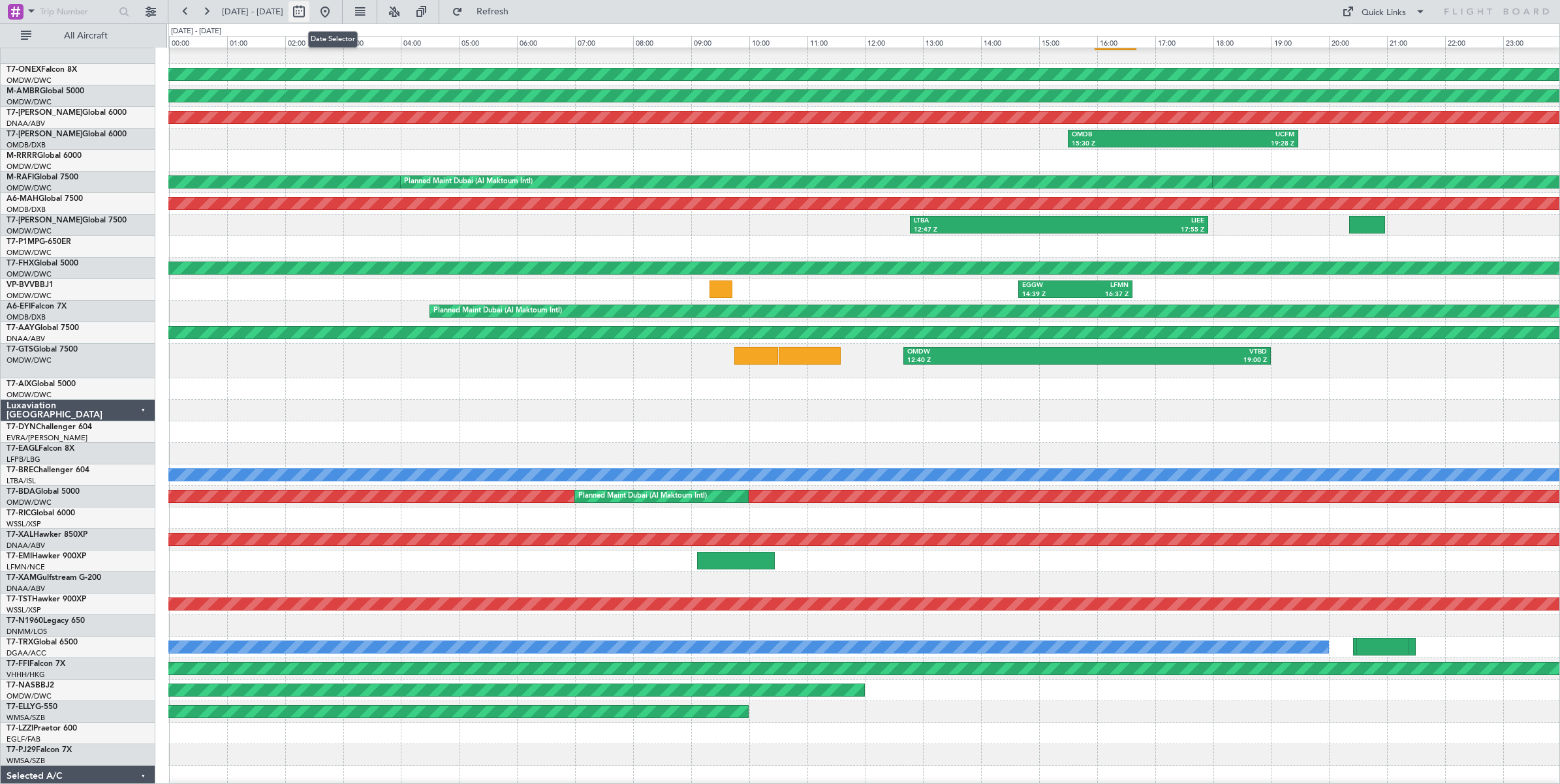
click at [309, 13] on button at bounding box center [299, 11] width 21 height 21
select select "7"
select select "2025"
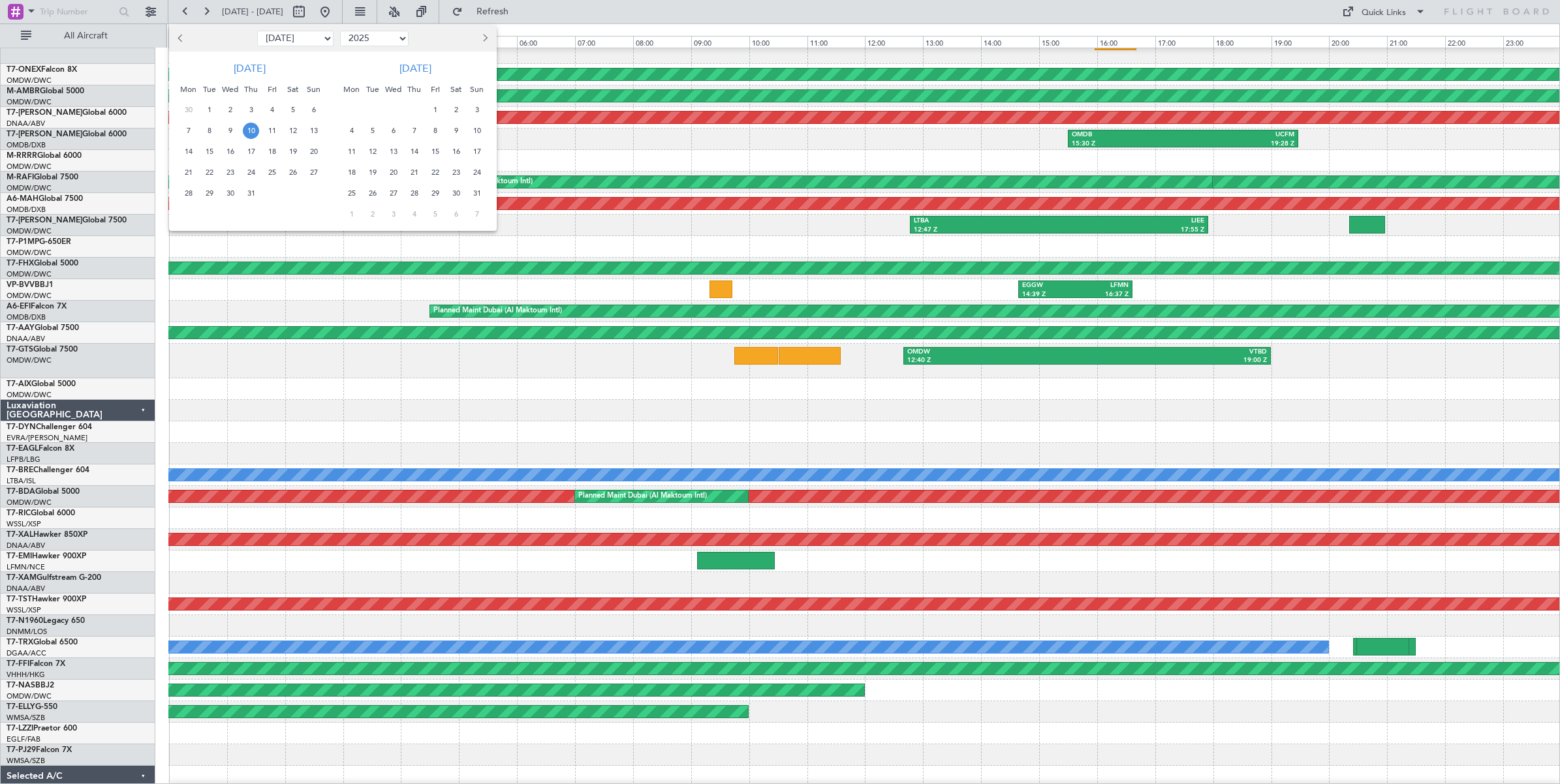
click at [272, 171] on span "25" at bounding box center [272, 172] width 16 height 16
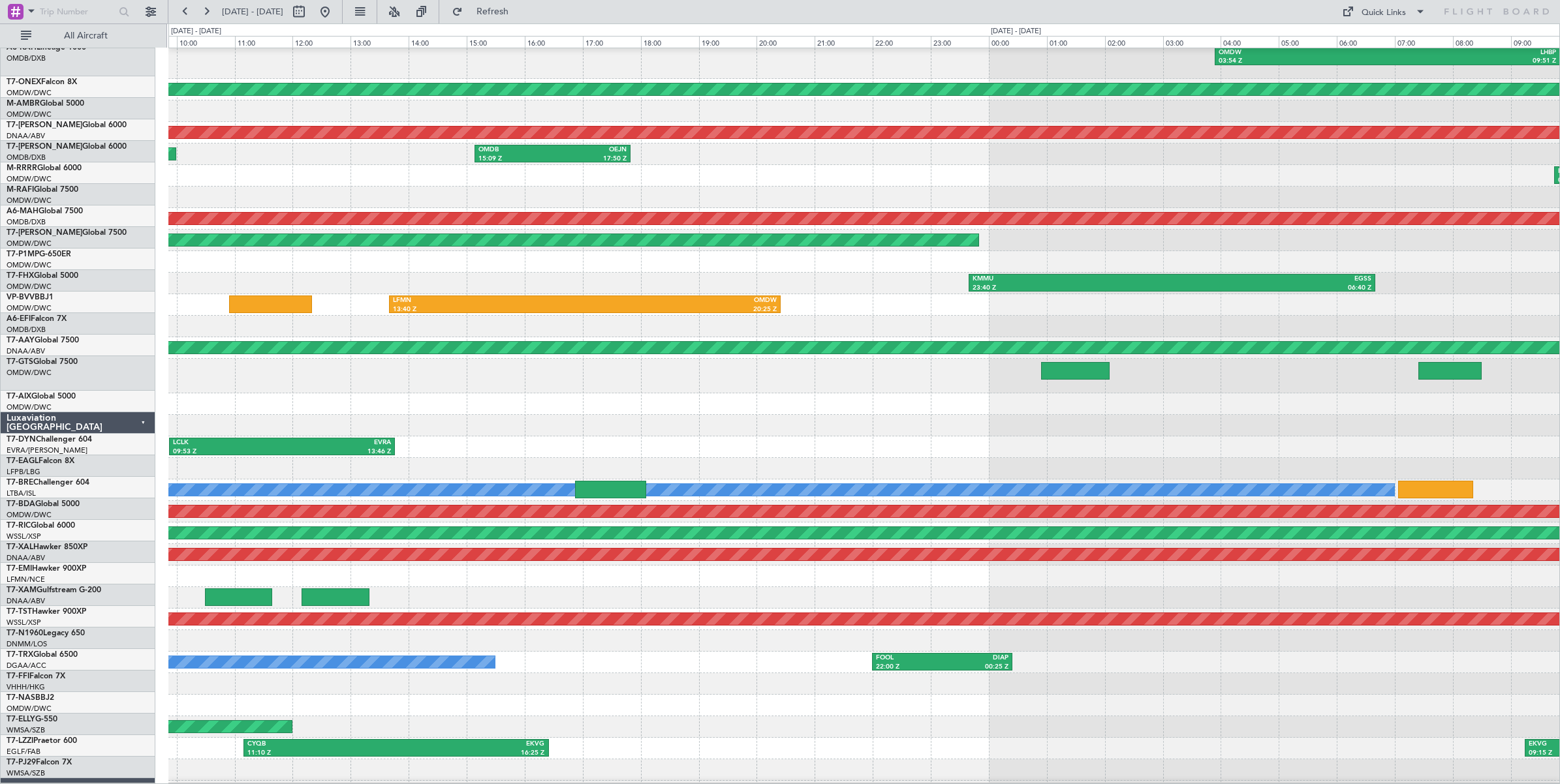
scroll to position [24, 0]
click at [588, 190] on div at bounding box center [864, 197] width 1390 height 22
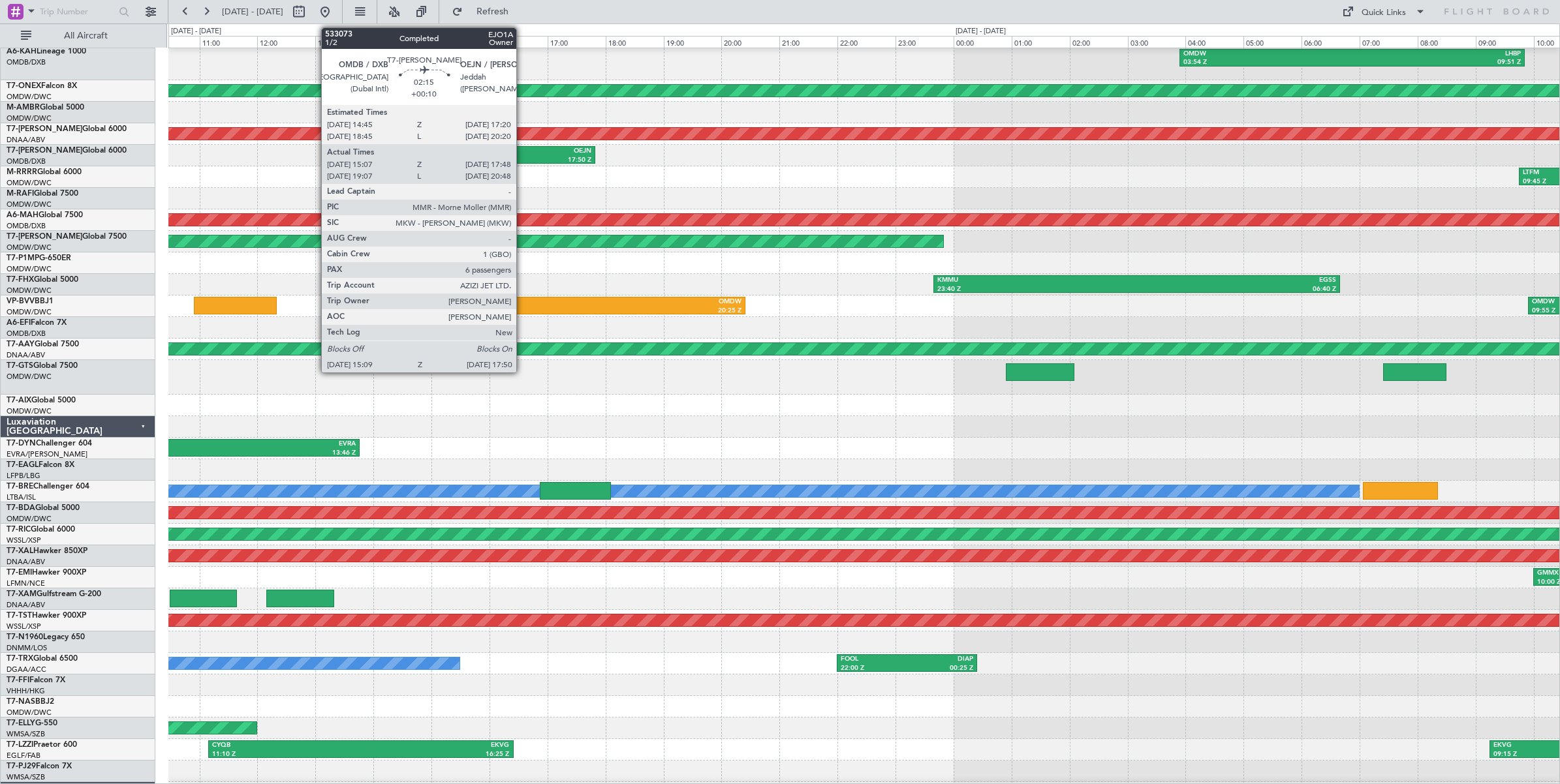
click at [523, 154] on div "OEJN" at bounding box center [554, 152] width 74 height 9
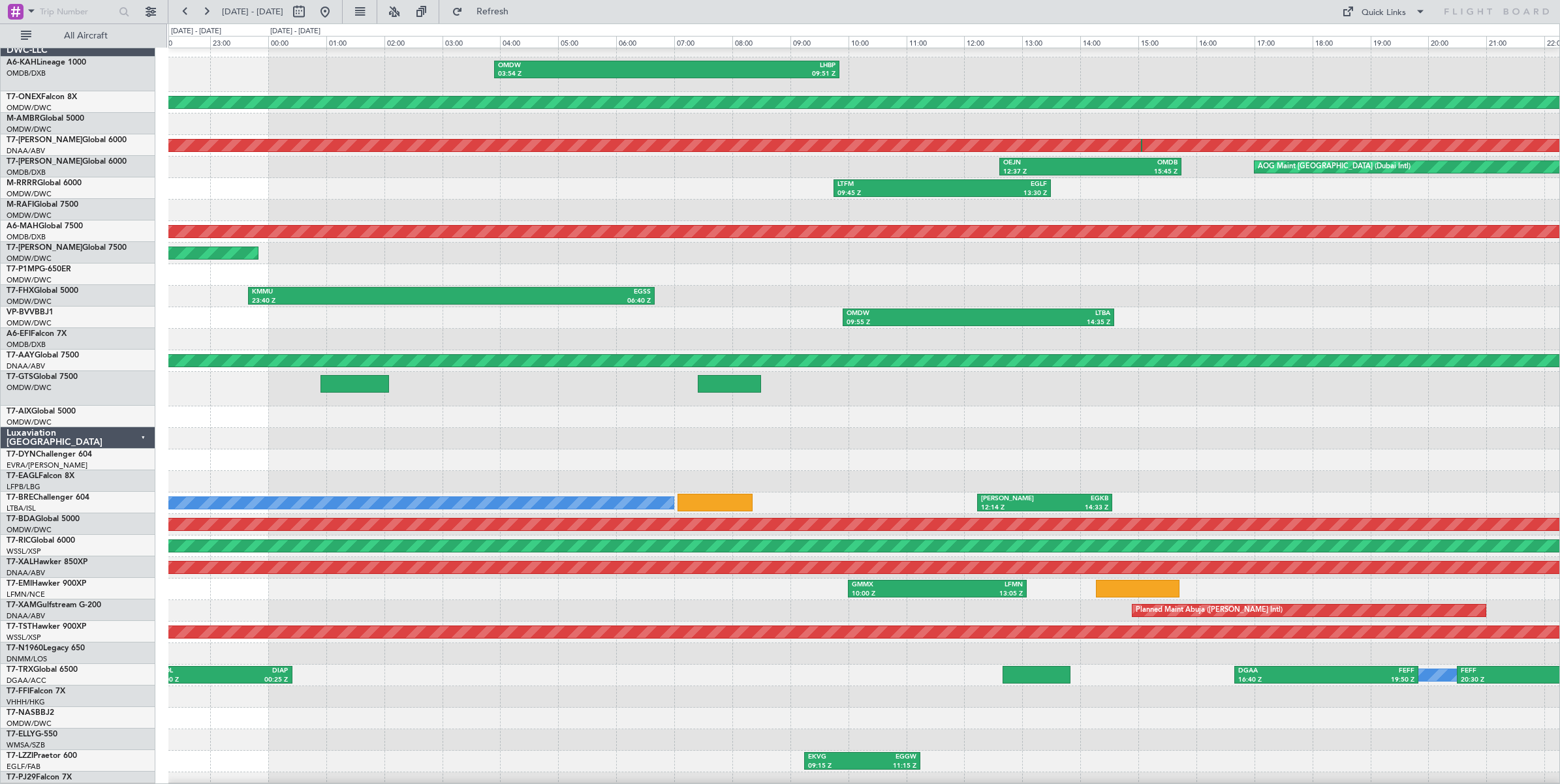
scroll to position [31, 0]
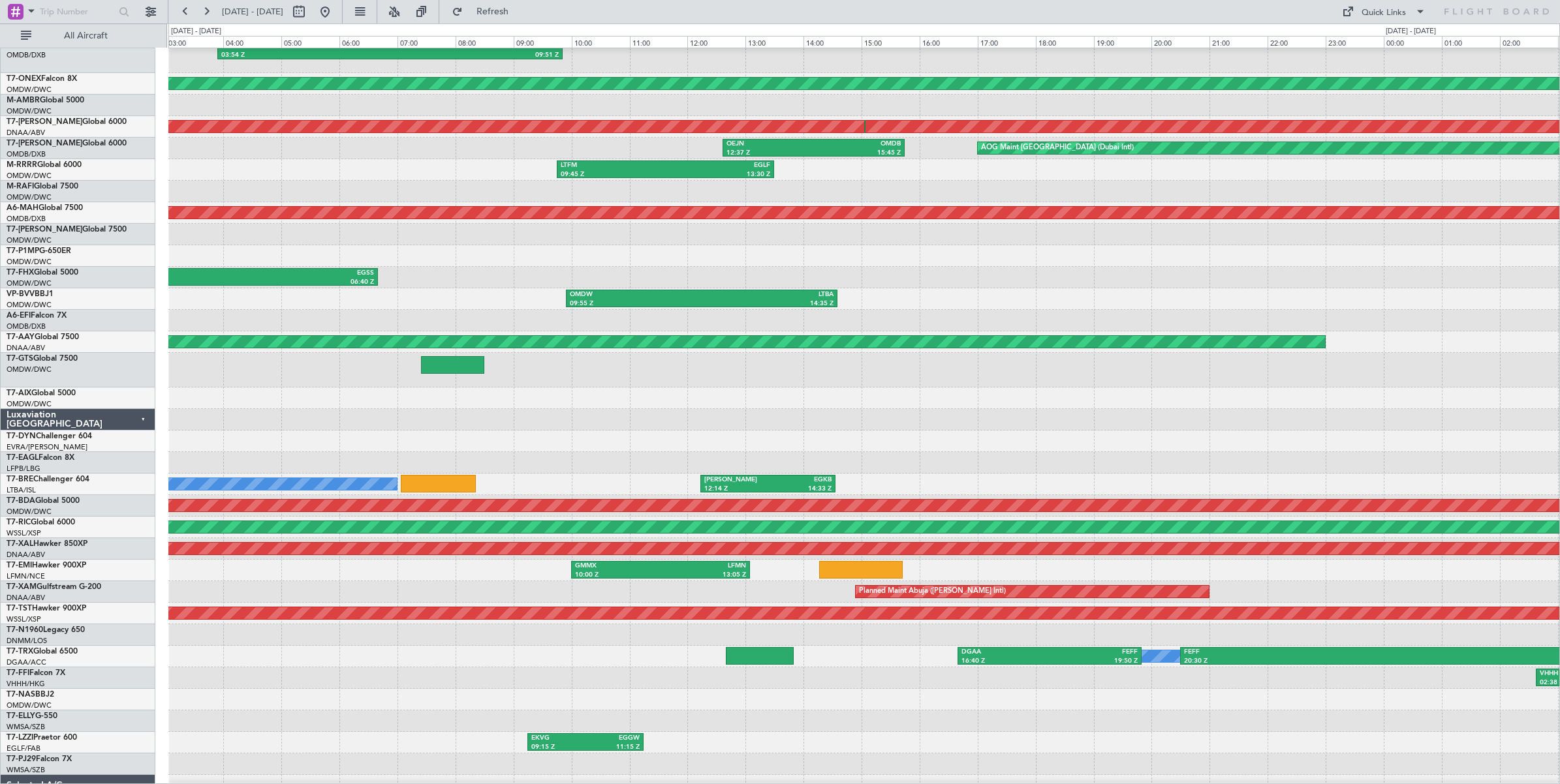
click at [387, 170] on div "LTFM 09:45 Z EGLF 13:30 Z" at bounding box center [864, 170] width 1390 height 22
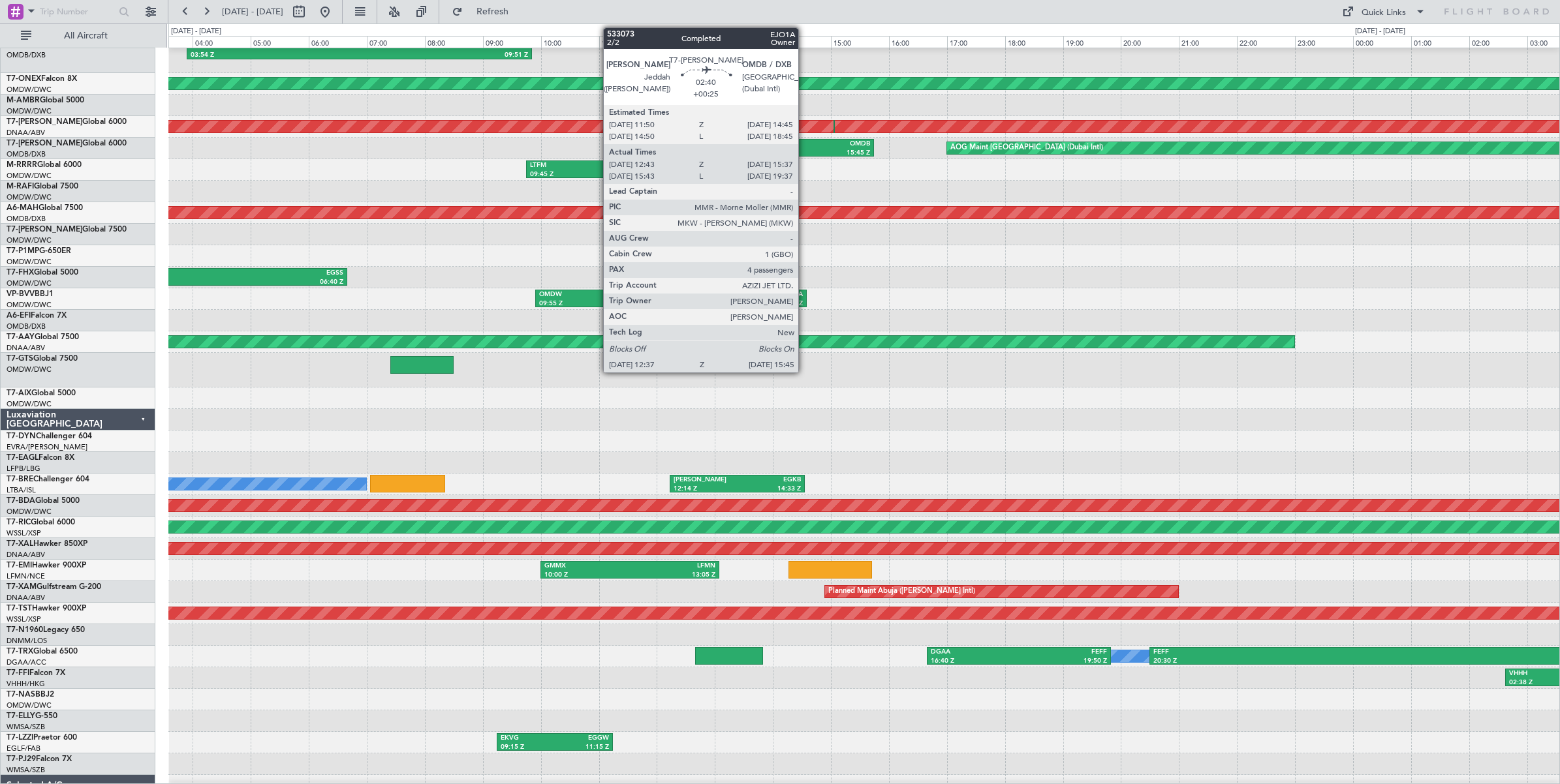
click at [805, 149] on div "15:45 Z" at bounding box center [826, 153] width 87 height 9
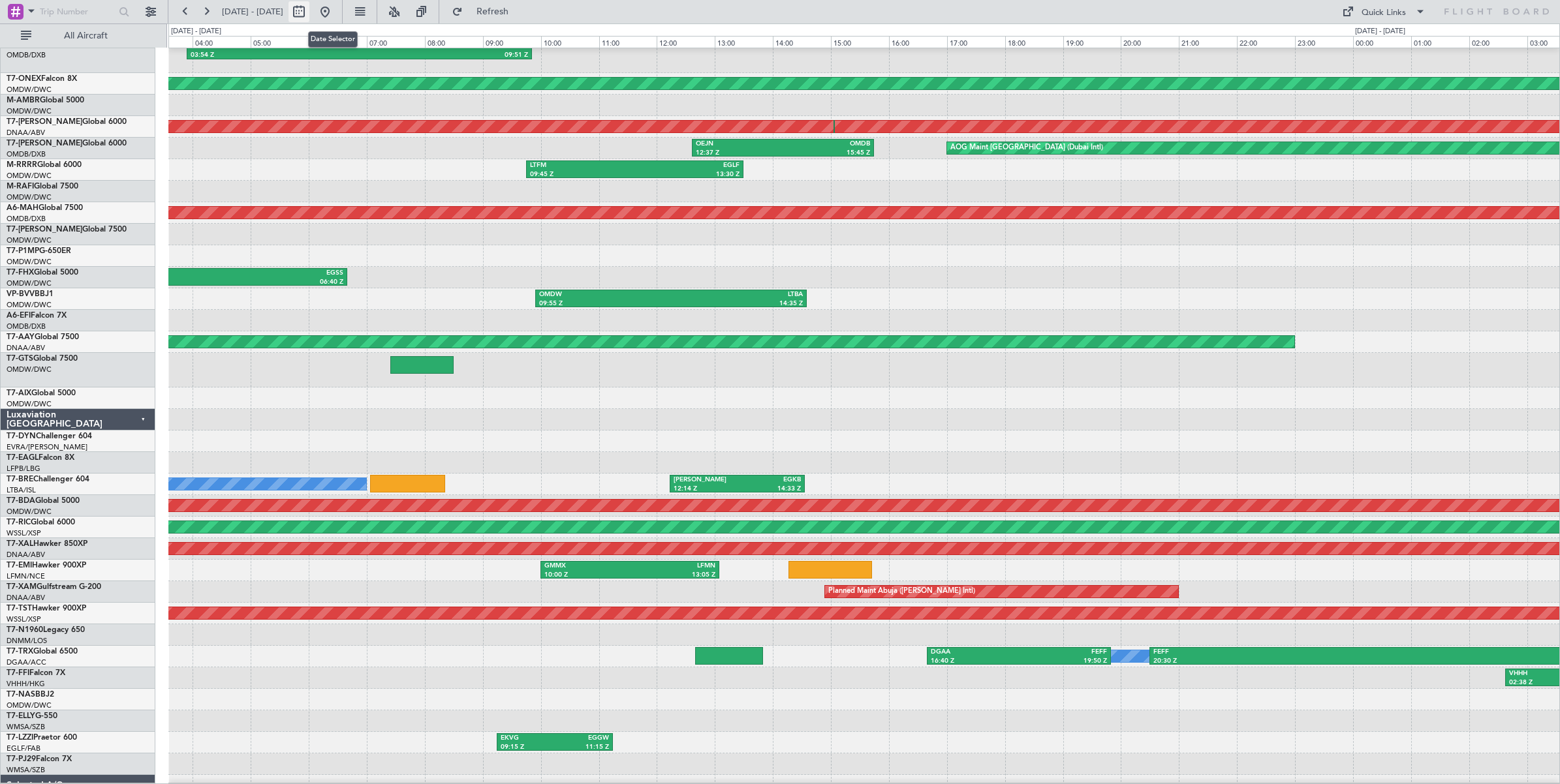
click at [309, 15] on button at bounding box center [299, 11] width 21 height 21
select select "7"
select select "2025"
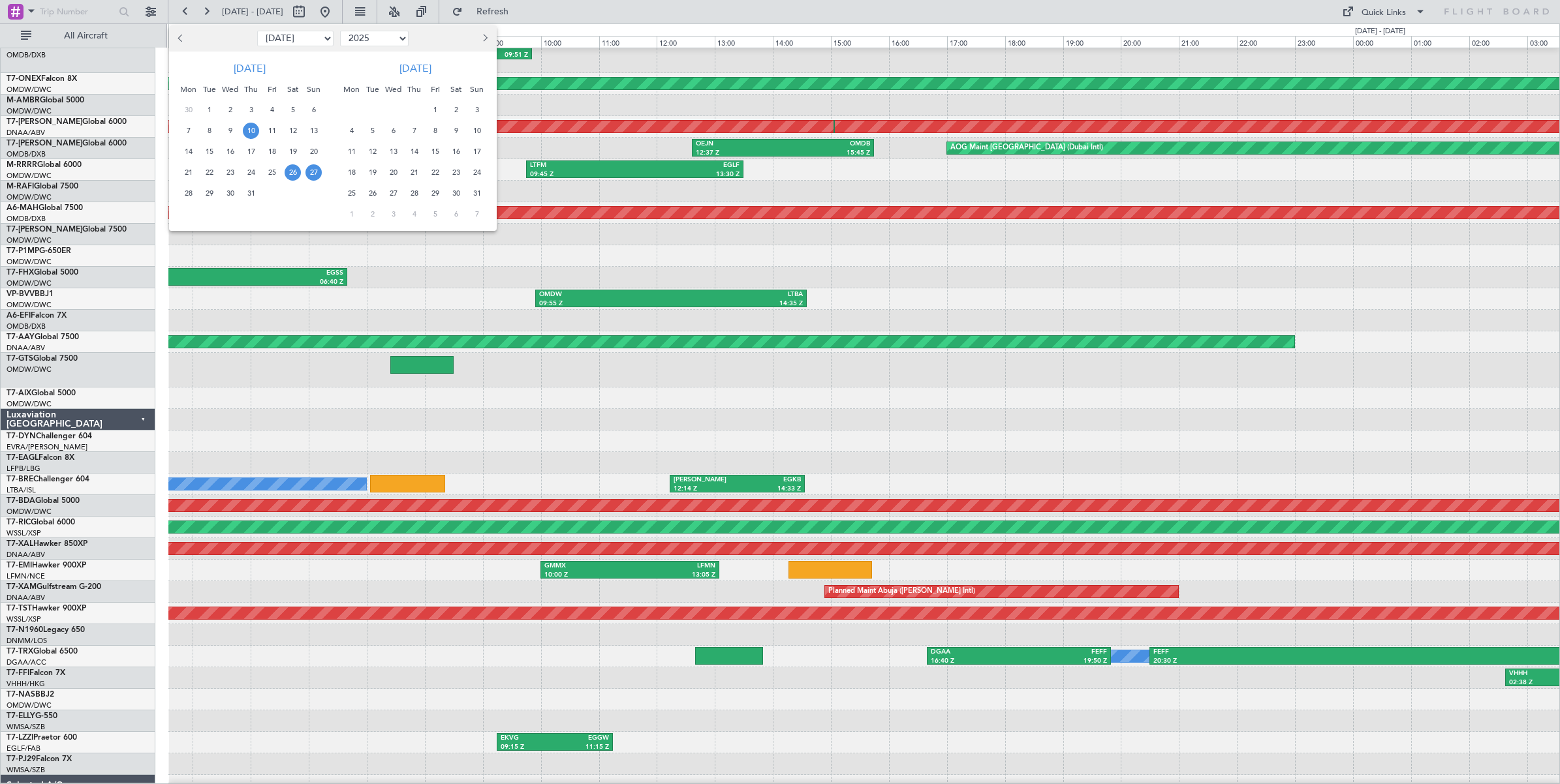
click at [251, 132] on span "10" at bounding box center [251, 131] width 16 height 16
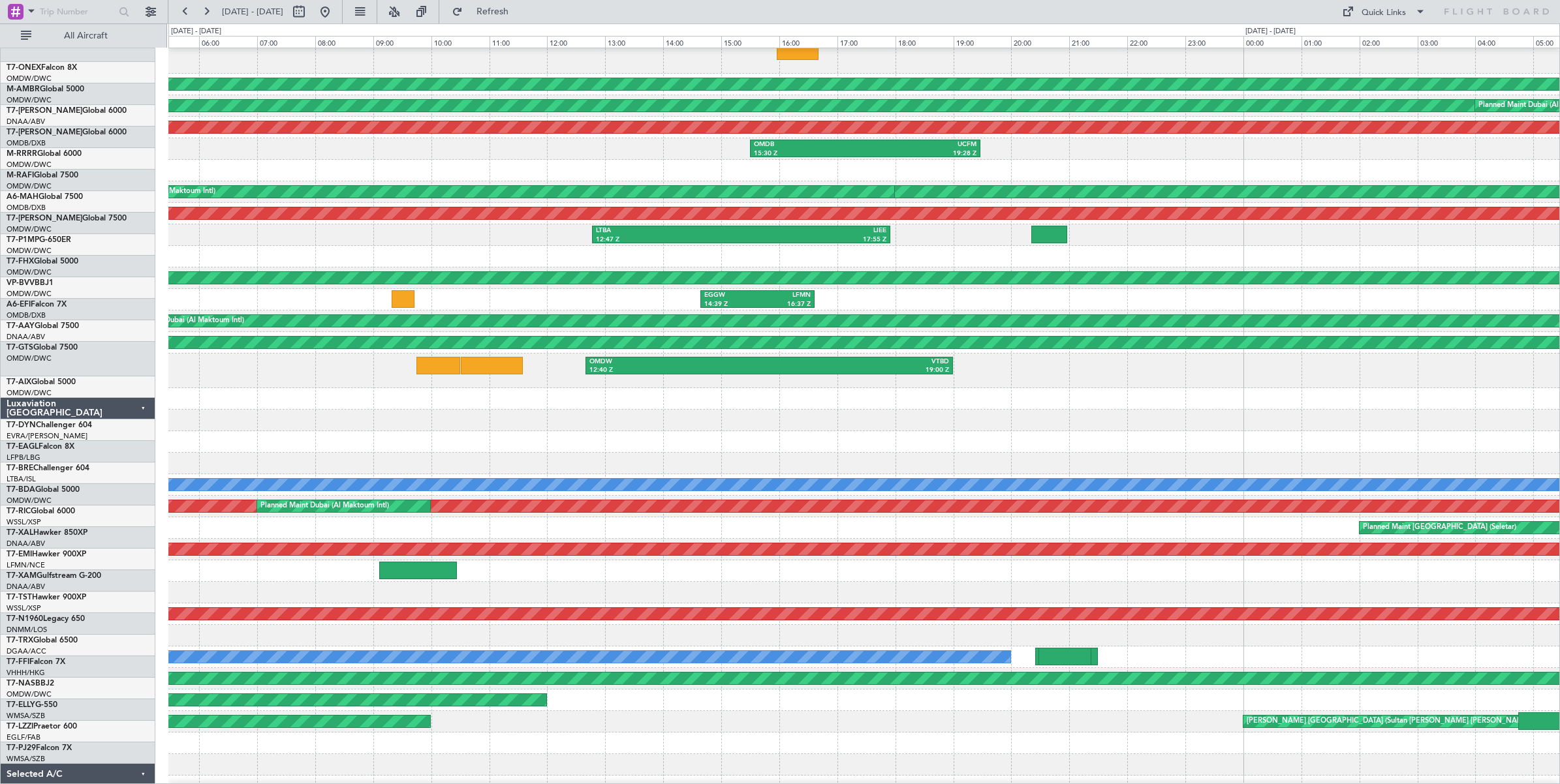
click at [428, 150] on div "EGGW 07:56 Z LHBP 10:29 Z Planned Maint Geneva ([GEOGRAPHIC_DATA]) Planned Main…" at bounding box center [864, 418] width 1390 height 801
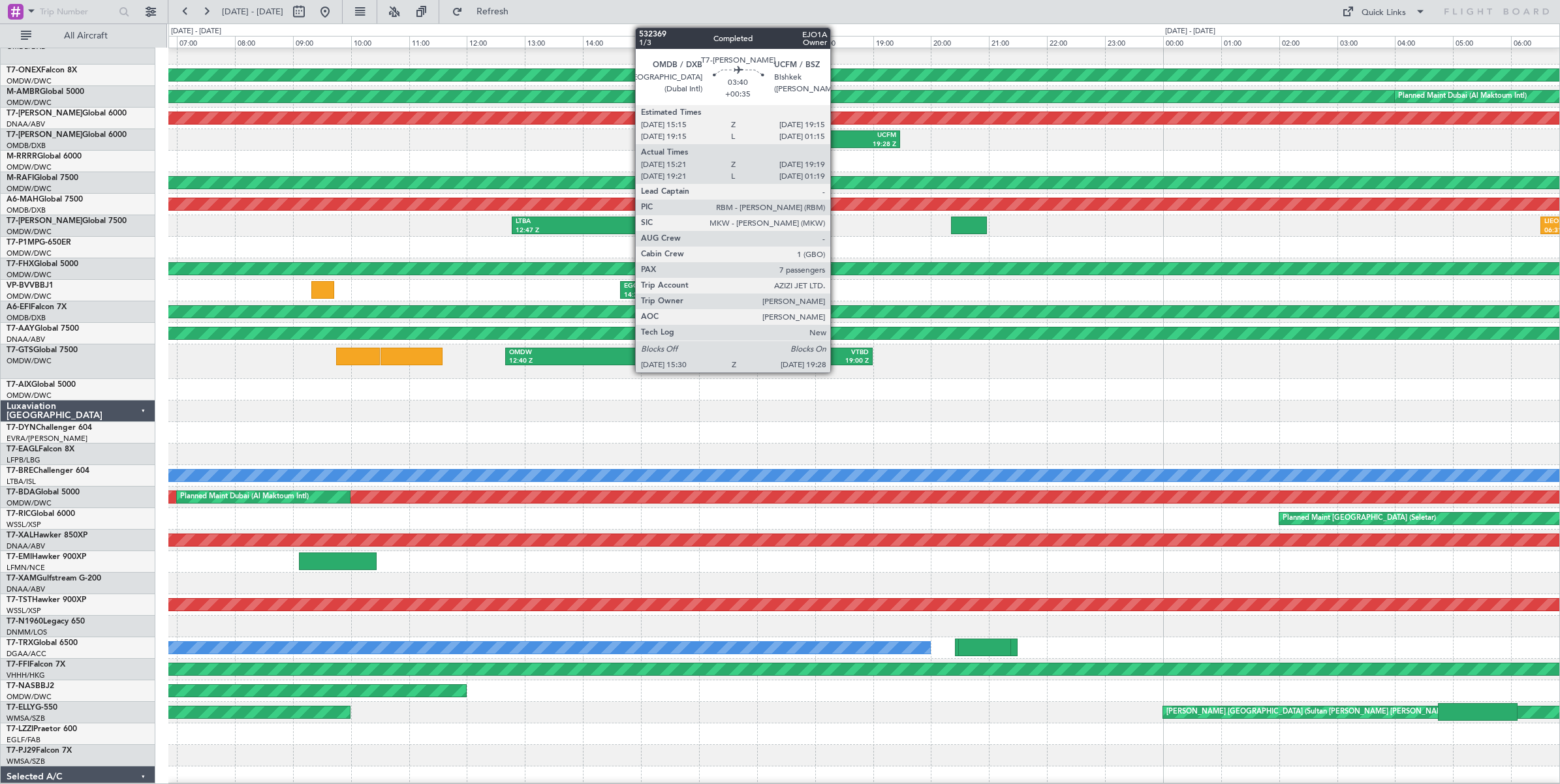
click at [837, 138] on div "UCFM" at bounding box center [840, 135] width 111 height 9
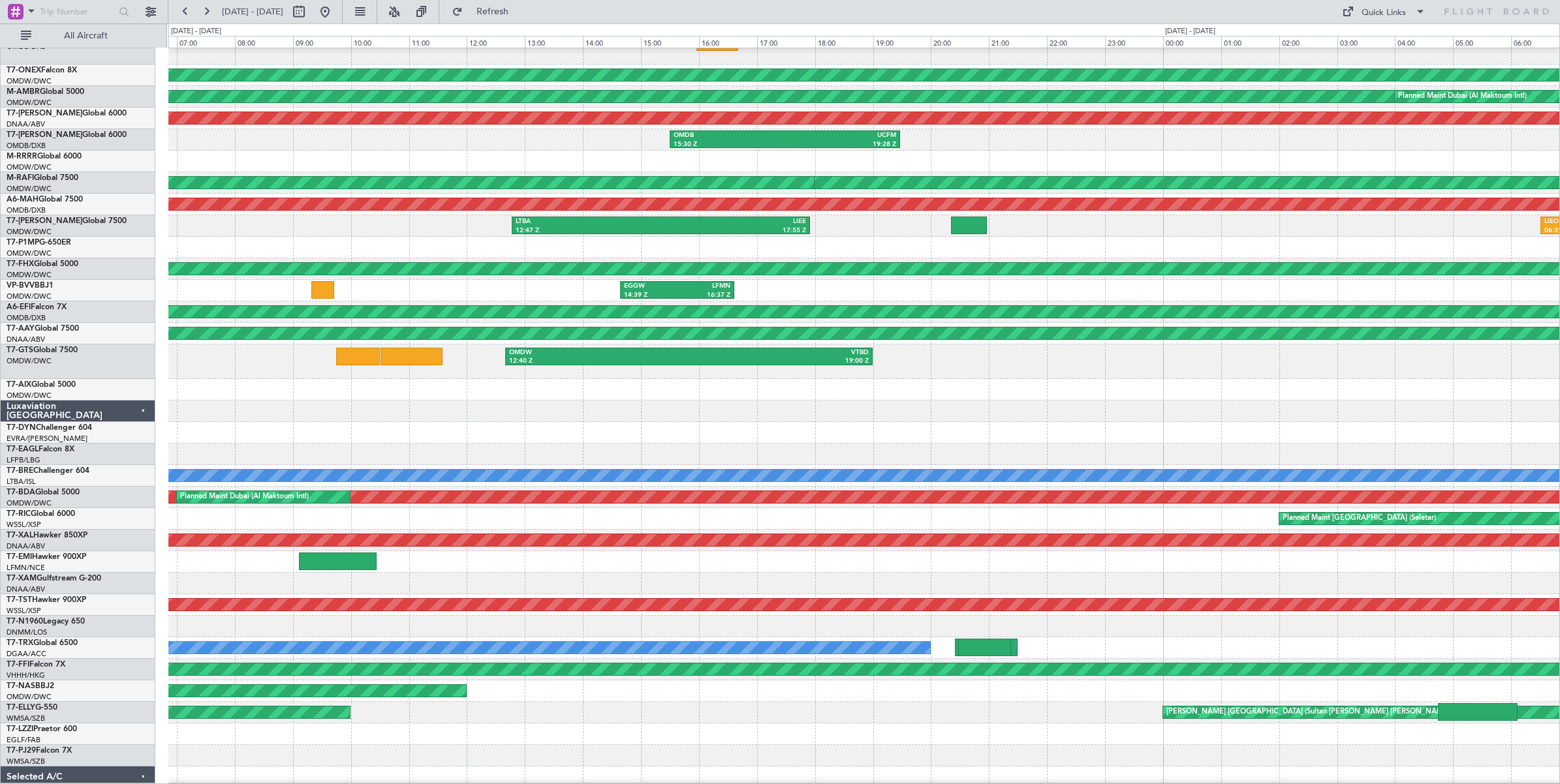
click at [1323, 240] on div at bounding box center [864, 248] width 1390 height 22
click at [1180, 147] on div "OMDB 15:30 Z UCFM 19:28 Z UCFM 10:30 Z EDDF 17:54 Z" at bounding box center [864, 140] width 1390 height 22
click at [309, 13] on button at bounding box center [299, 11] width 21 height 21
select select "7"
select select "2025"
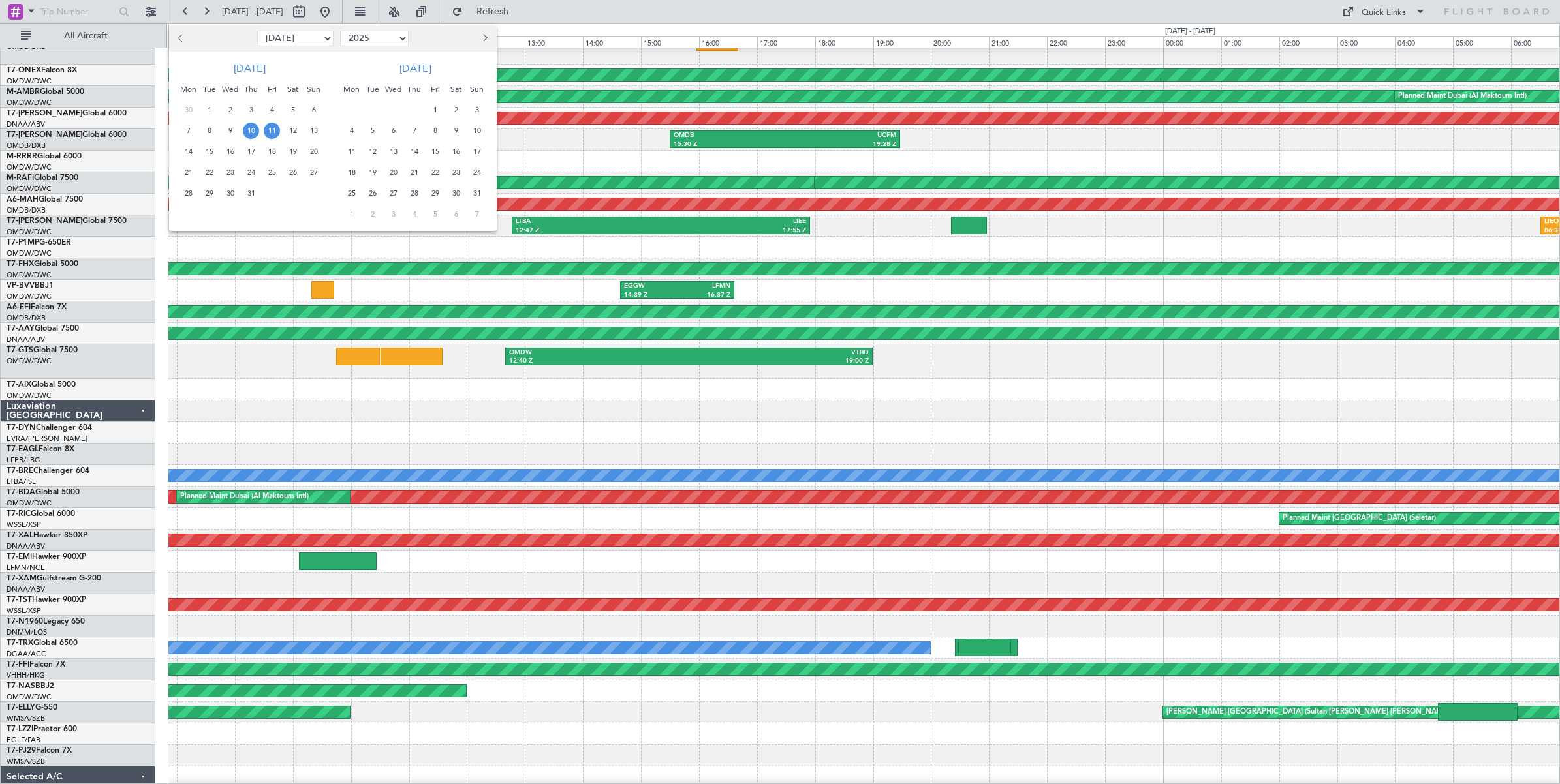
click at [289, 173] on span "26" at bounding box center [292, 172] width 16 height 16
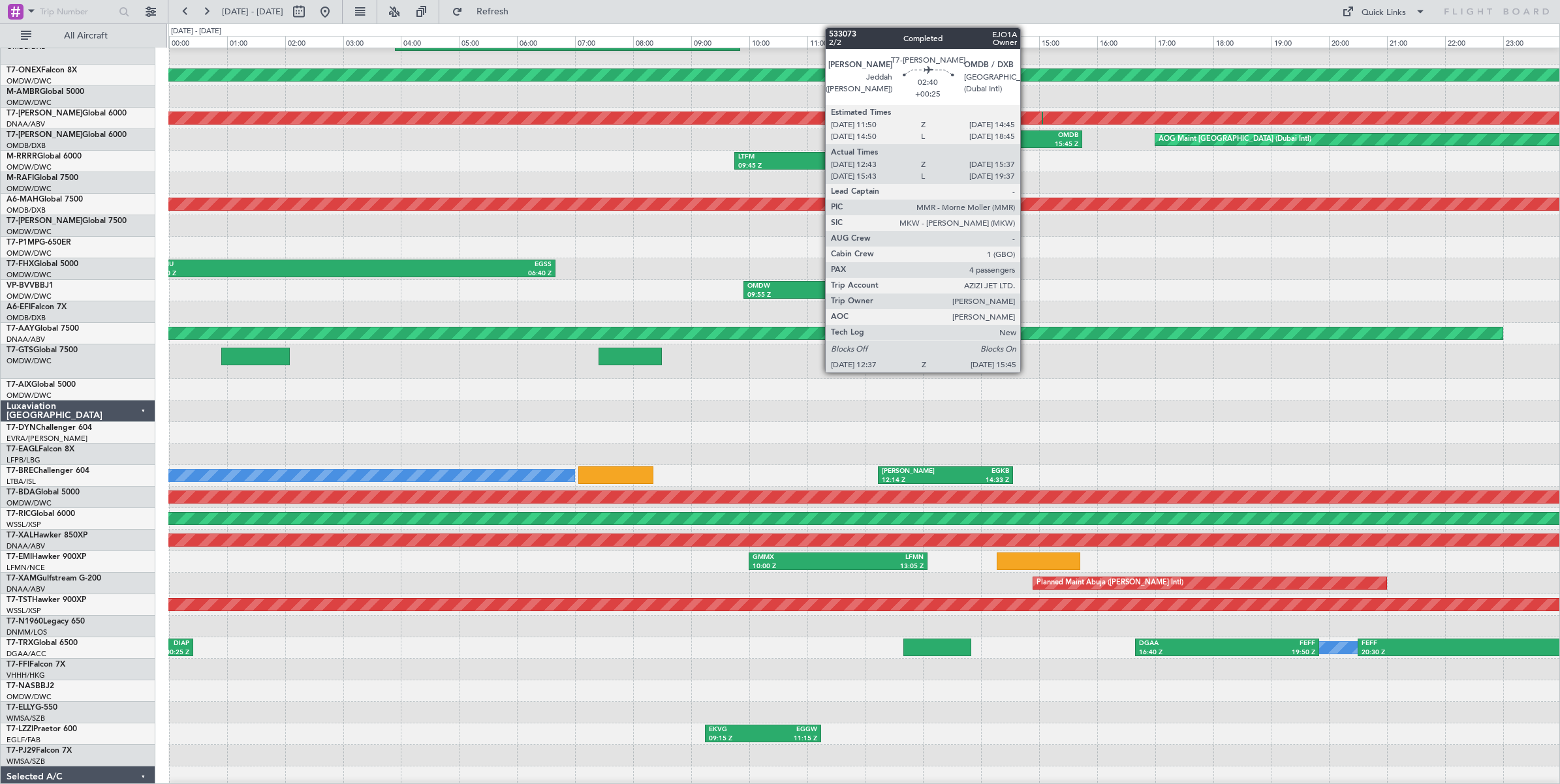
click at [1026, 137] on div "OMDB" at bounding box center [1034, 135] width 87 height 9
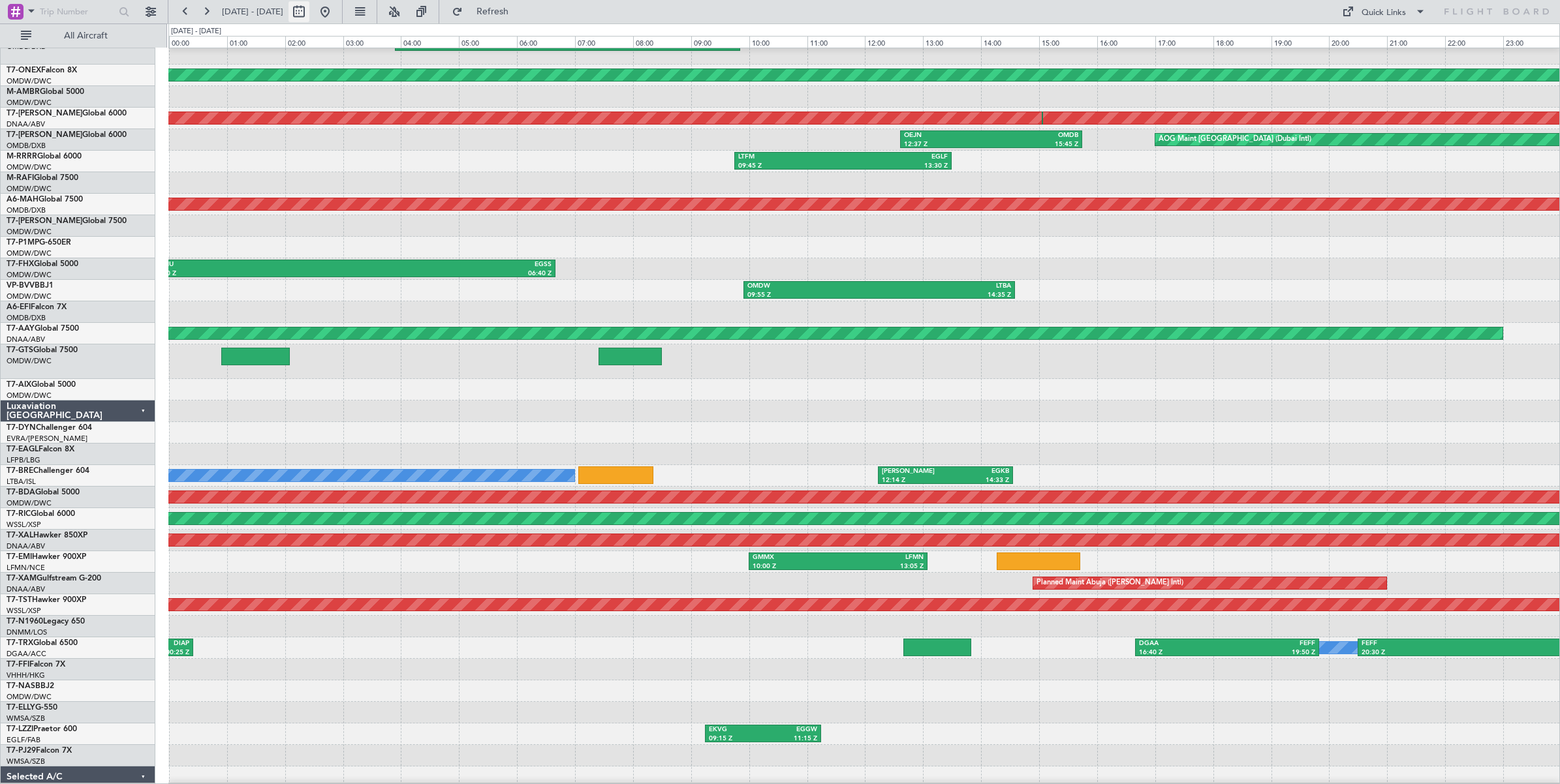
click at [309, 11] on button at bounding box center [299, 11] width 21 height 21
select select "7"
select select "2025"
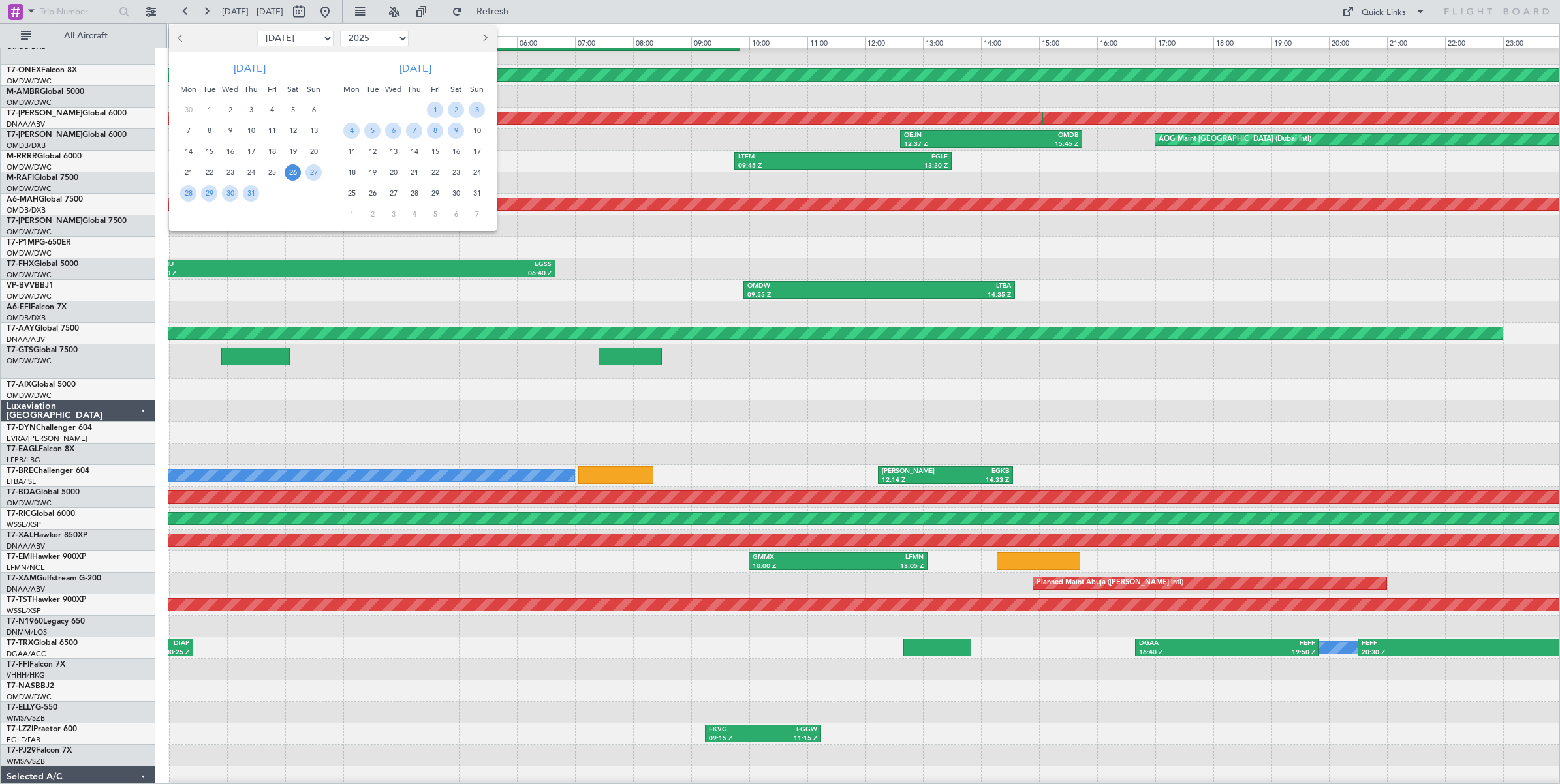
click at [301, 37] on select "Jan Feb Mar Apr May Jun [DATE] Aug Sep Oct Nov Dec" at bounding box center [295, 38] width 76 height 15
click at [257, 30] on select "Jan Feb Mar Apr May Jun [DATE] Aug Sep Oct Nov Dec" at bounding box center [295, 38] width 76 height 15
click at [207, 134] on span "5" at bounding box center [209, 131] width 16 height 16
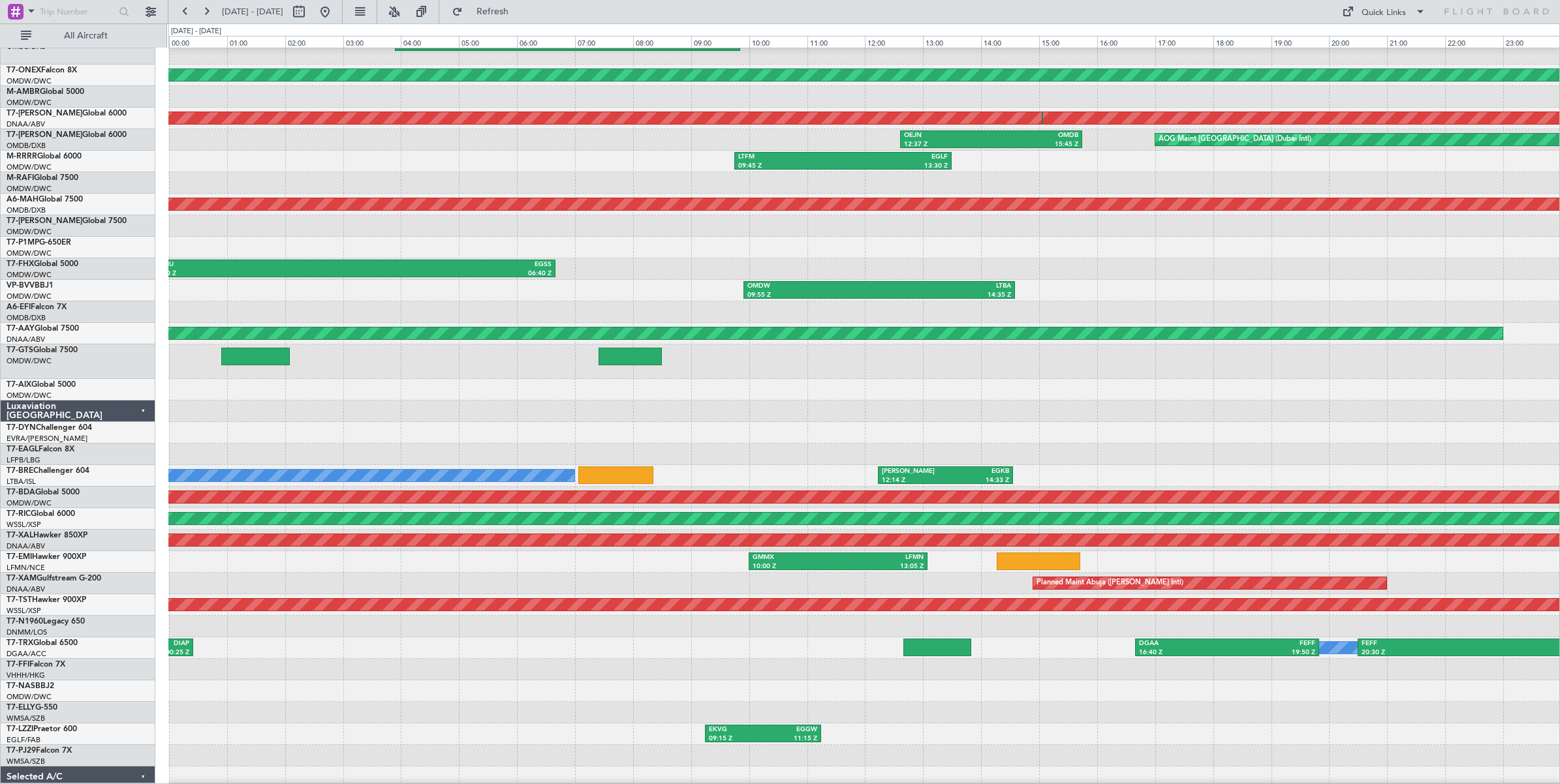
select select "7"
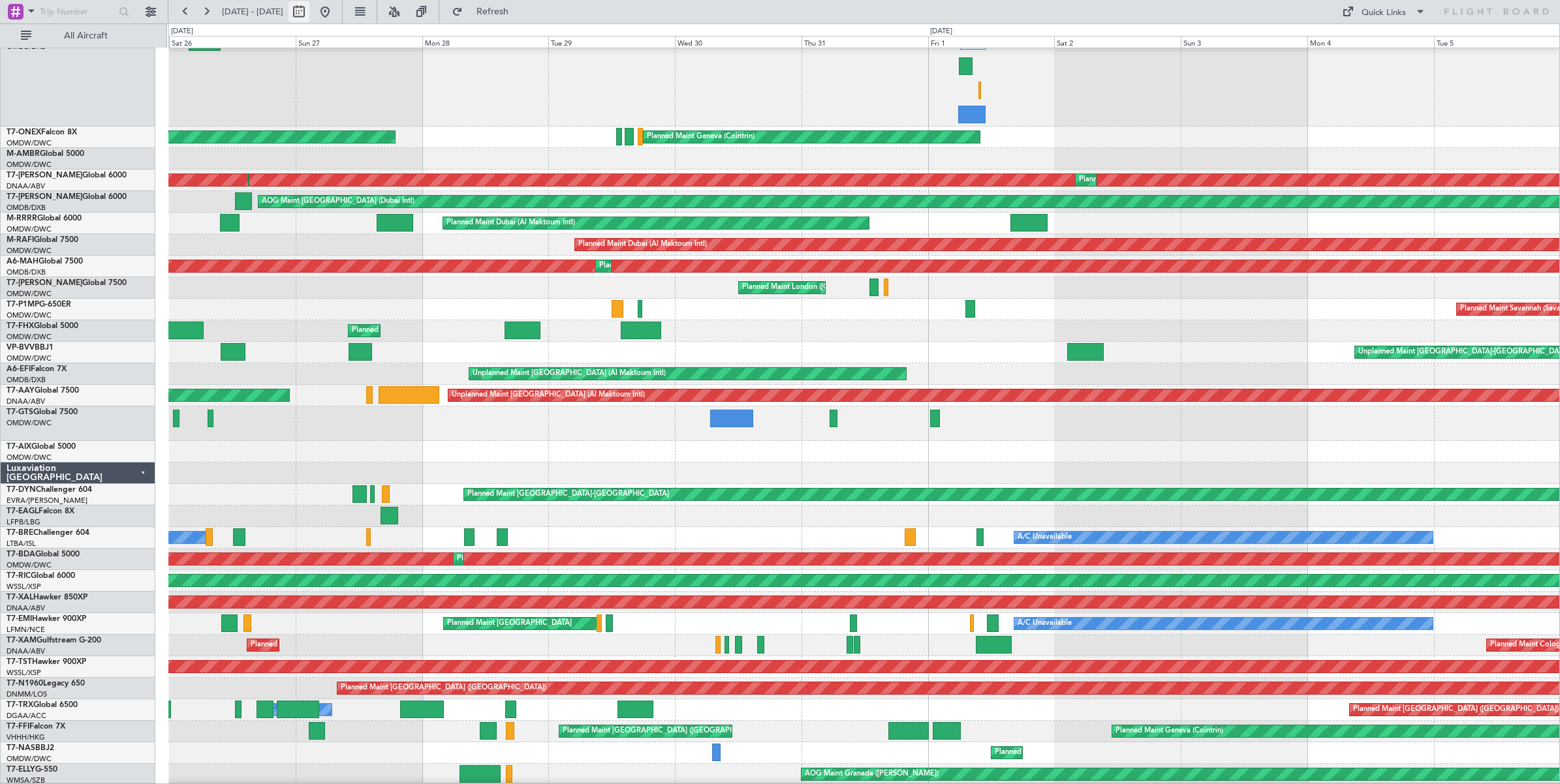
click at [309, 13] on button at bounding box center [299, 11] width 21 height 21
select select "7"
select select "2025"
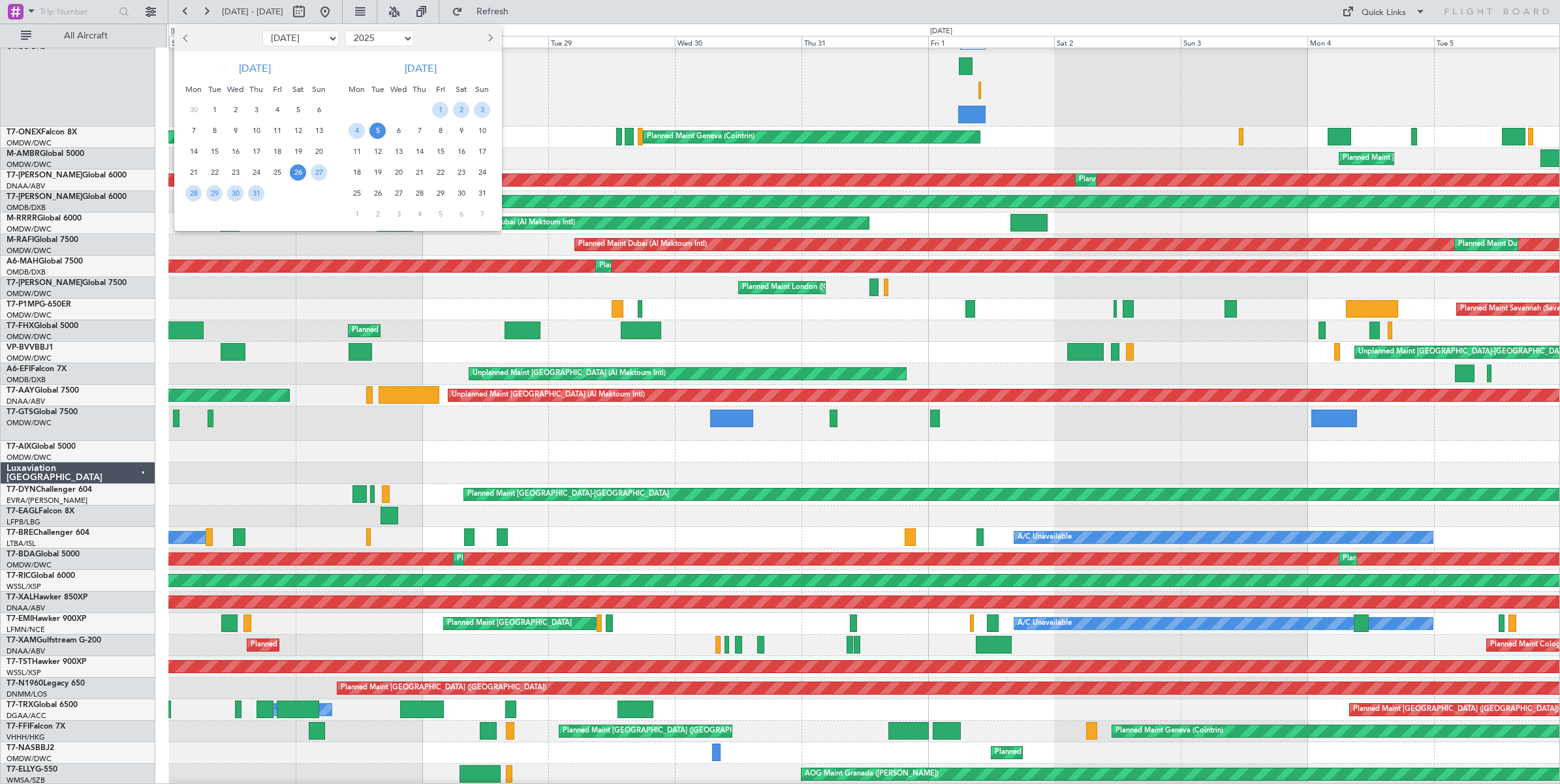
click at [379, 131] on span "5" at bounding box center [378, 131] width 16 height 16
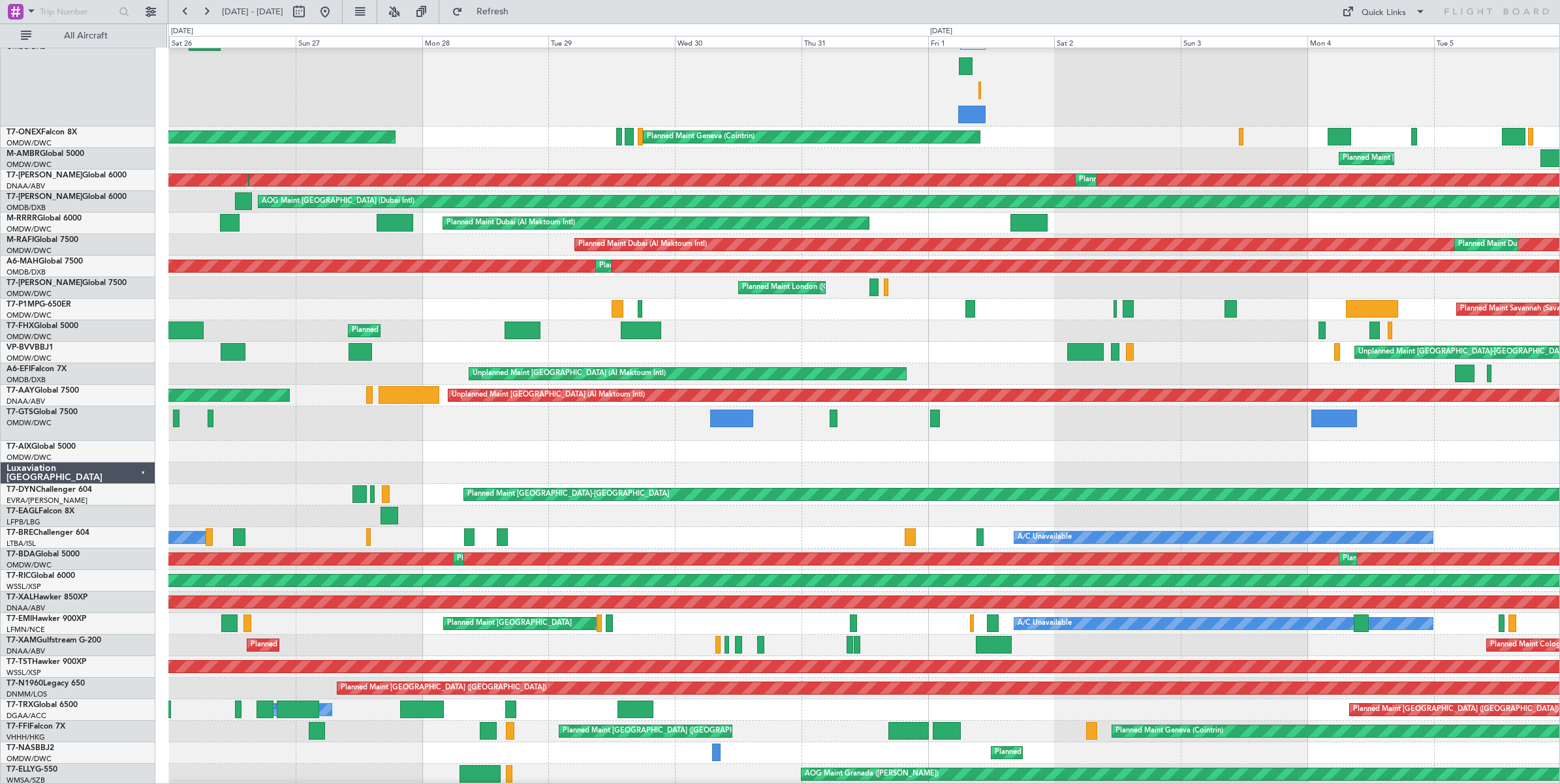
select select "8"
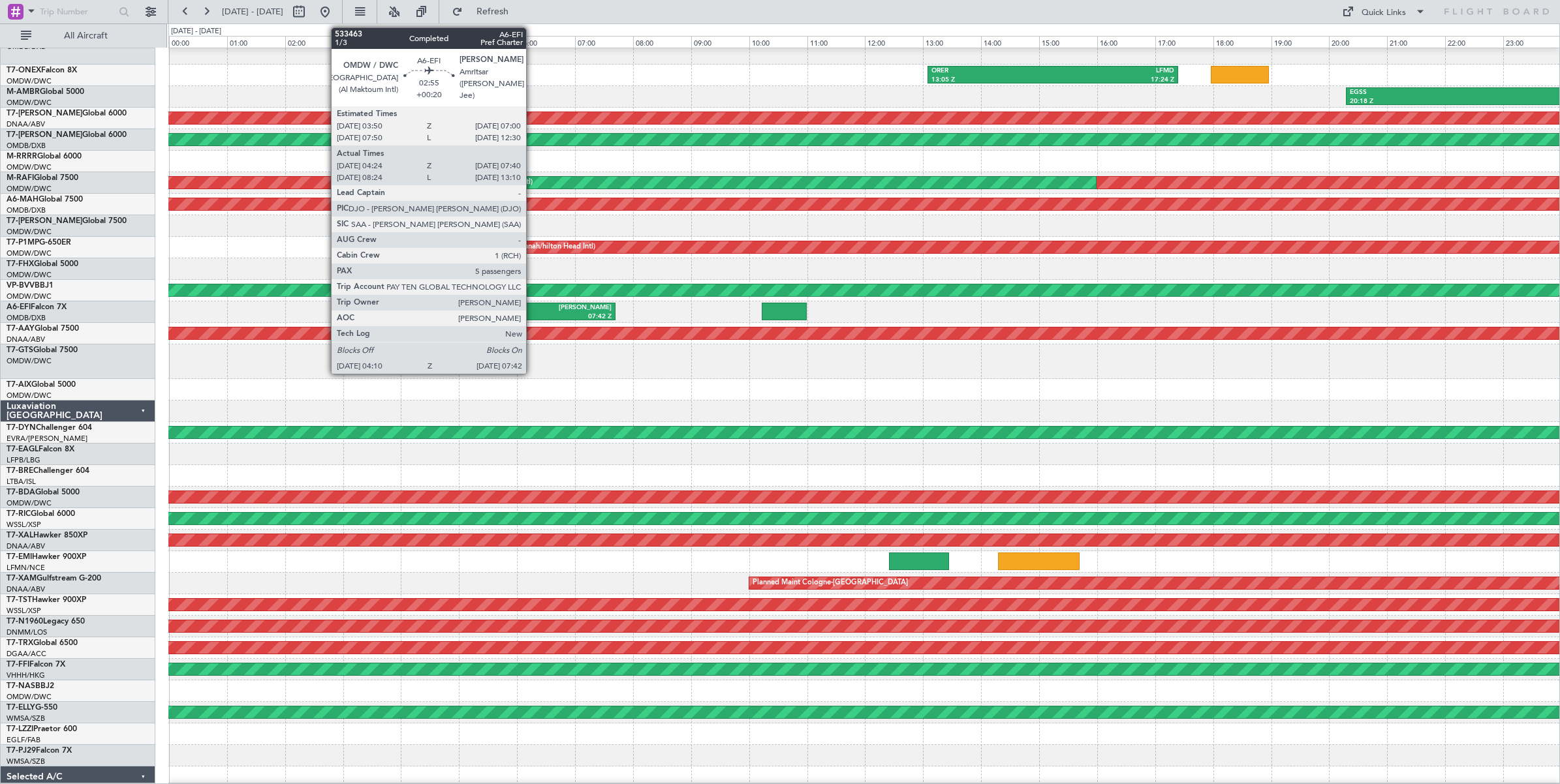
click at [533, 310] on div "[PERSON_NAME]" at bounding box center [562, 308] width 99 height 9
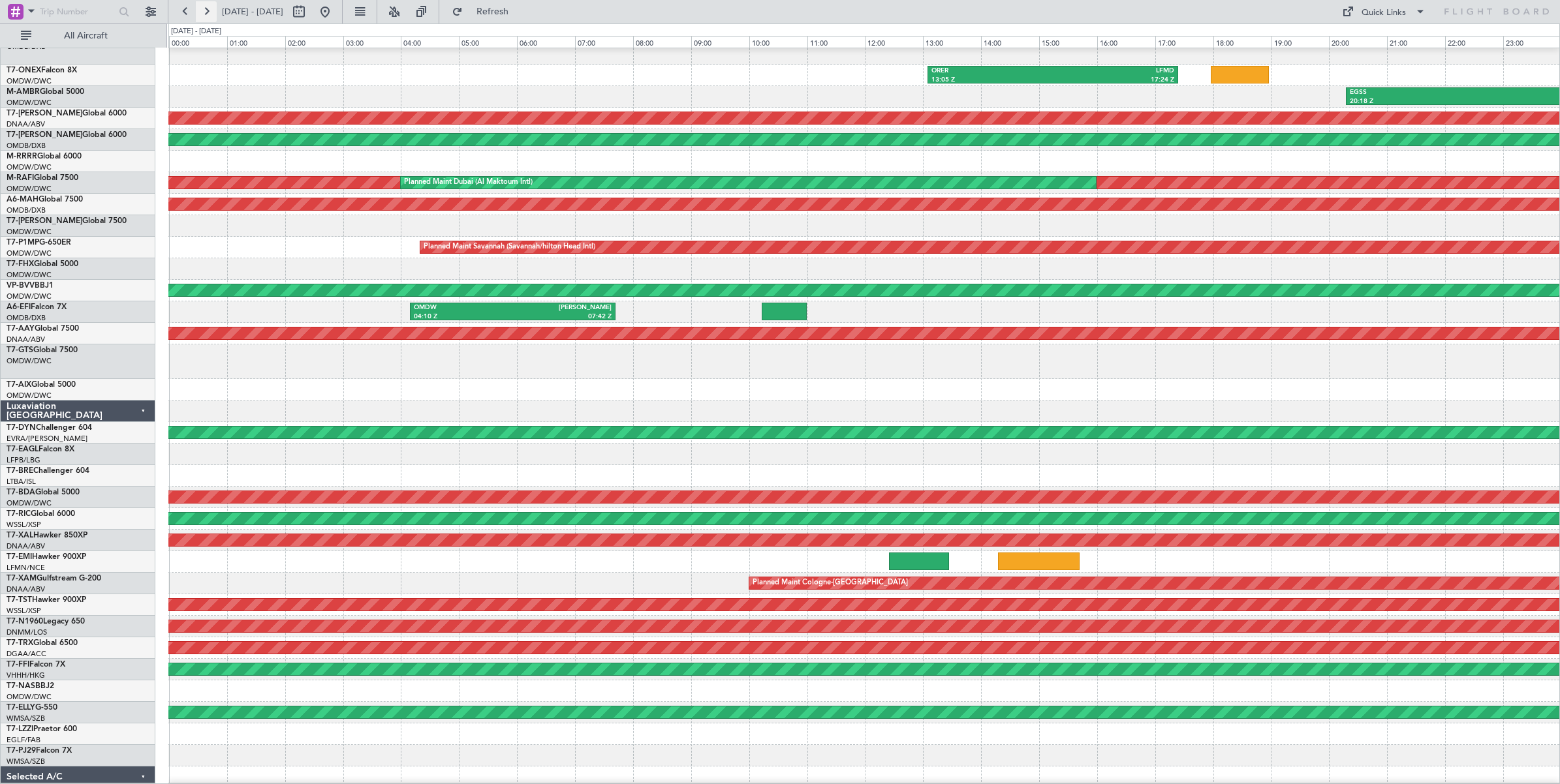
click at [206, 13] on button at bounding box center [205, 11] width 21 height 21
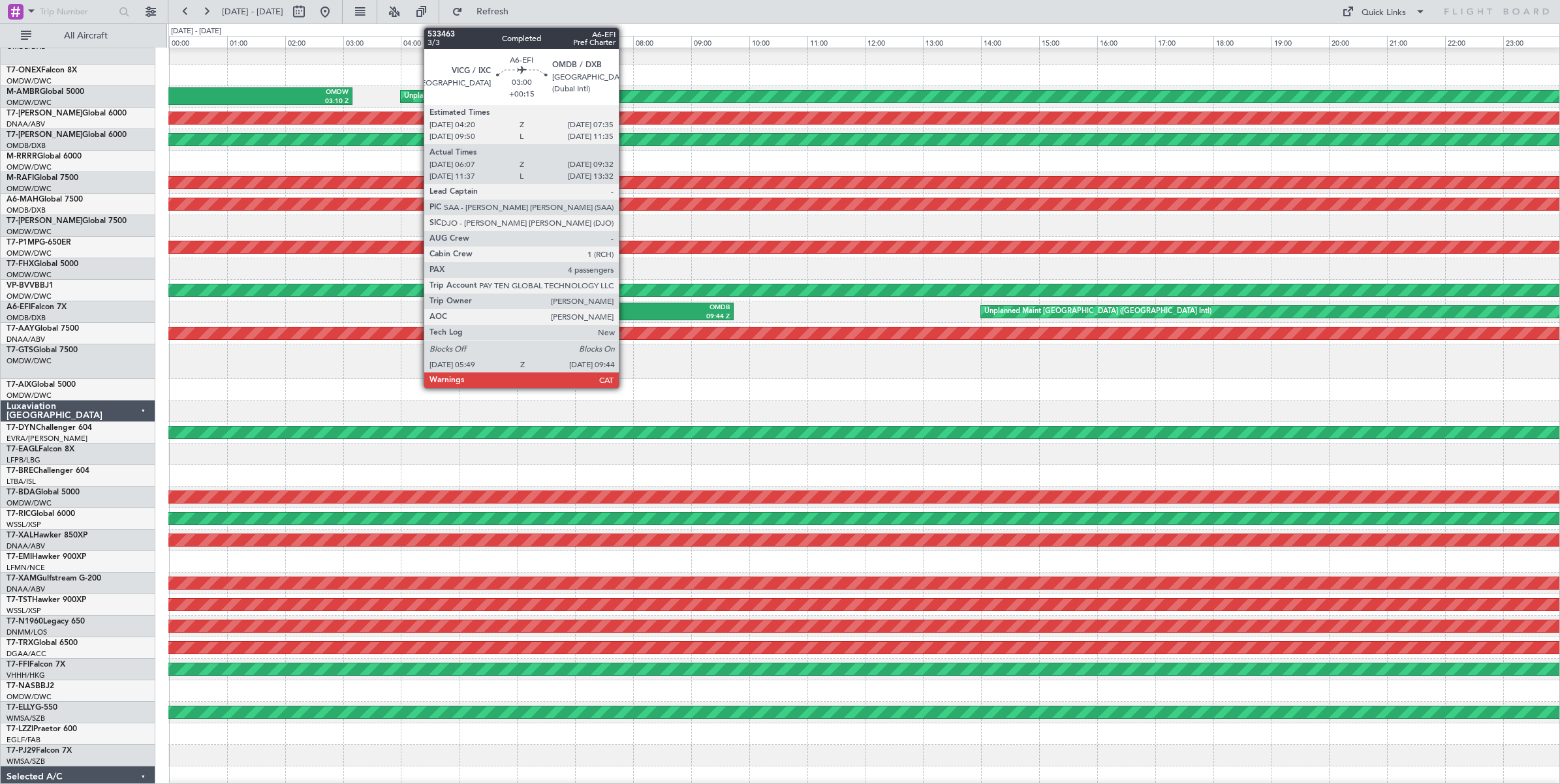
click at [625, 309] on div "OMDB" at bounding box center [674, 308] width 109 height 9
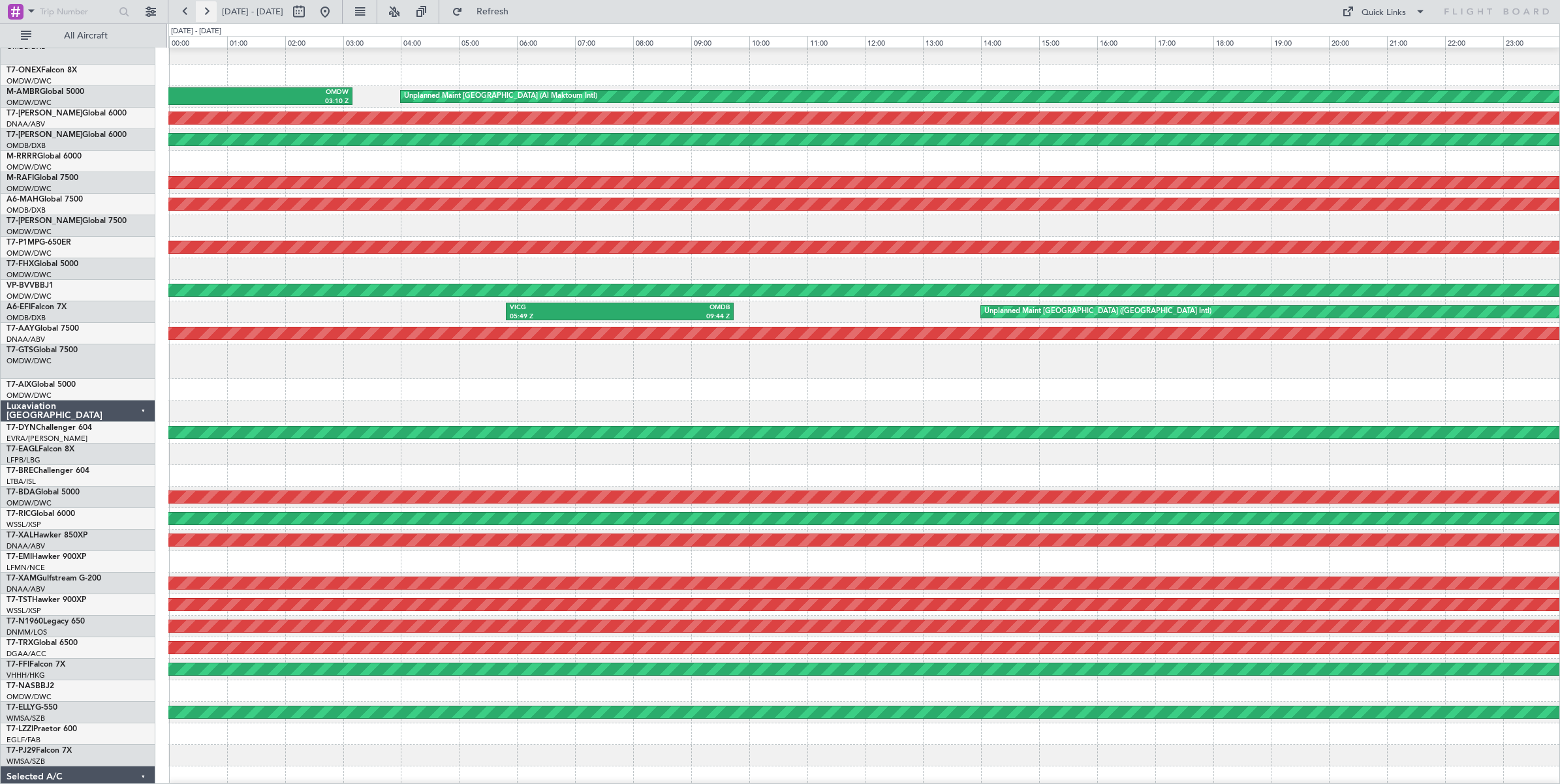
click at [204, 13] on button at bounding box center [205, 11] width 21 height 21
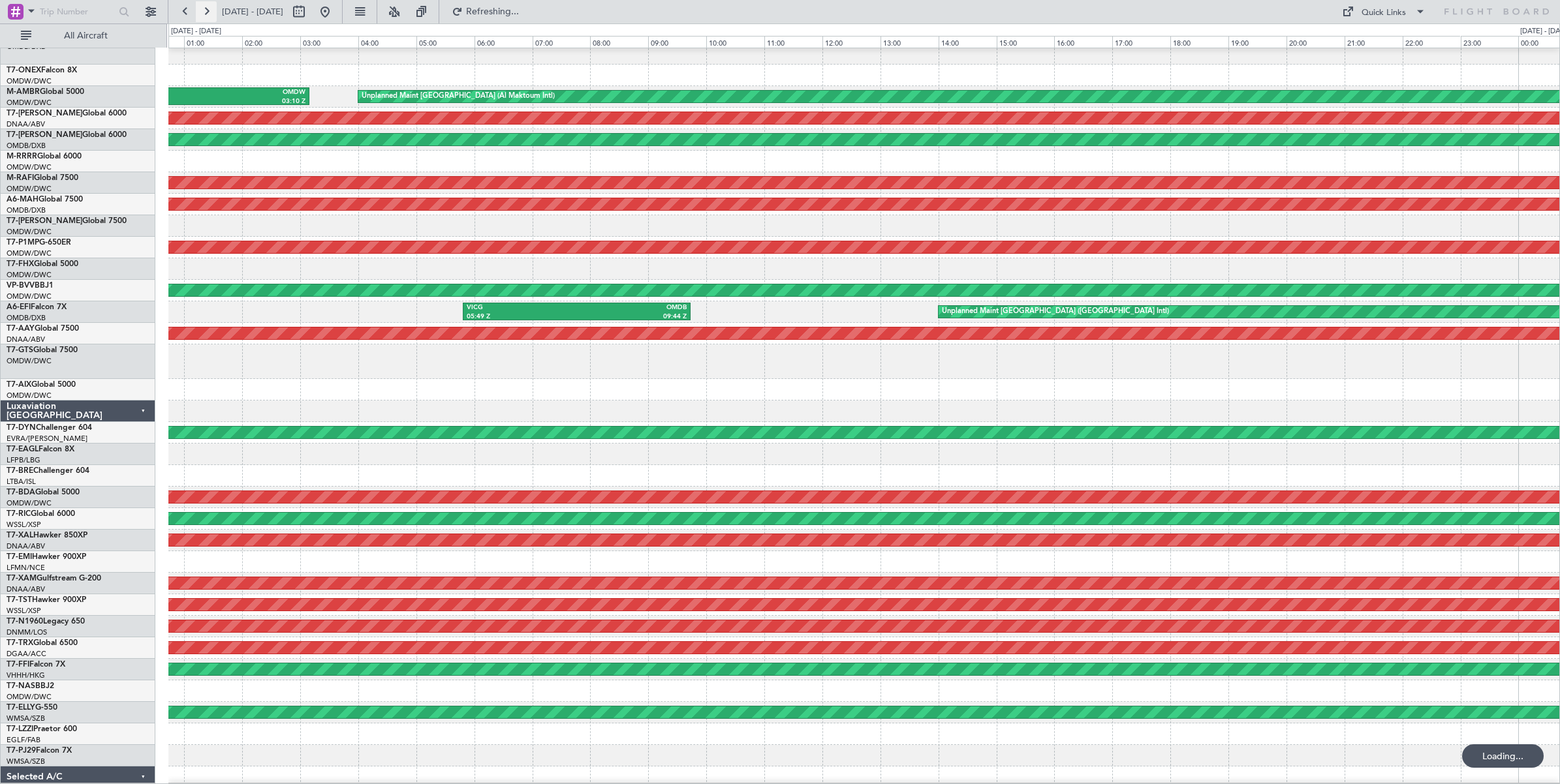
click at [204, 13] on button at bounding box center [205, 11] width 21 height 21
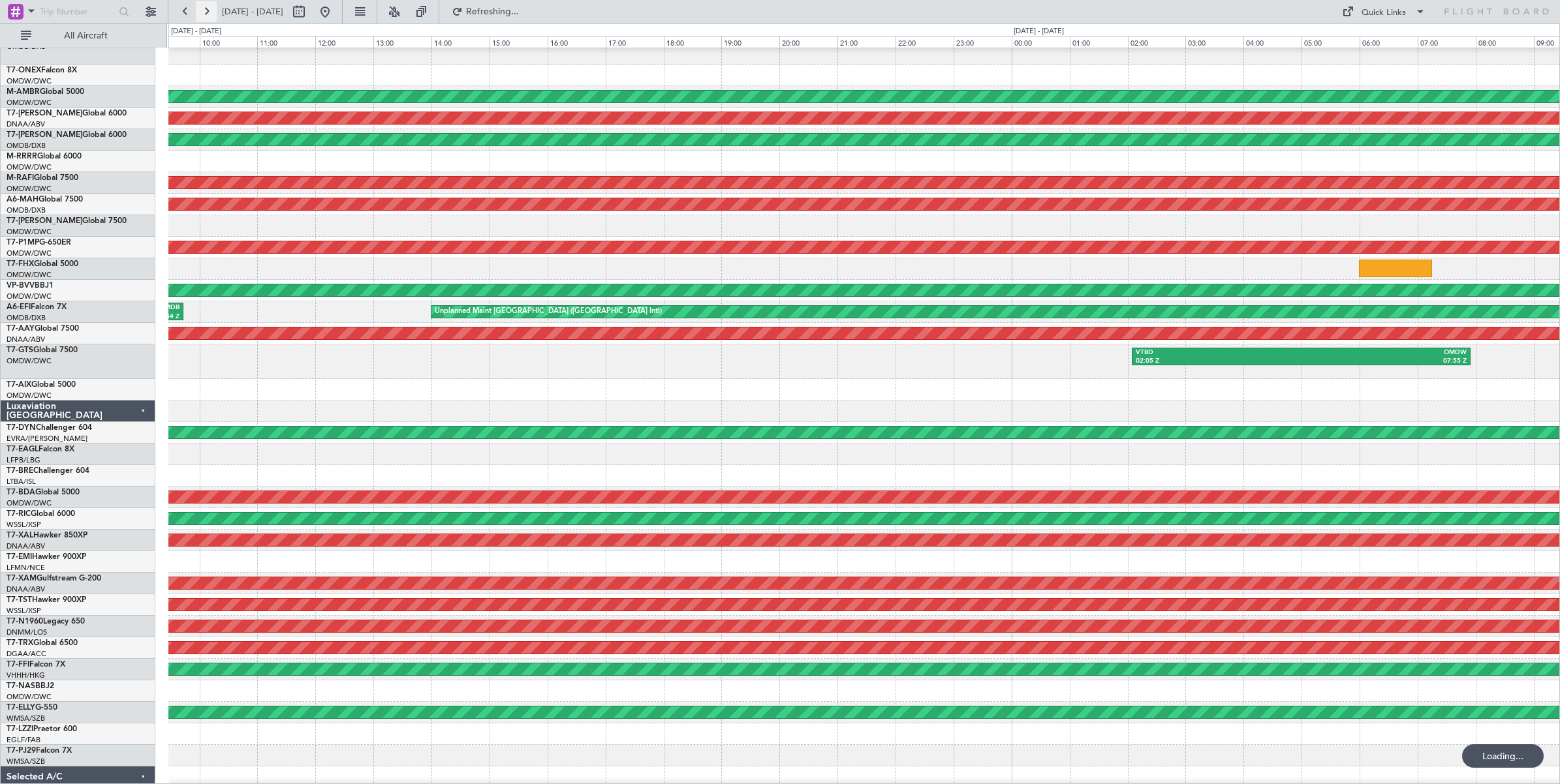
click at [204, 13] on button at bounding box center [205, 11] width 21 height 21
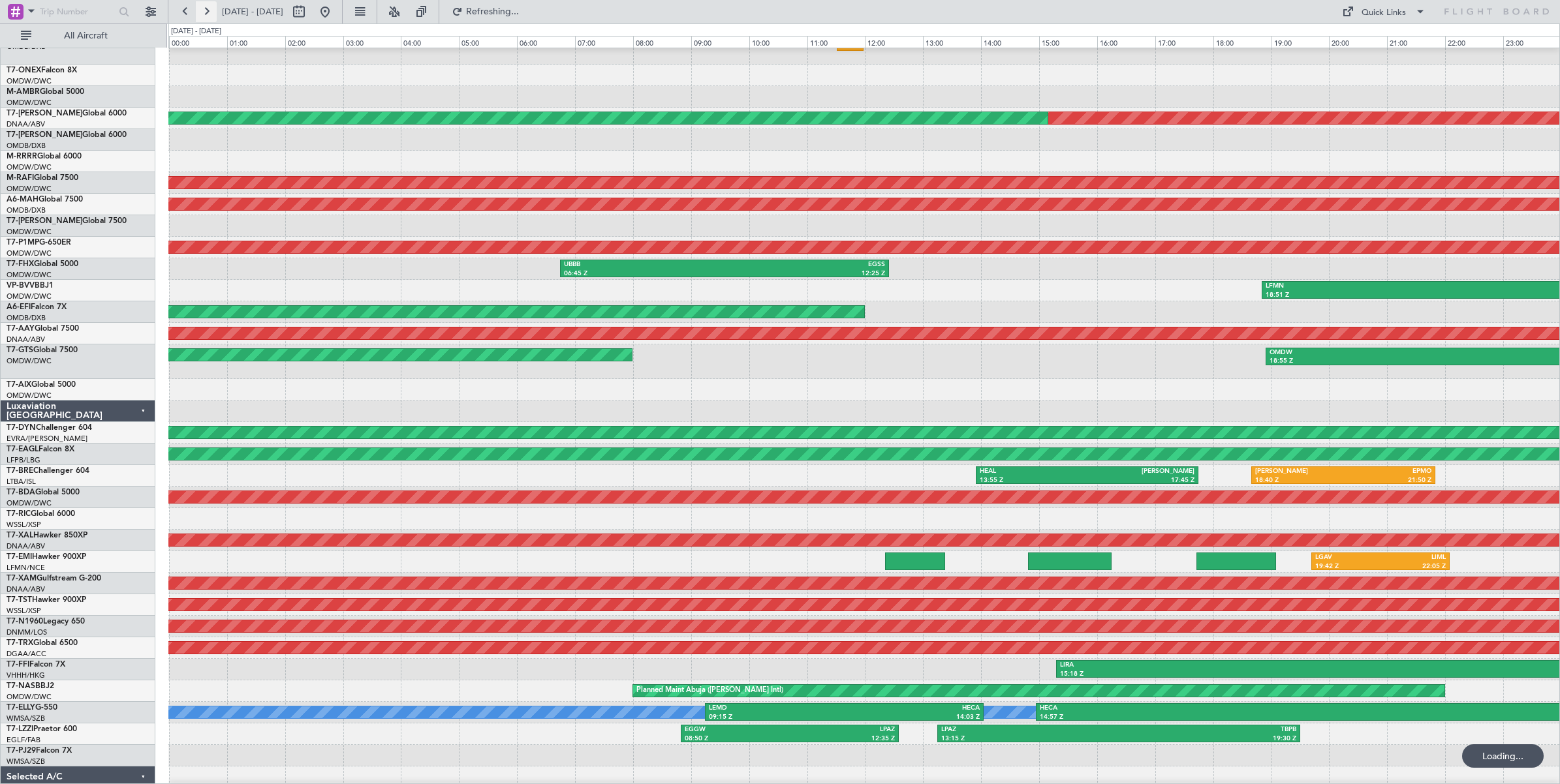
click at [204, 13] on button at bounding box center [205, 11] width 21 height 21
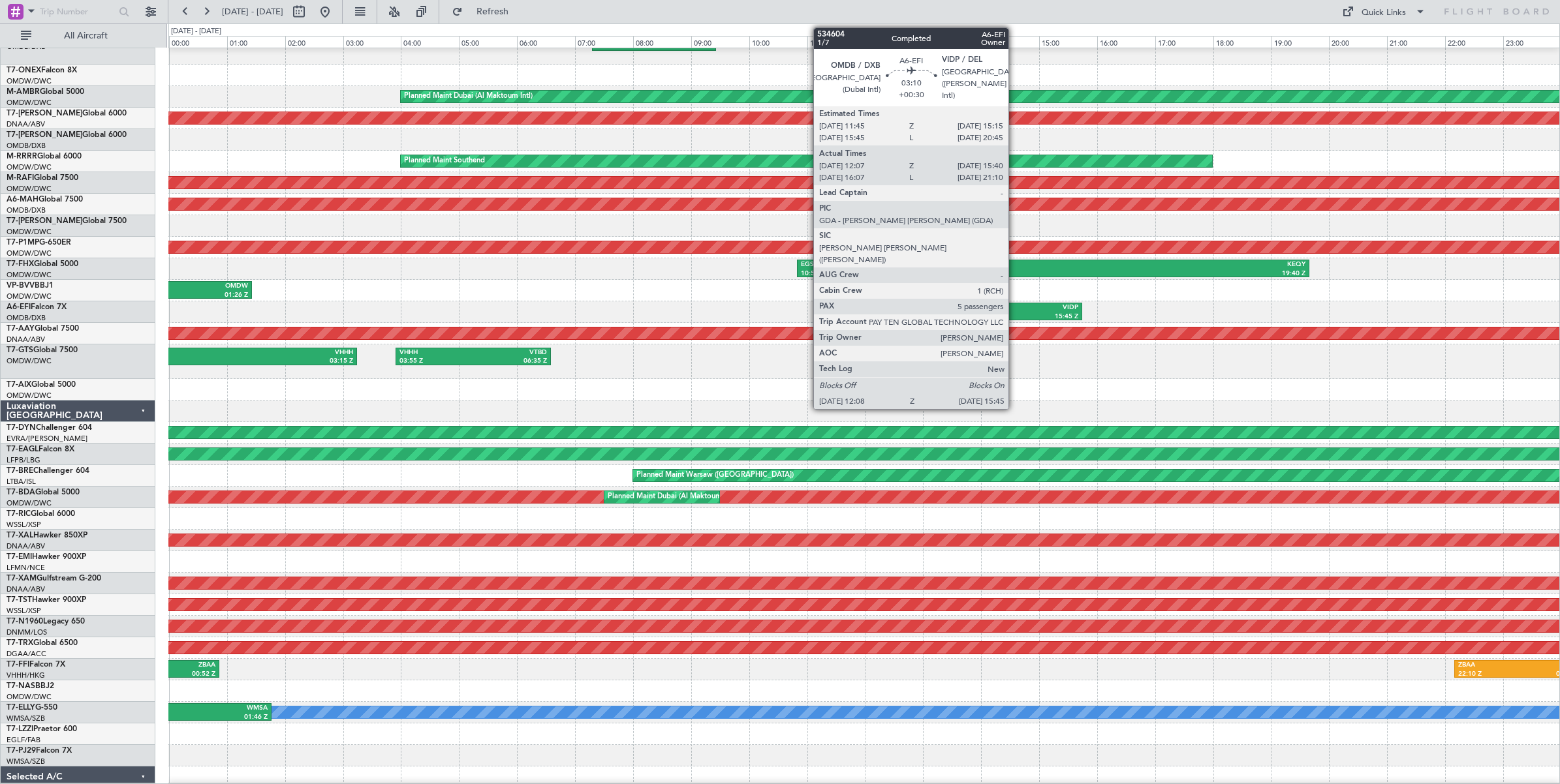
click at [1015, 313] on div "15:45 Z" at bounding box center [1027, 317] width 101 height 9
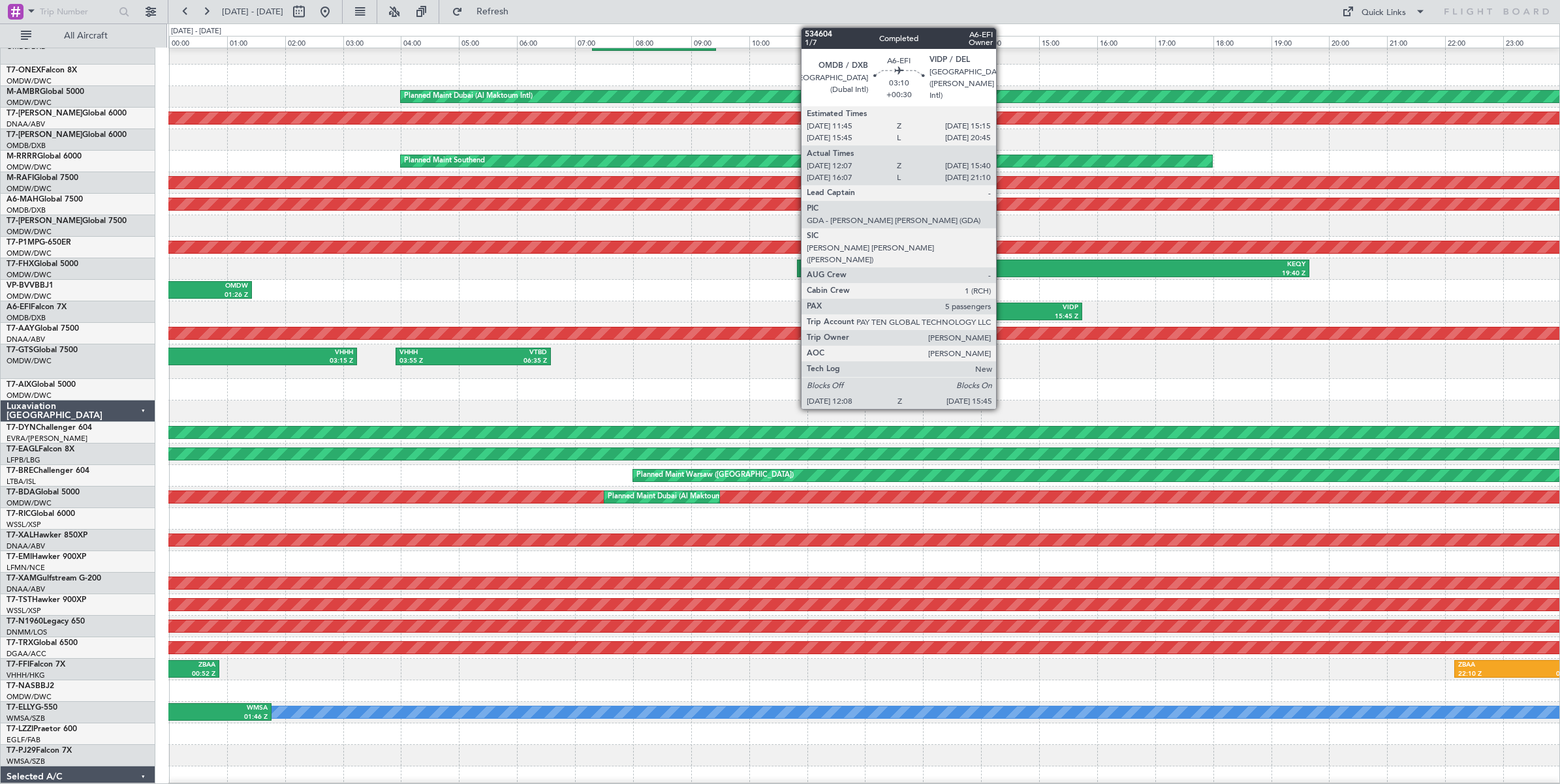
click at [1002, 313] on div "15:45 Z" at bounding box center [1027, 317] width 101 height 9
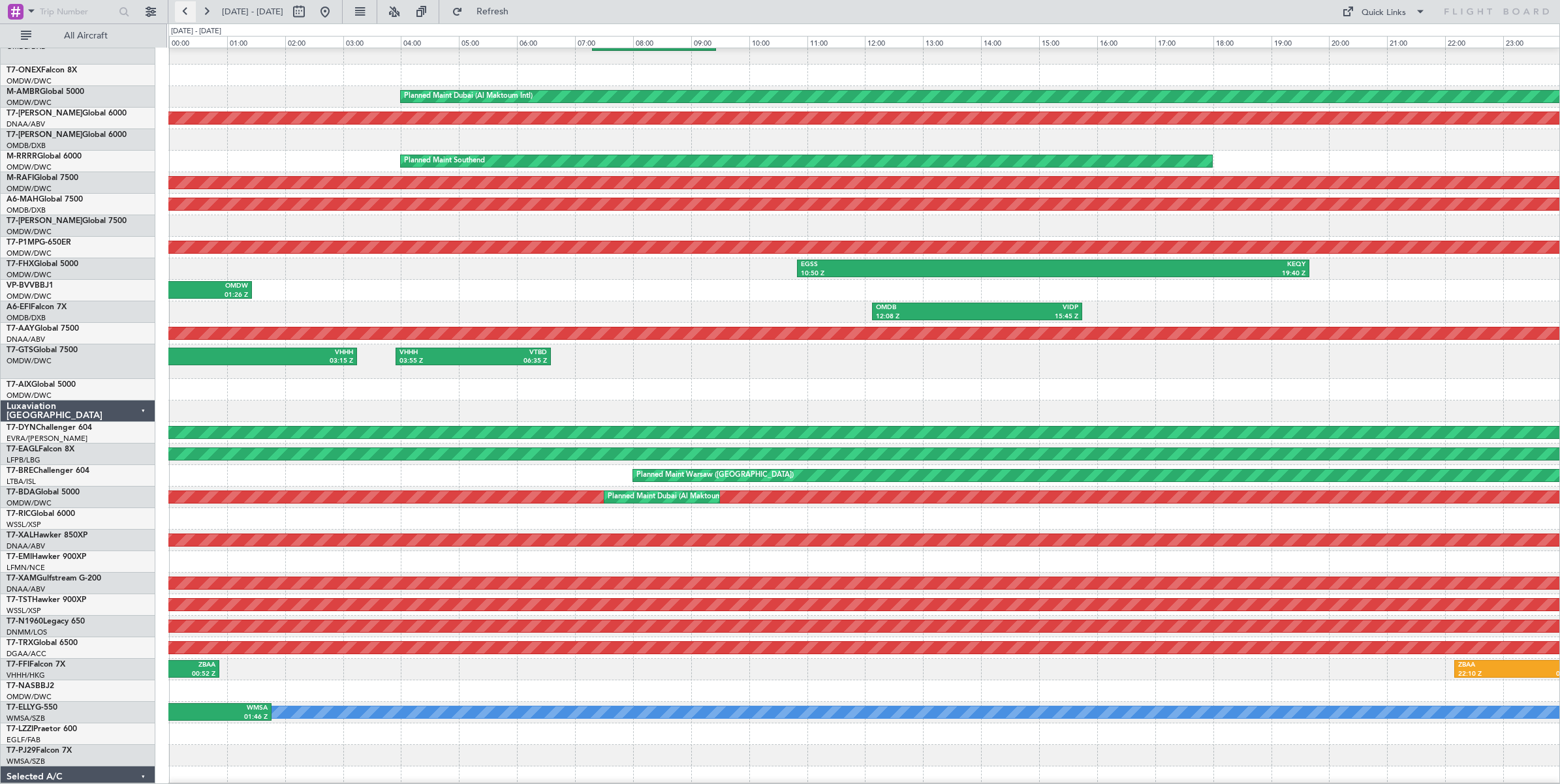
click at [186, 13] on button at bounding box center [185, 11] width 21 height 21
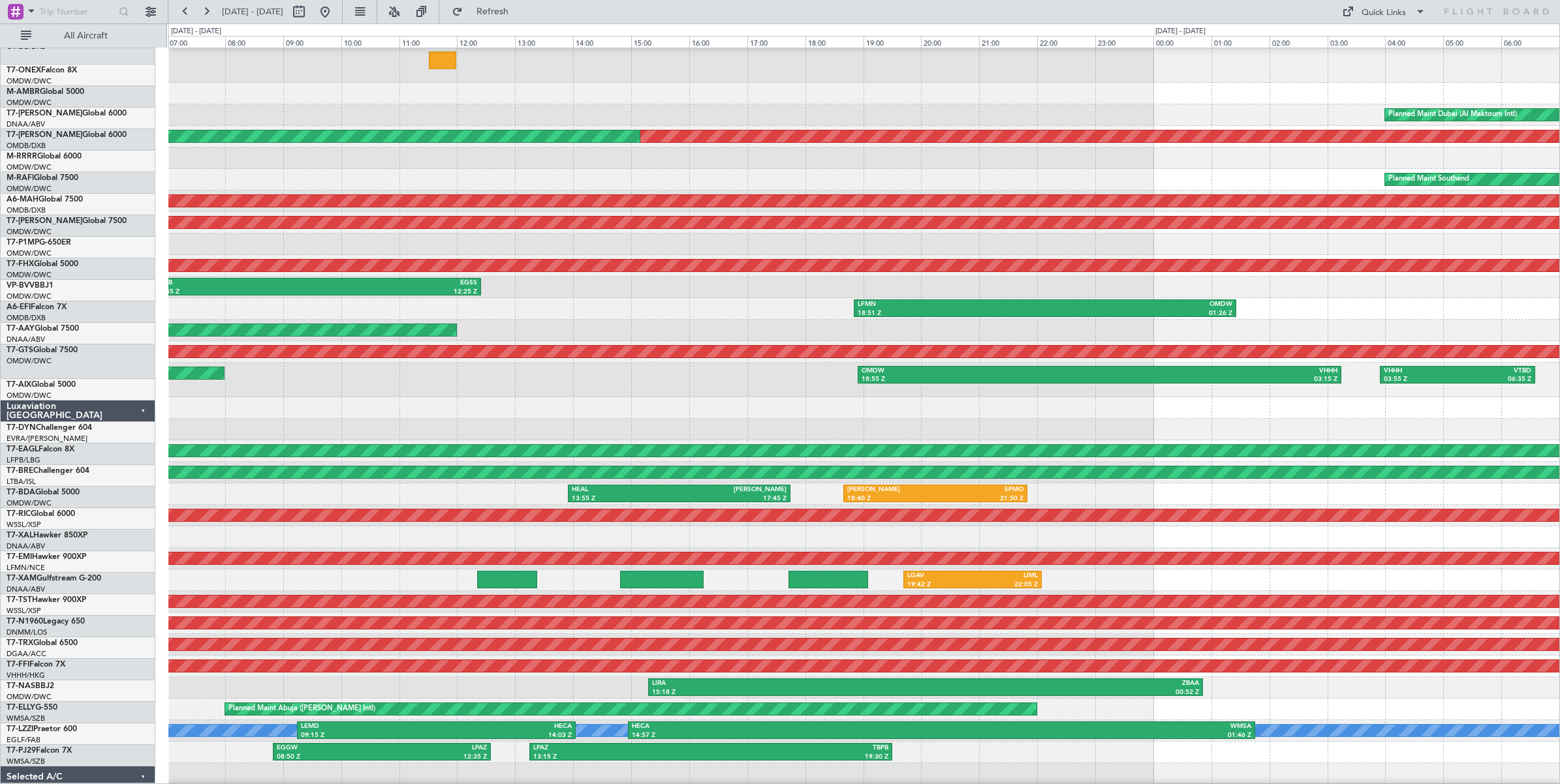
scroll to position [34, 0]
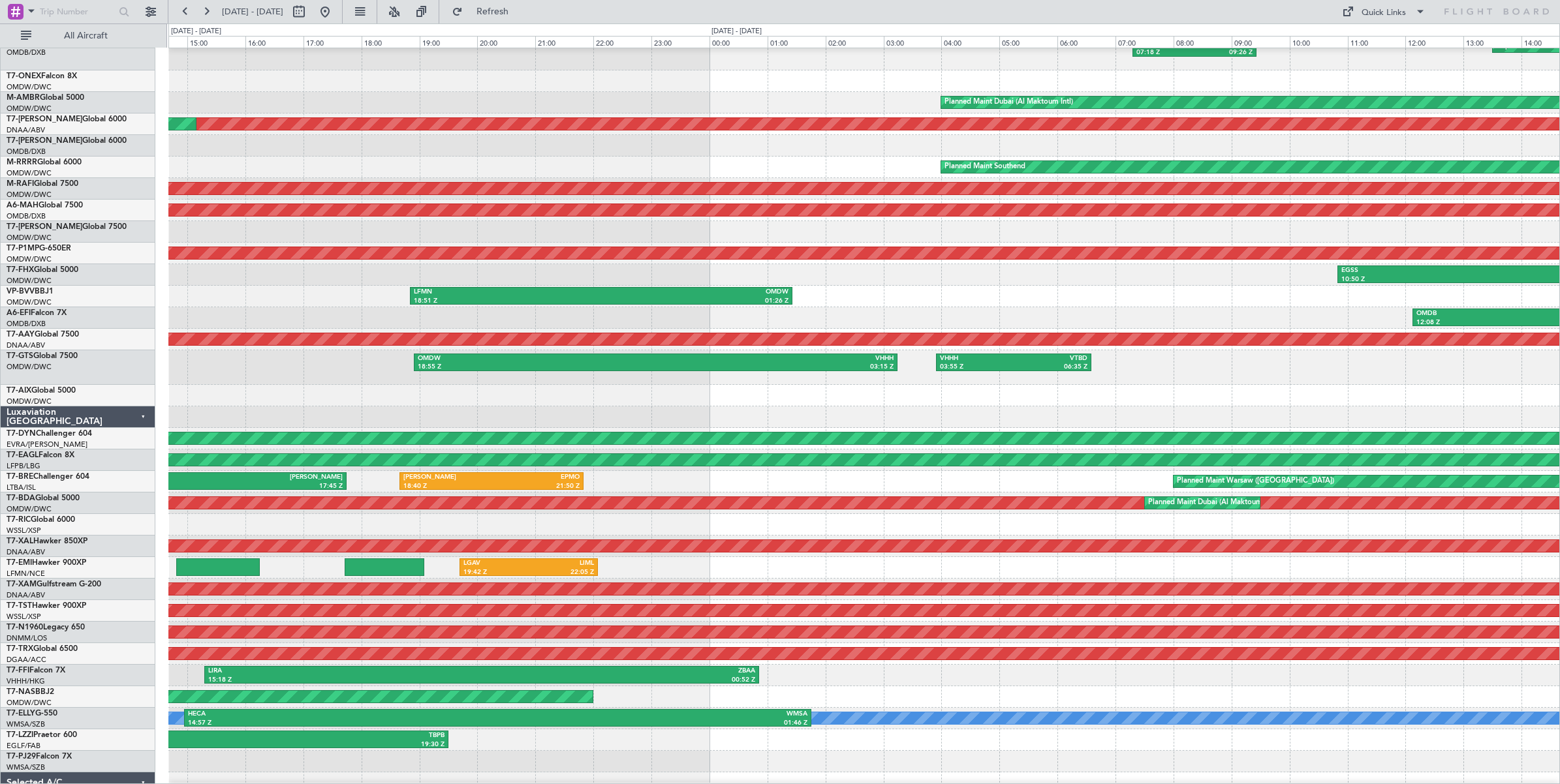
click at [493, 390] on div at bounding box center [864, 396] width 1390 height 22
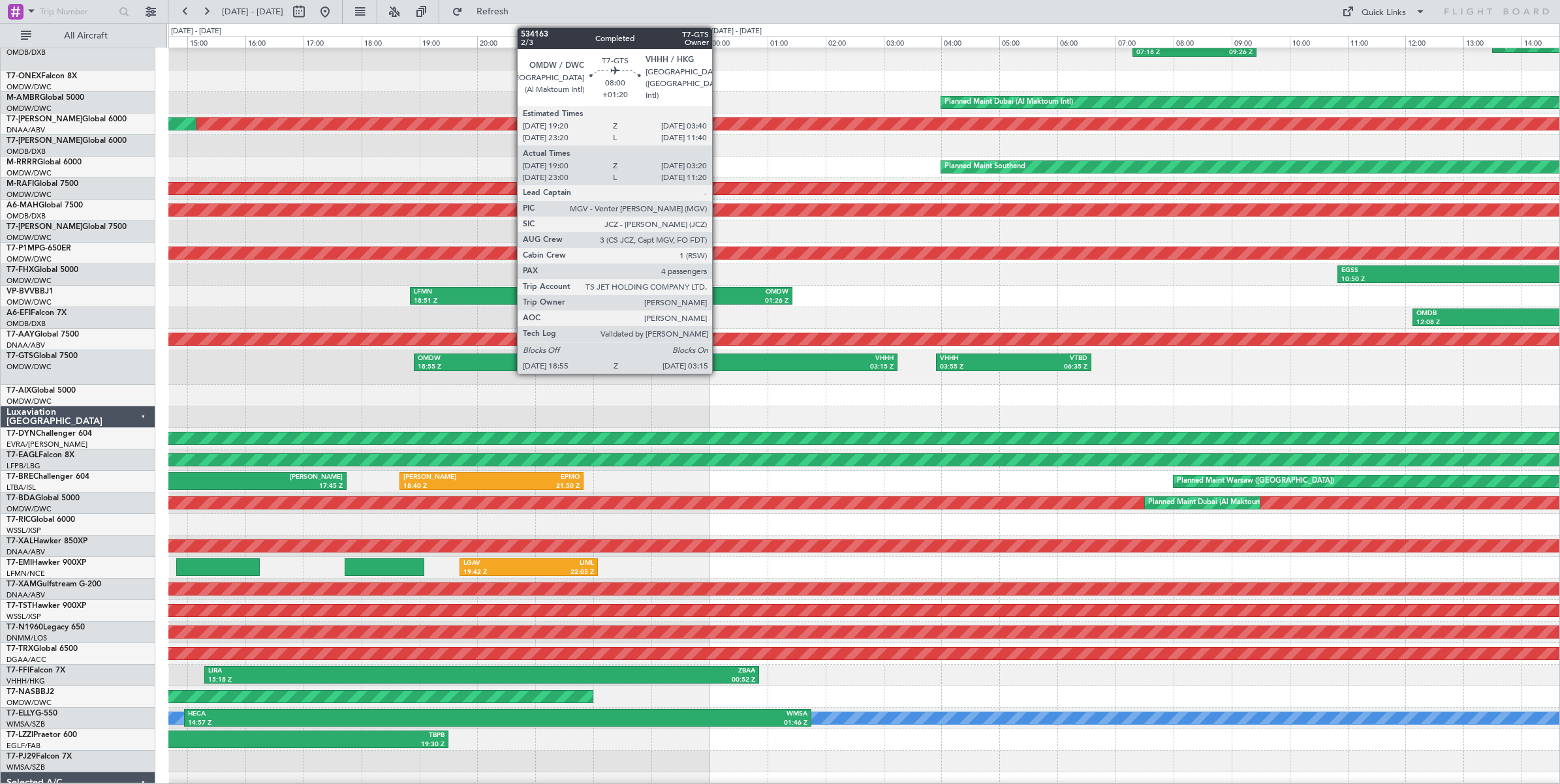
click at [719, 361] on div "VHHH" at bounding box center [775, 359] width 239 height 9
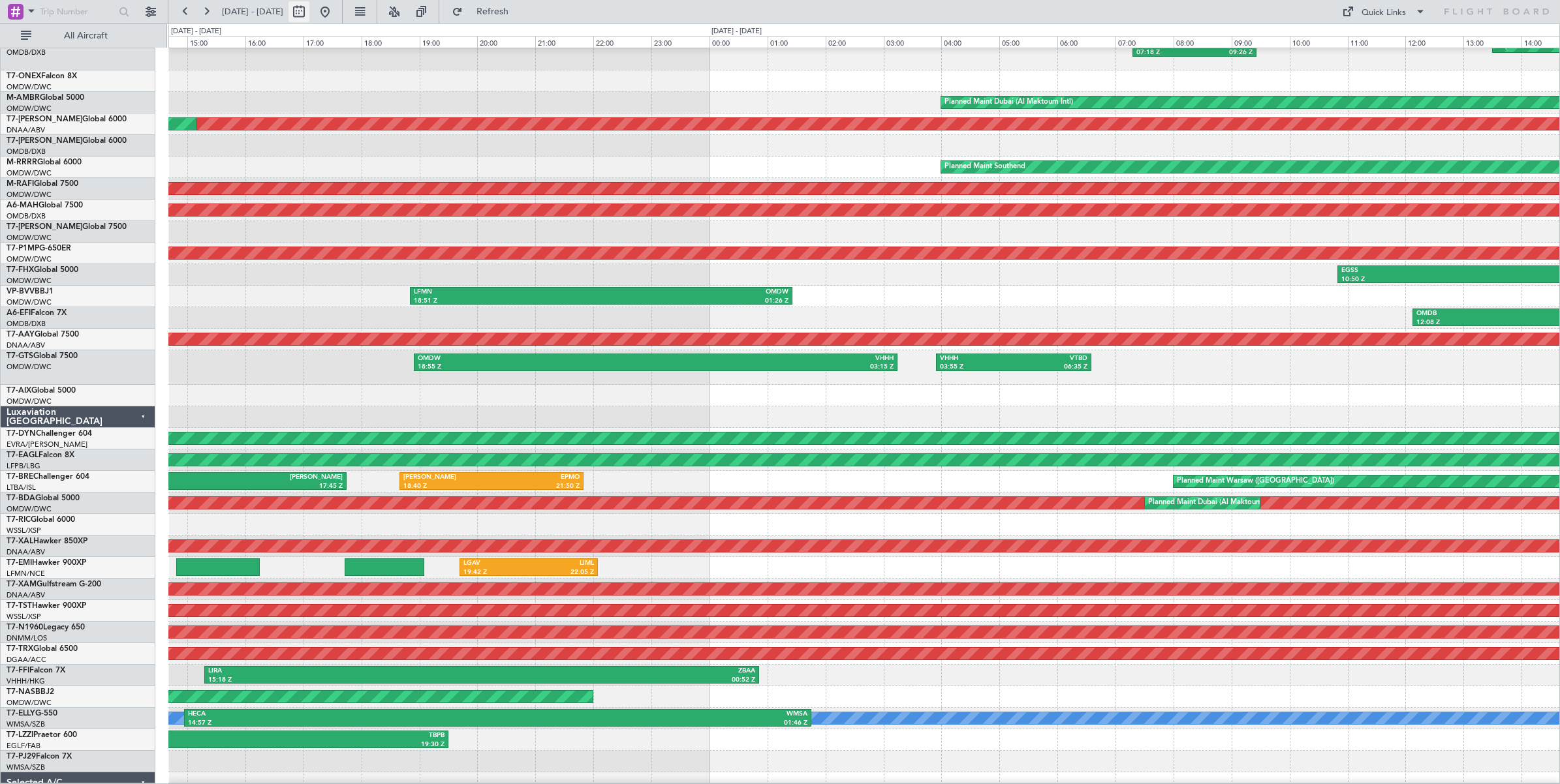
click at [309, 16] on button at bounding box center [299, 11] width 21 height 21
select select "8"
select select "2025"
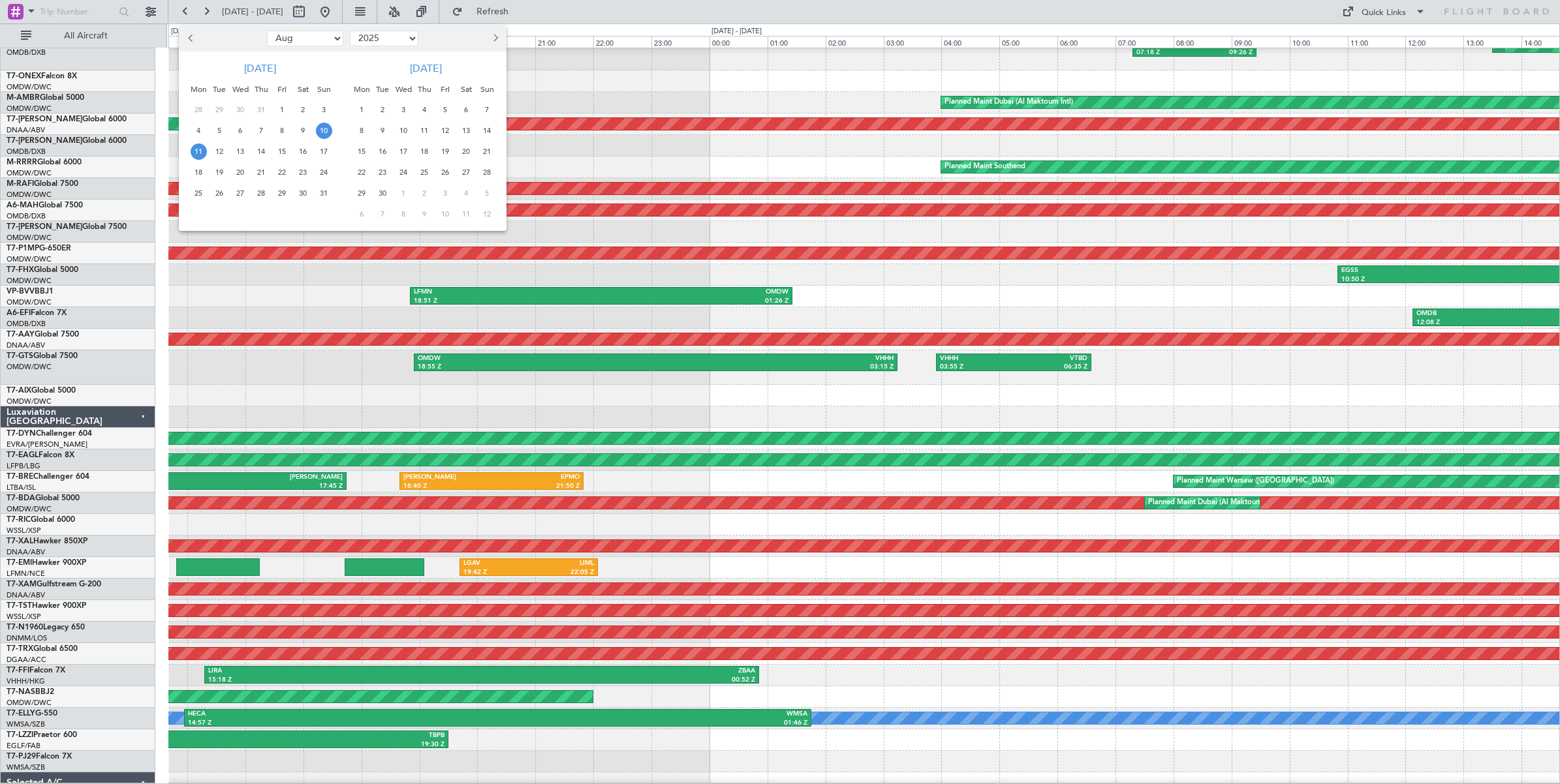
click at [315, 39] on select "Jan Feb Mar Apr May Jun [DATE] Aug Sep Oct Nov Dec" at bounding box center [305, 38] width 76 height 15
select select "3"
click at [267, 30] on select "Jan Feb Mar Apr May Jun [DATE] Aug Sep Oct Nov Dec" at bounding box center [305, 38] width 76 height 15
click at [301, 130] on span "8" at bounding box center [303, 131] width 16 height 16
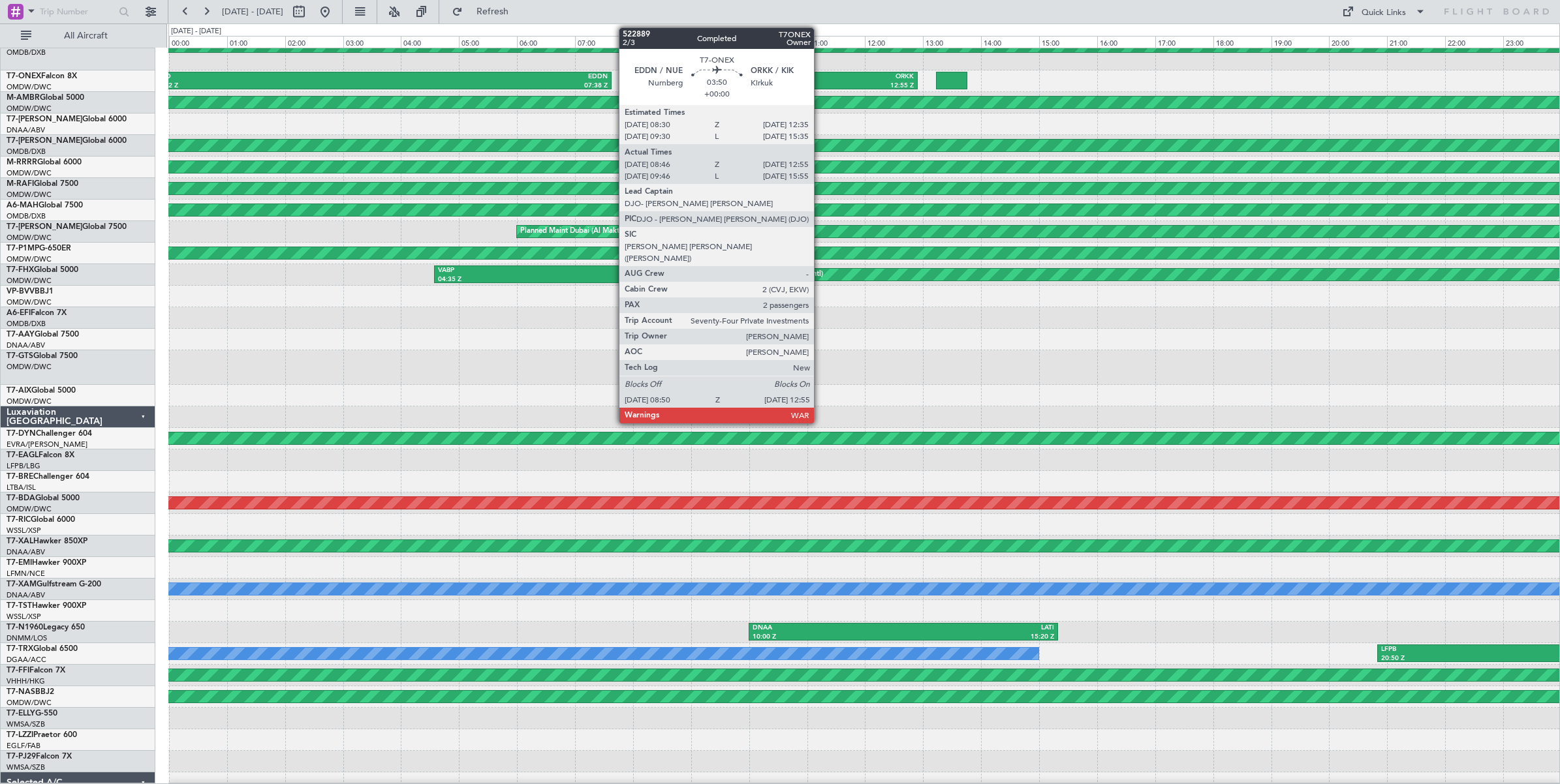
click at [820, 80] on div "ORKK" at bounding box center [857, 77] width 115 height 9
